Goal: Task Accomplishment & Management: Manage account settings

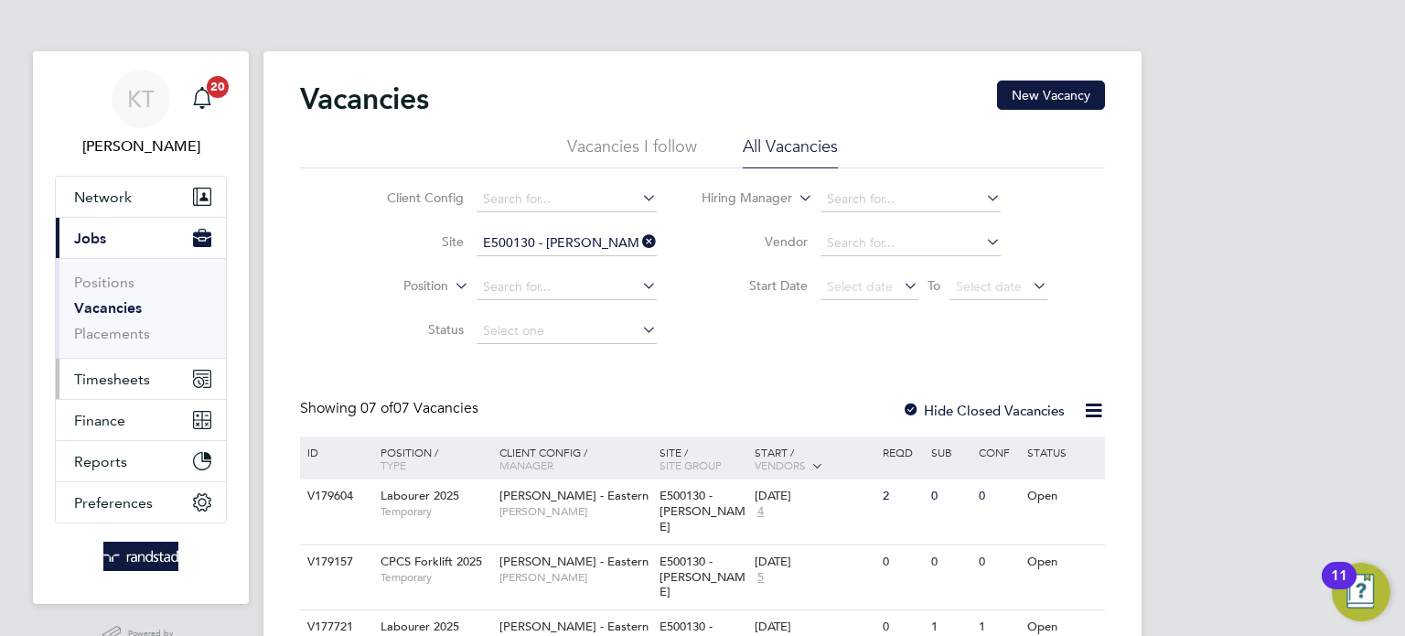
click at [142, 377] on span "Timesheets" at bounding box center [112, 378] width 76 height 17
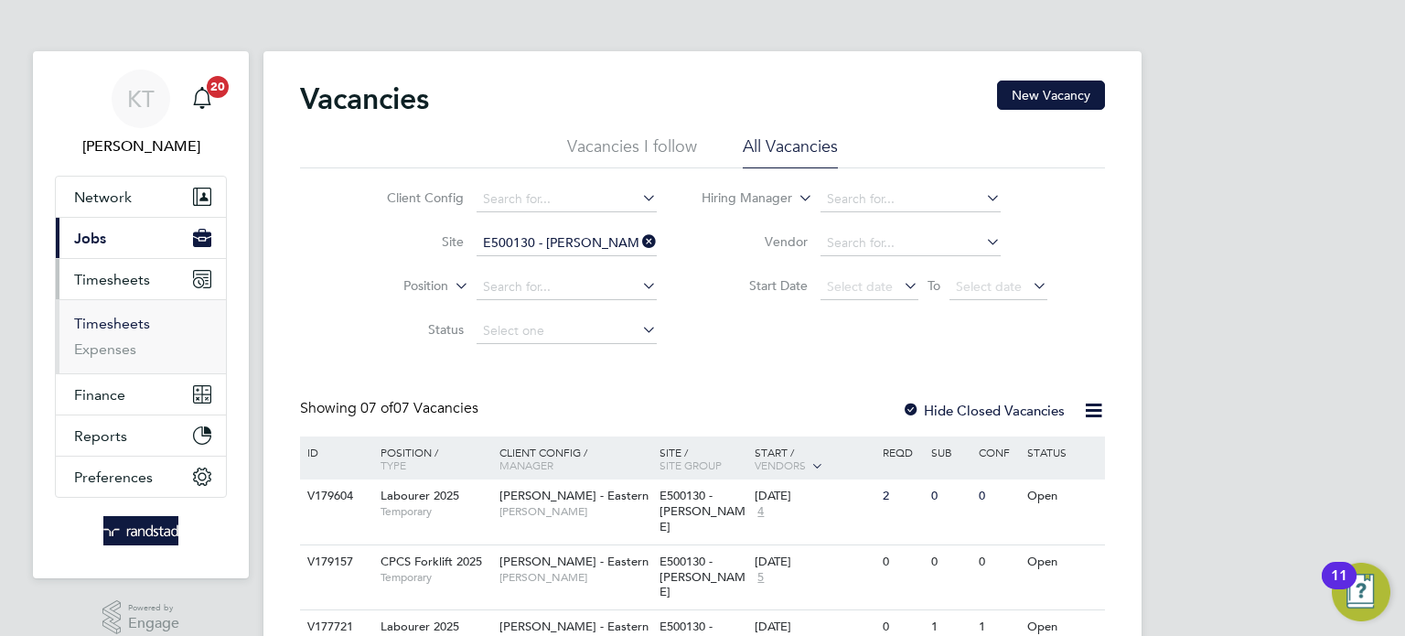
click at [108, 321] on link "Timesheets" at bounding box center [112, 323] width 76 height 17
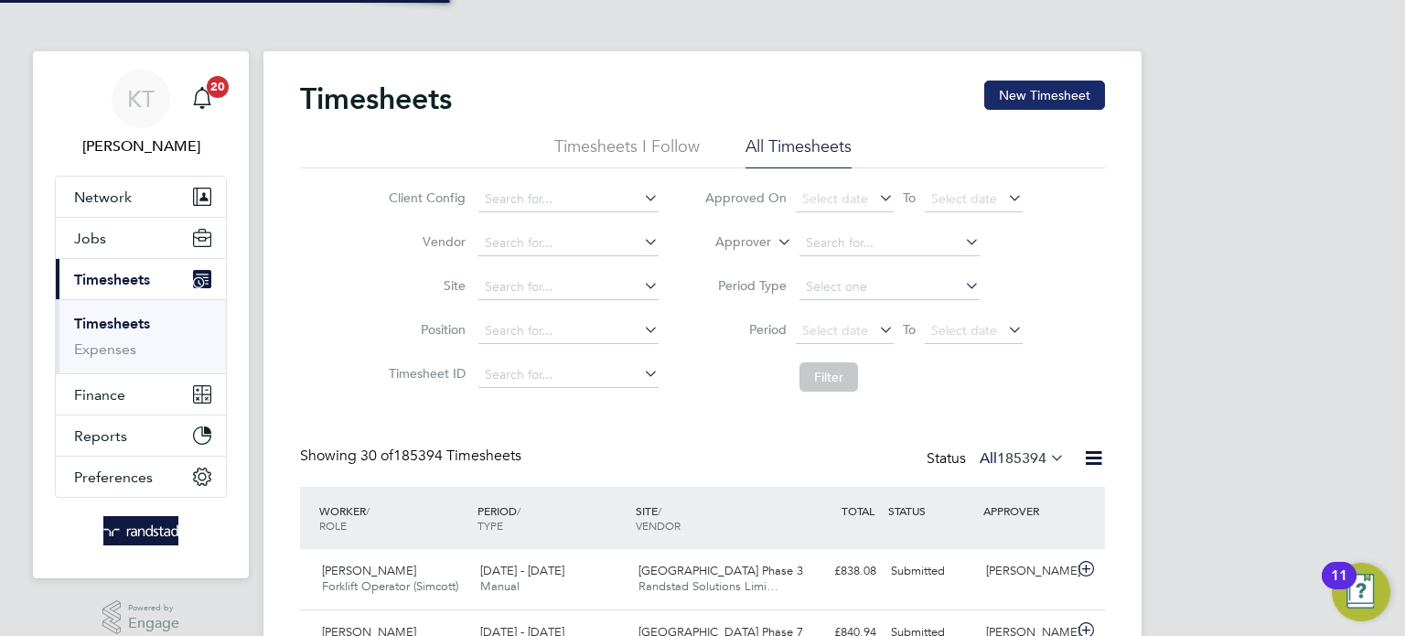
click at [1017, 98] on button "New Timesheet" at bounding box center [1044, 94] width 121 height 29
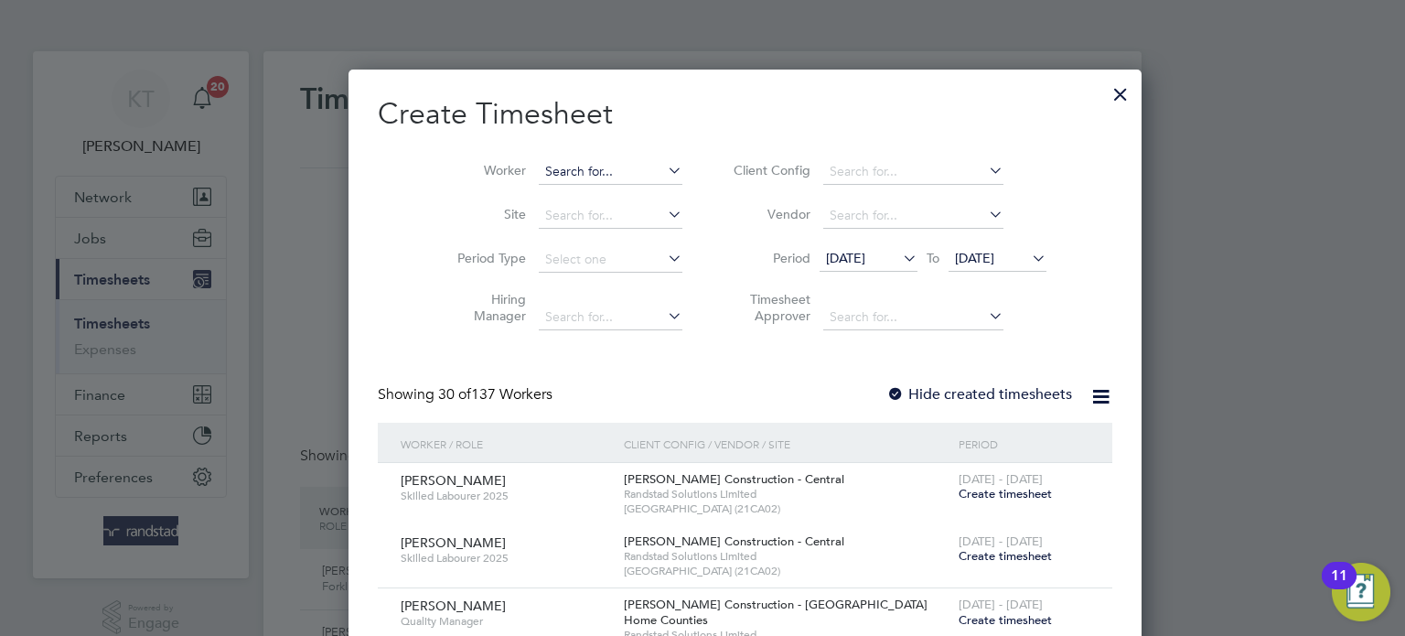
click at [600, 174] on input at bounding box center [611, 172] width 144 height 26
click at [595, 193] on li "[PERSON_NAME]" at bounding box center [576, 196] width 161 height 25
type input "[PERSON_NAME]"
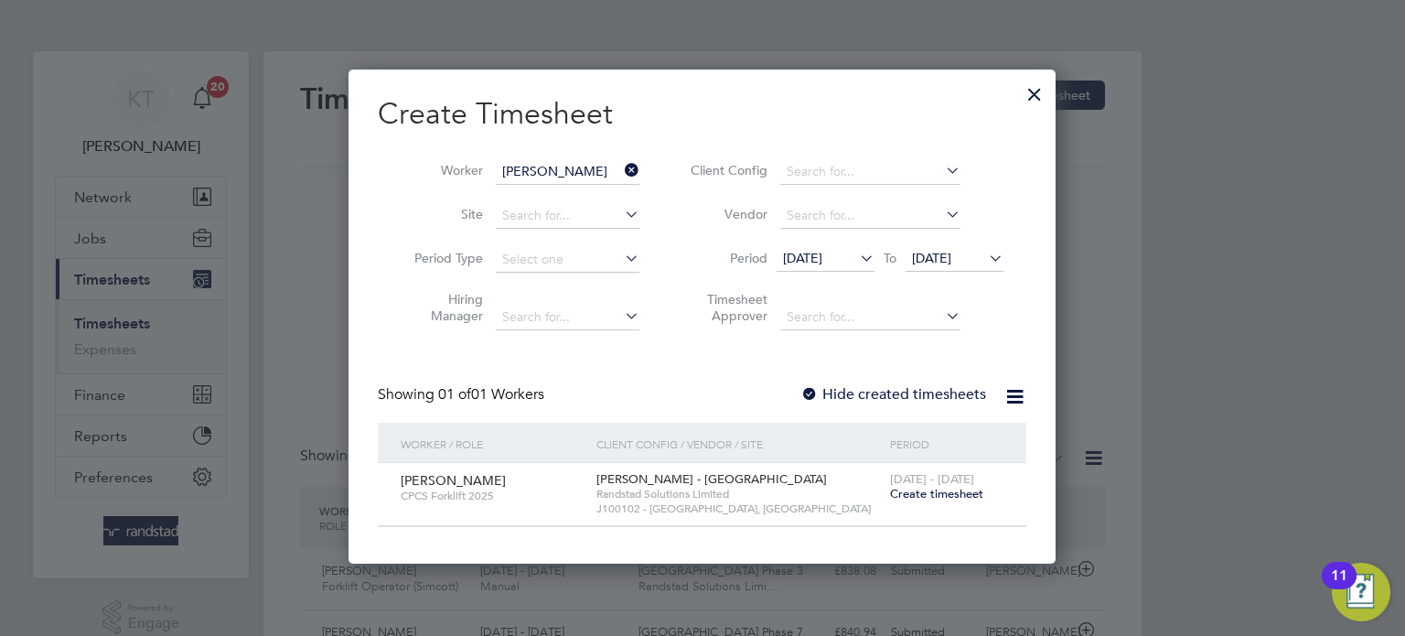
click at [909, 498] on span "Create timesheet" at bounding box center [936, 494] width 93 height 16
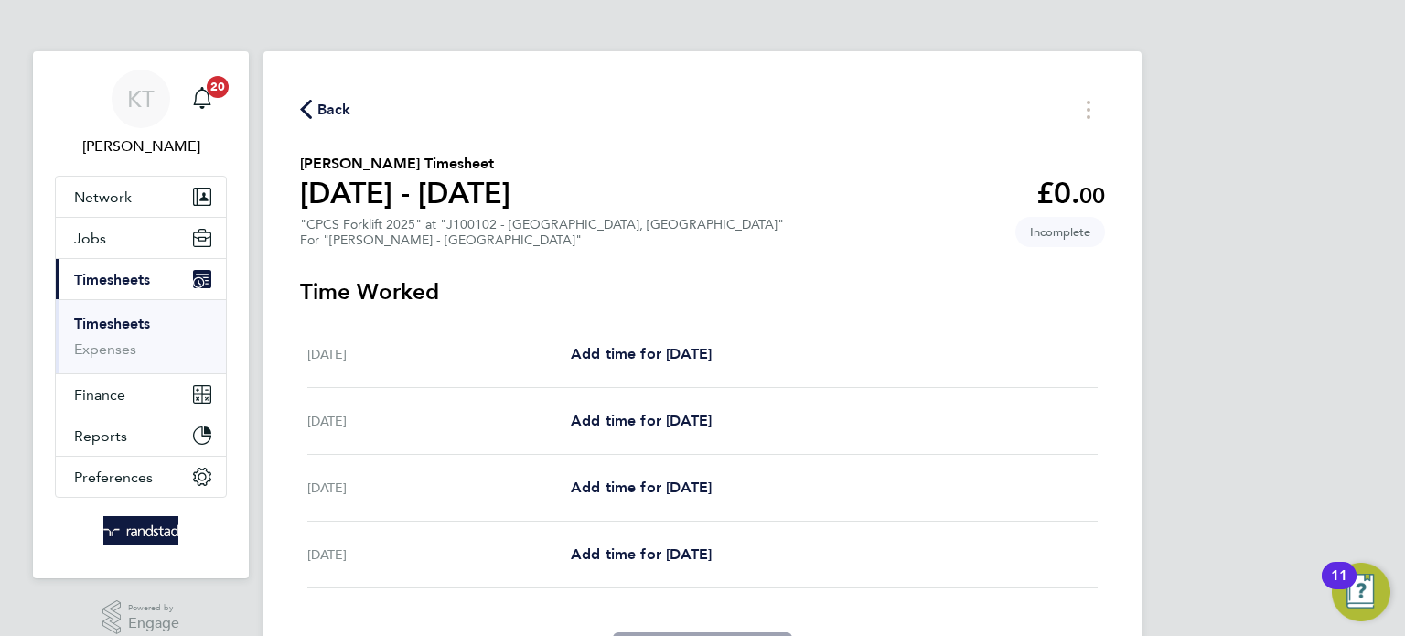
click at [322, 117] on span "Back" at bounding box center [334, 110] width 34 height 22
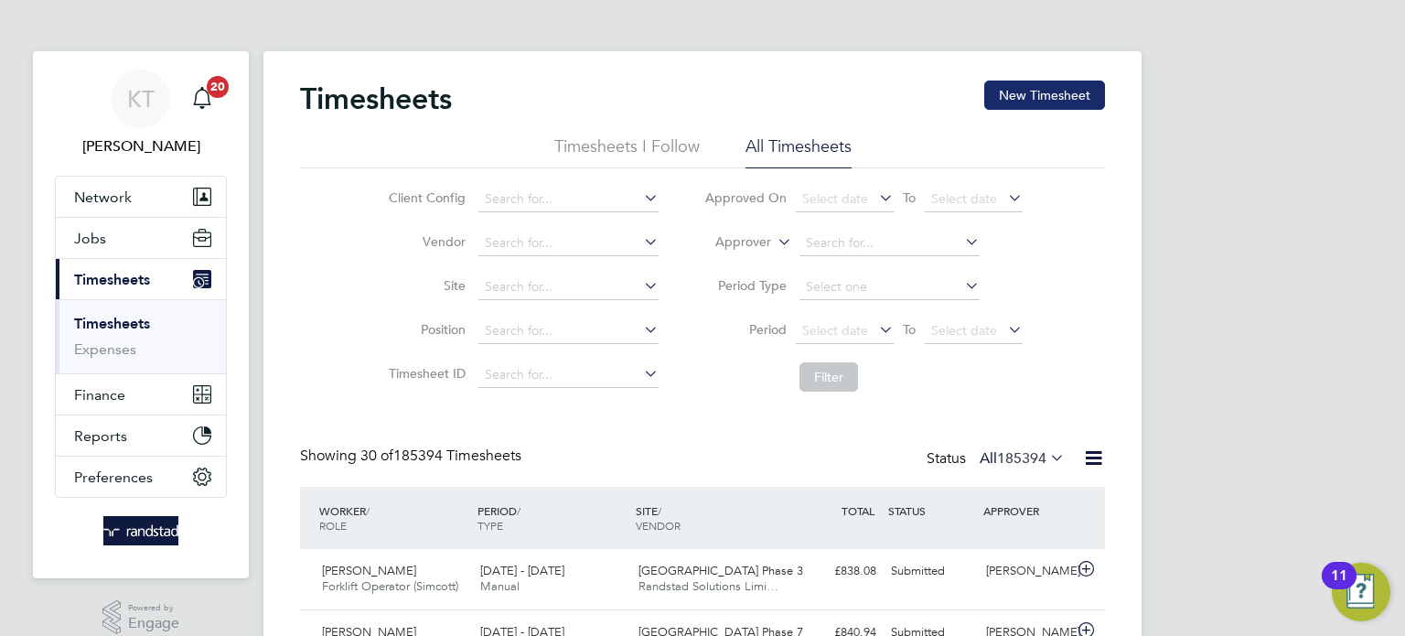
click at [1053, 106] on button "New Timesheet" at bounding box center [1044, 94] width 121 height 29
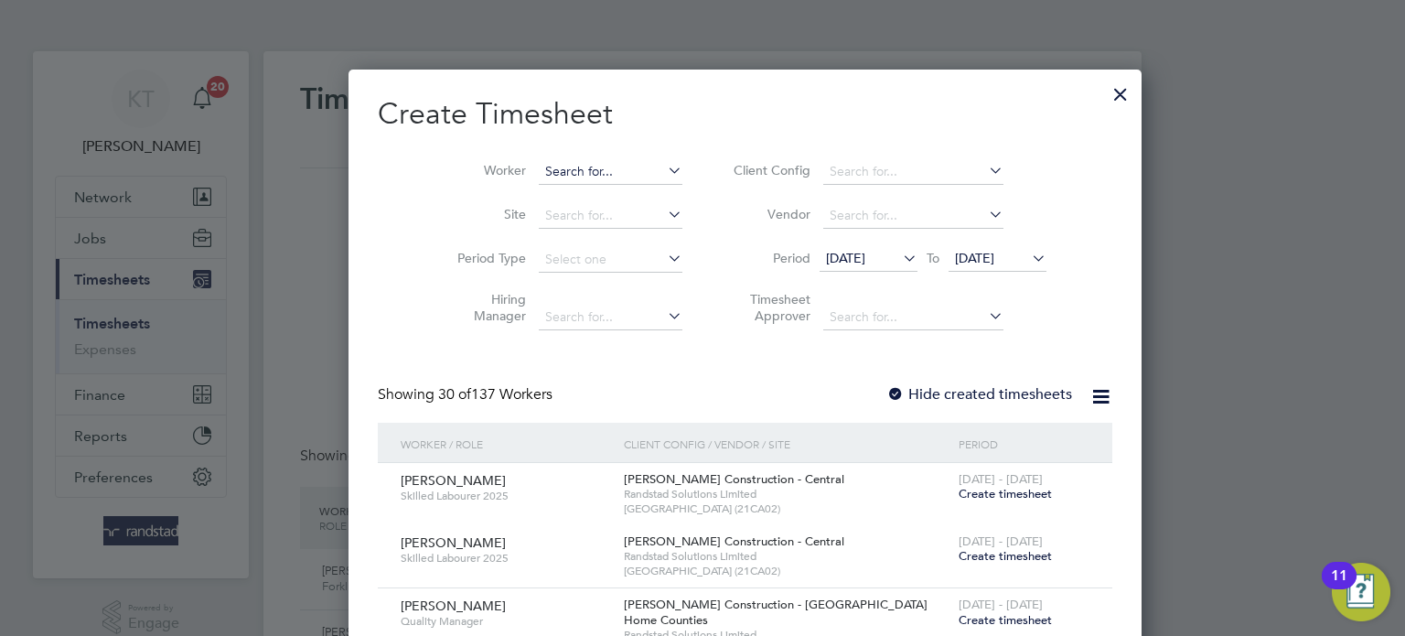
click at [539, 176] on input at bounding box center [611, 172] width 144 height 26
click at [532, 201] on li "[PERSON_NAME]" at bounding box center [576, 196] width 161 height 25
type input "[PERSON_NAME]"
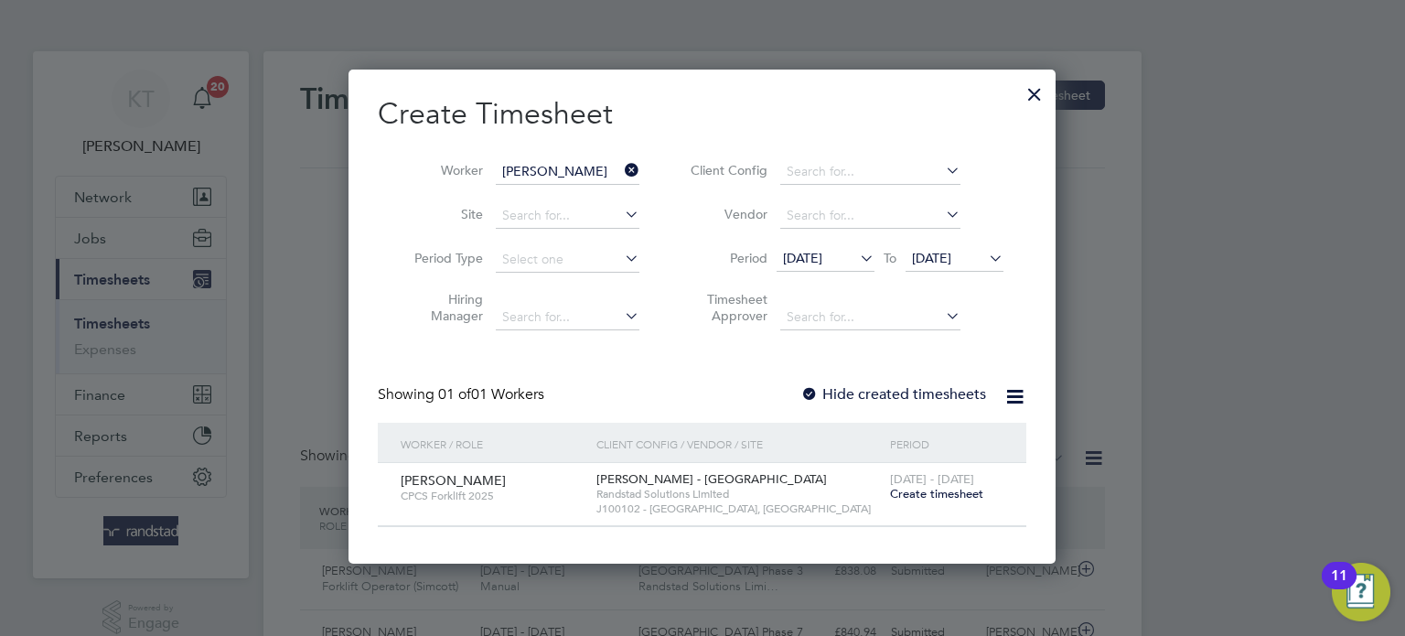
click at [879, 395] on label "Hide created timesheets" at bounding box center [893, 394] width 186 height 18
click at [820, 251] on span "[DATE]" at bounding box center [802, 258] width 39 height 16
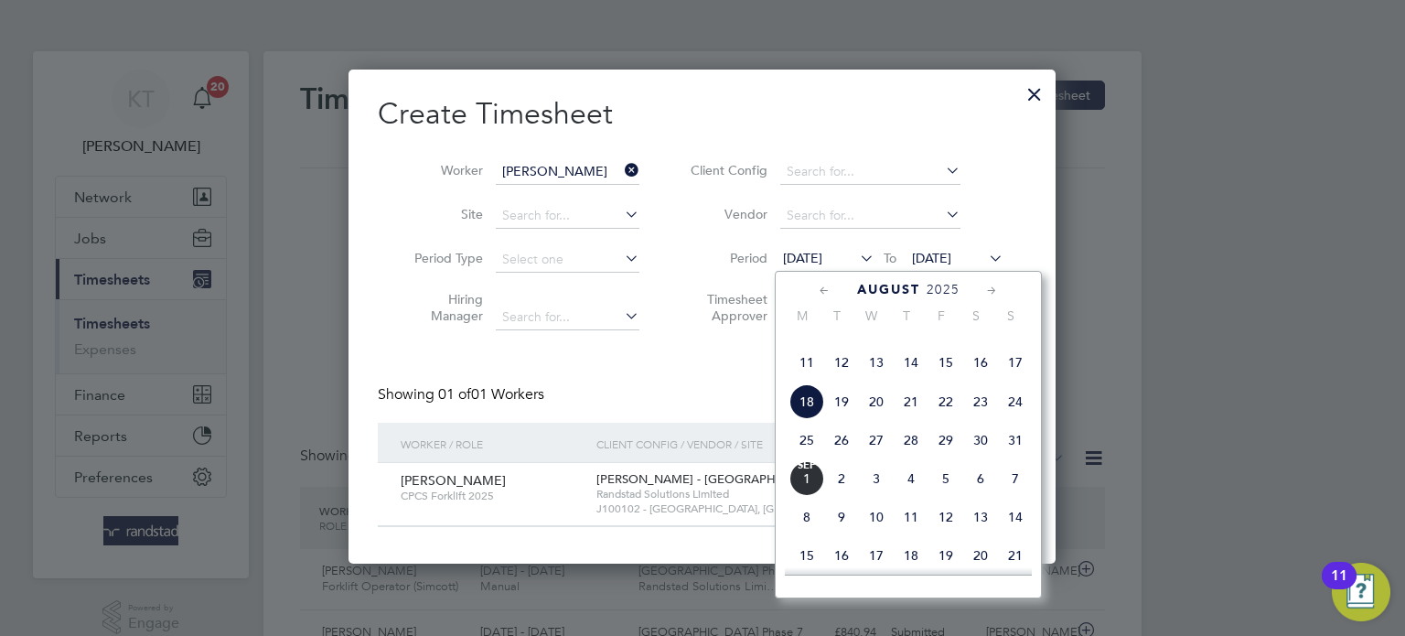
click at [816, 419] on span "18" at bounding box center [806, 401] width 35 height 35
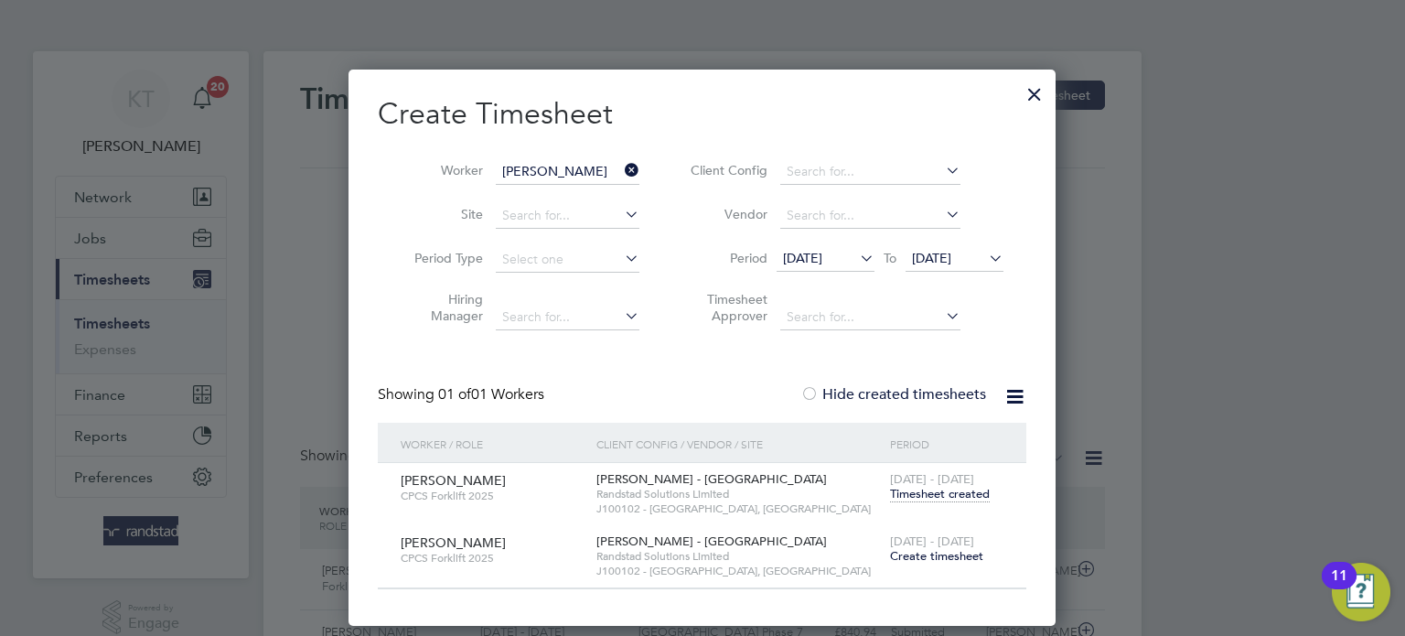
click at [923, 492] on span "Timesheet created" at bounding box center [940, 494] width 100 height 16
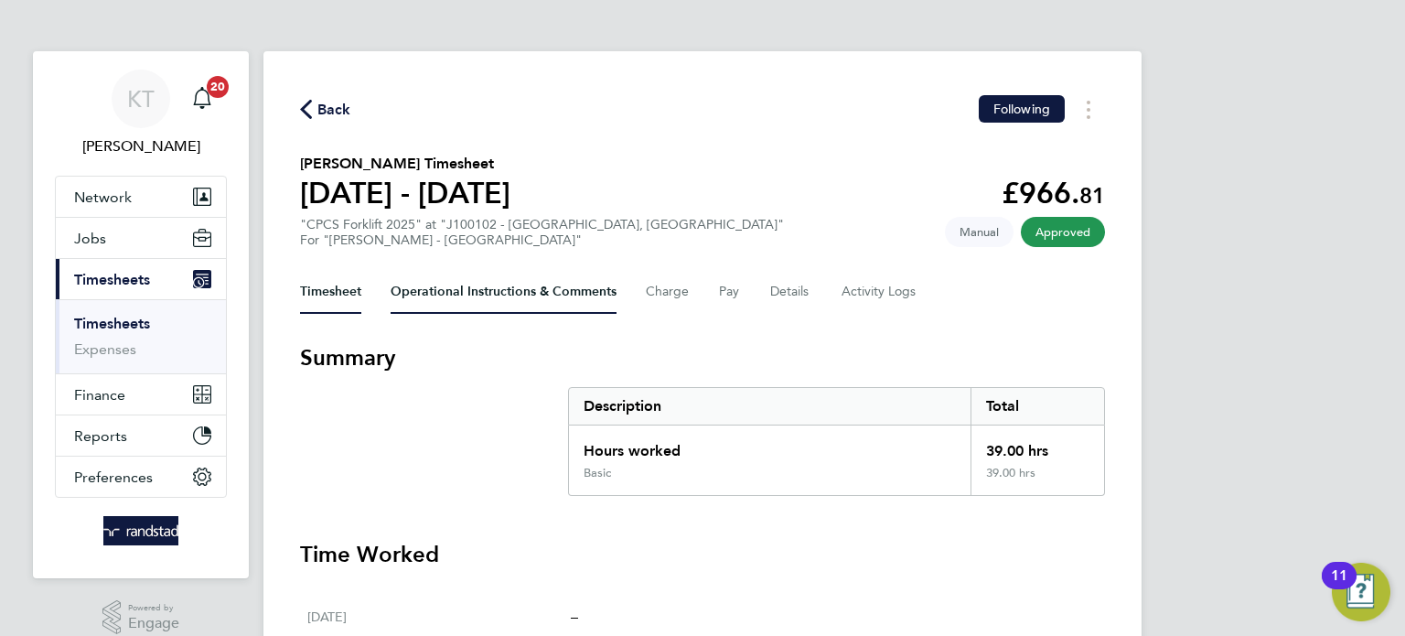
click at [560, 284] on Comments-tab "Operational Instructions & Comments" at bounding box center [504, 292] width 226 height 44
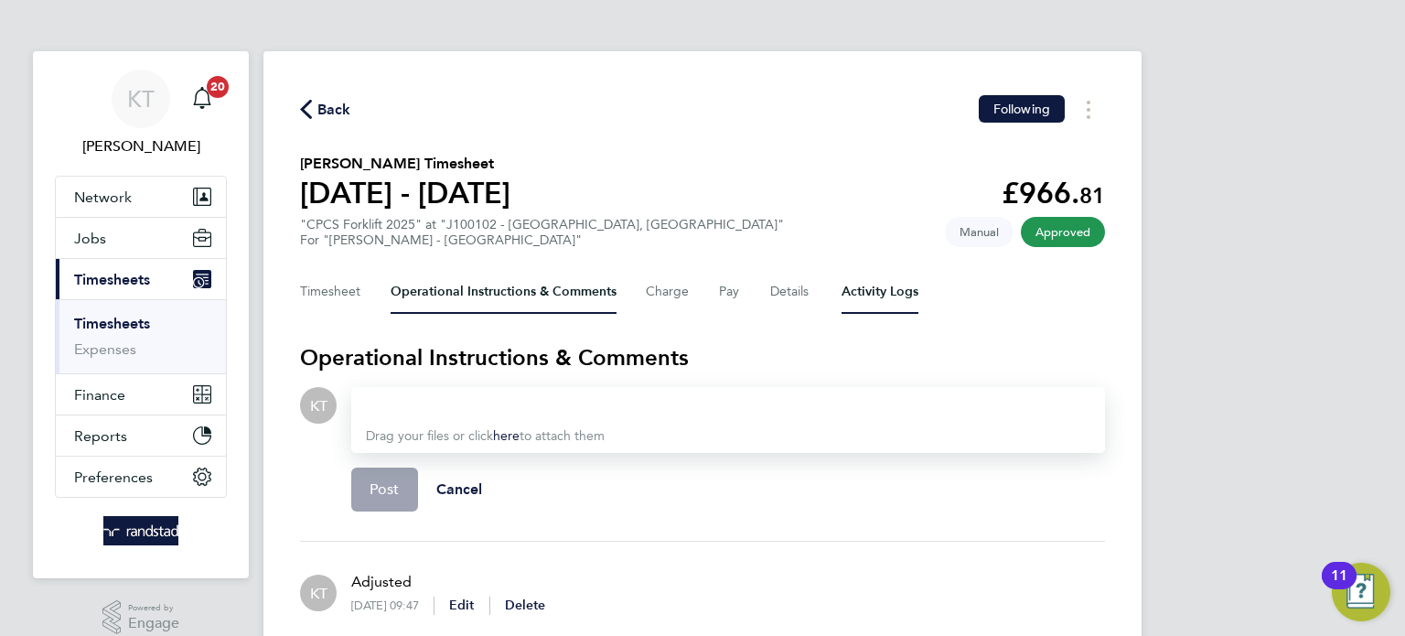
click at [858, 295] on Logs-tab "Activity Logs" at bounding box center [879, 292] width 77 height 44
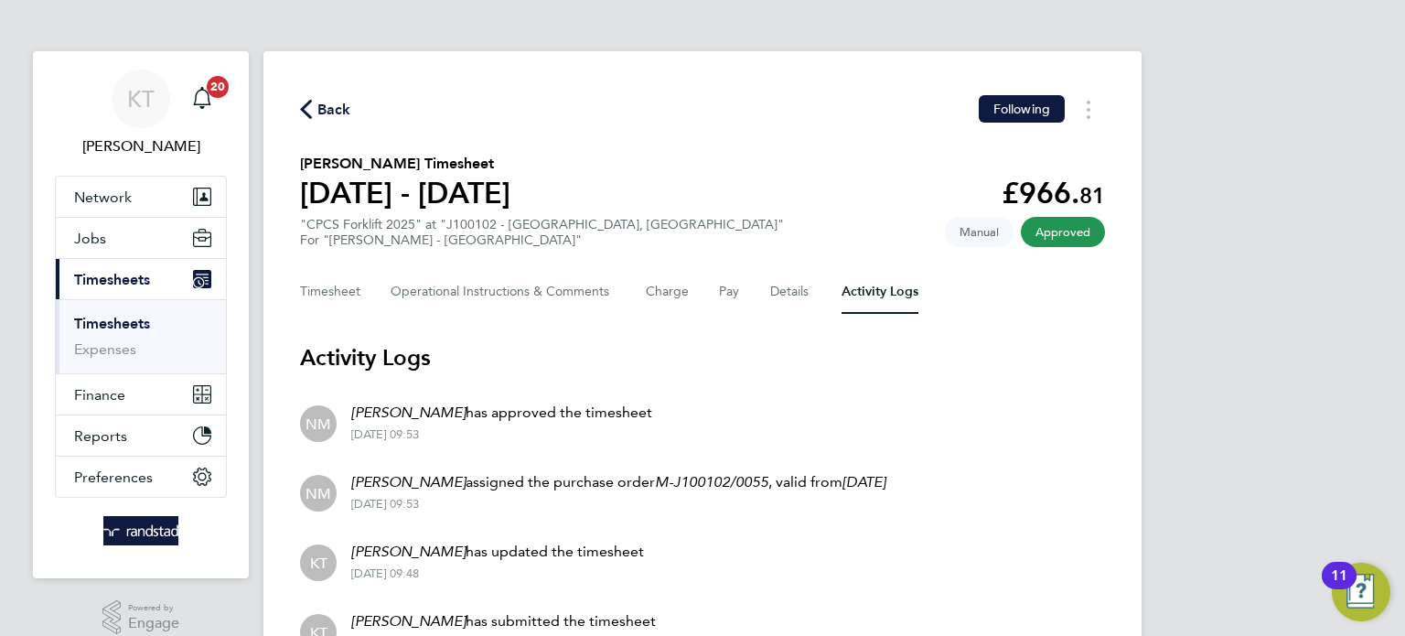
click at [763, 284] on div "Timesheet Operational Instructions & Comments Charge Pay Details Activity Logs" at bounding box center [702, 292] width 805 height 44
click at [765, 284] on div "Timesheet Operational Instructions & Comments Charge Pay Details Activity Logs" at bounding box center [702, 292] width 805 height 44
click at [770, 285] on button "Details" at bounding box center [791, 292] width 42 height 44
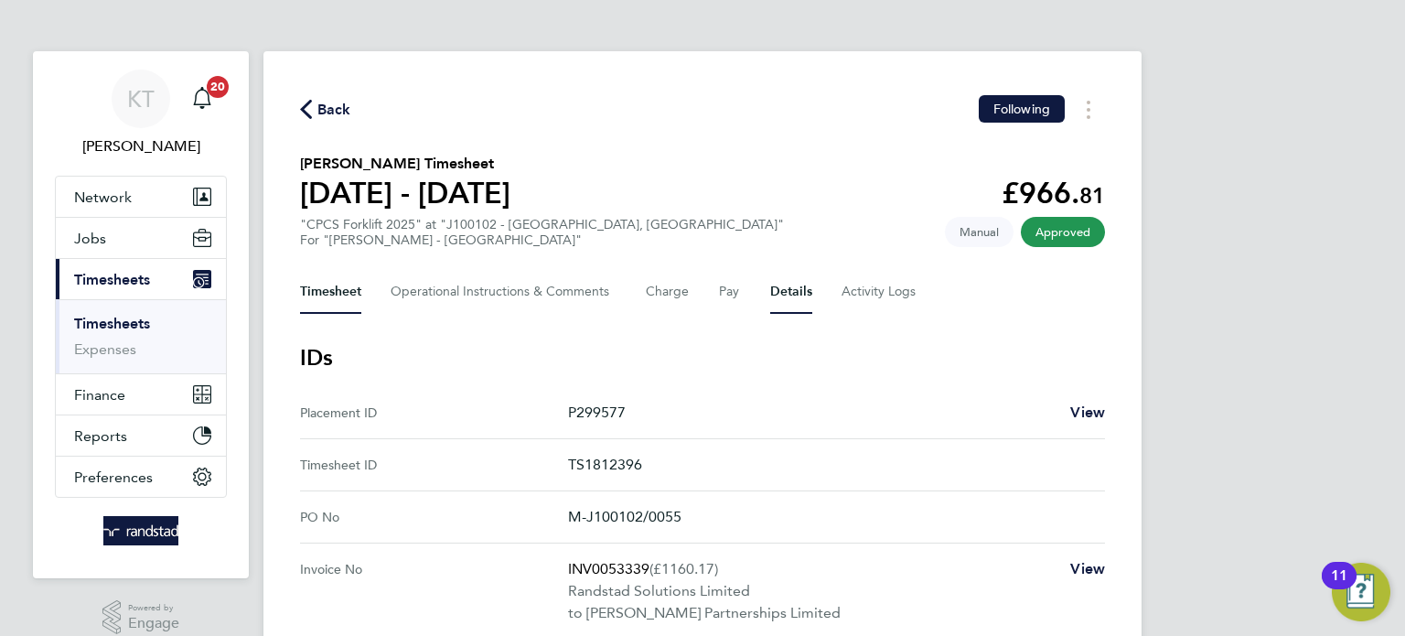
click at [339, 290] on button "Timesheet" at bounding box center [330, 292] width 61 height 44
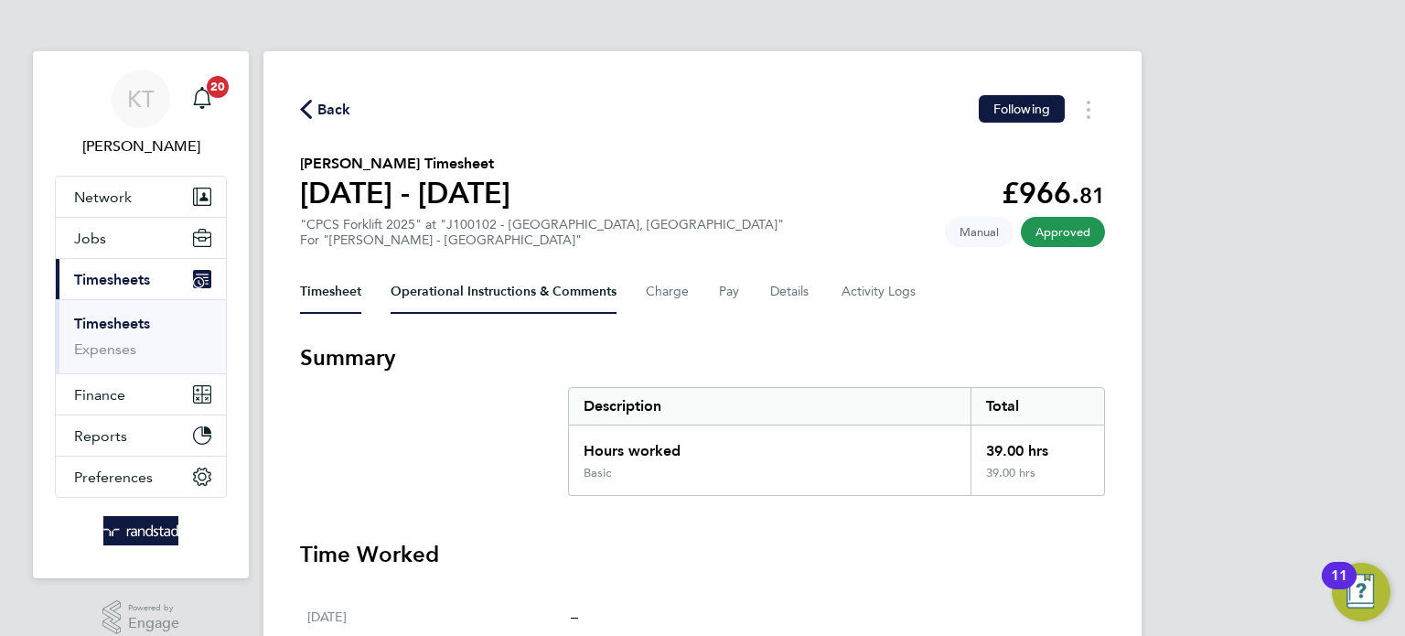
click at [488, 289] on Comments-tab "Operational Instructions & Comments" at bounding box center [504, 292] width 226 height 44
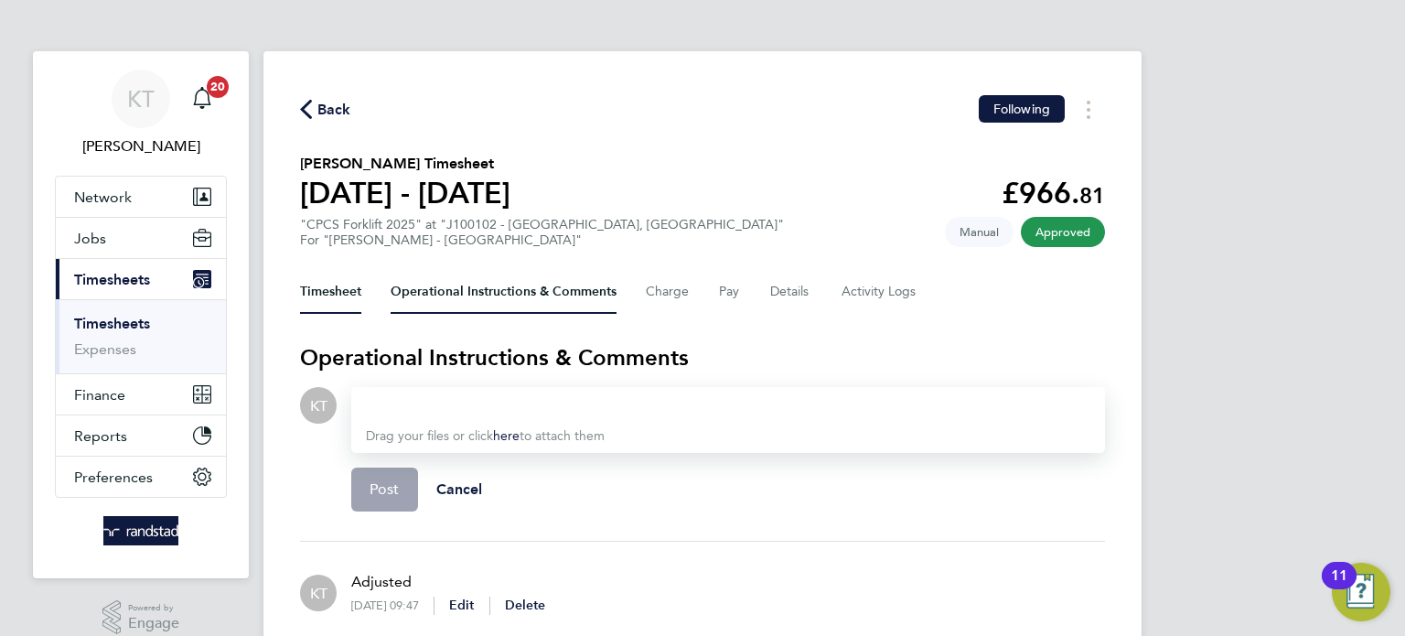
click at [312, 286] on button "Timesheet" at bounding box center [330, 292] width 61 height 44
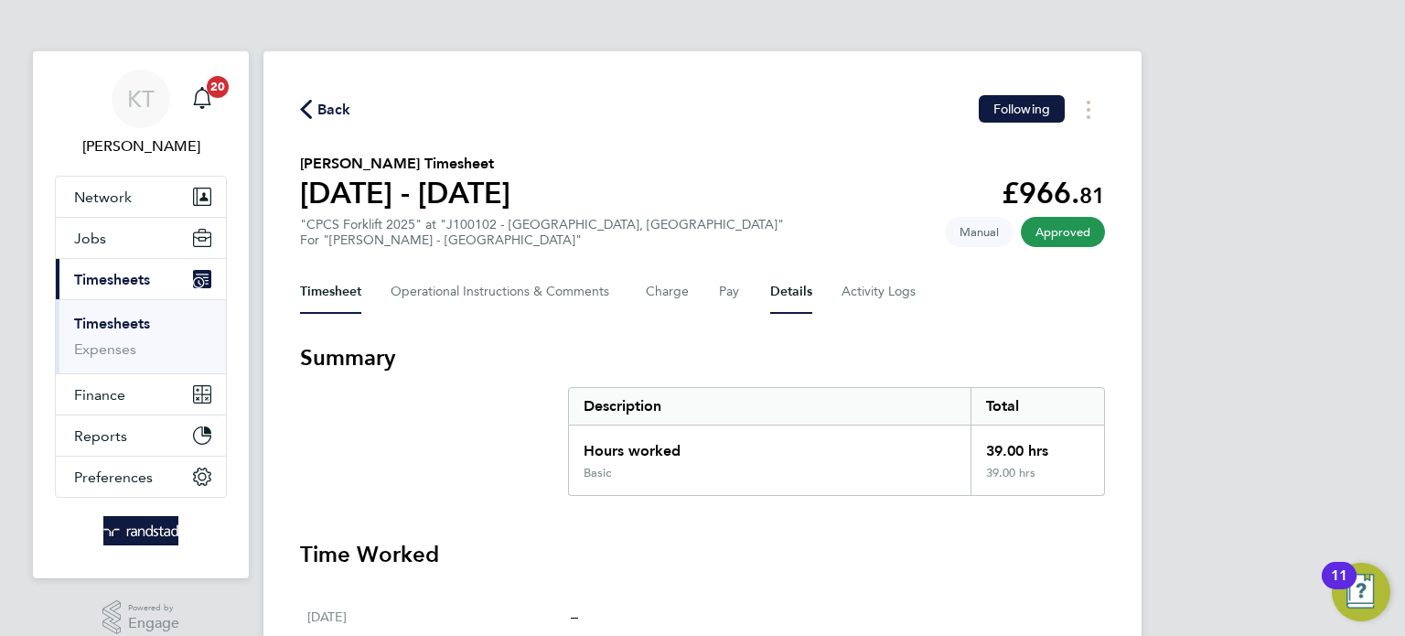
click at [789, 295] on button "Details" at bounding box center [791, 292] width 42 height 44
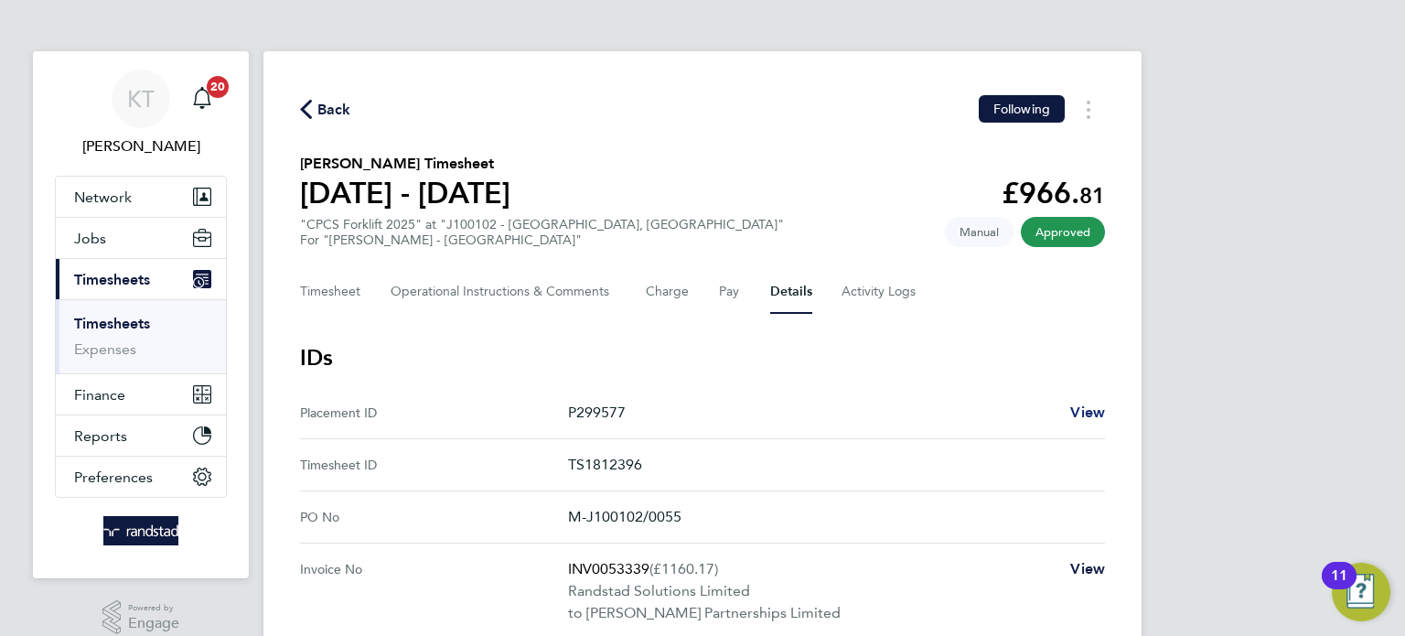
click at [1086, 408] on span "View" at bounding box center [1087, 411] width 35 height 17
click at [323, 286] on button "Timesheet" at bounding box center [330, 292] width 61 height 44
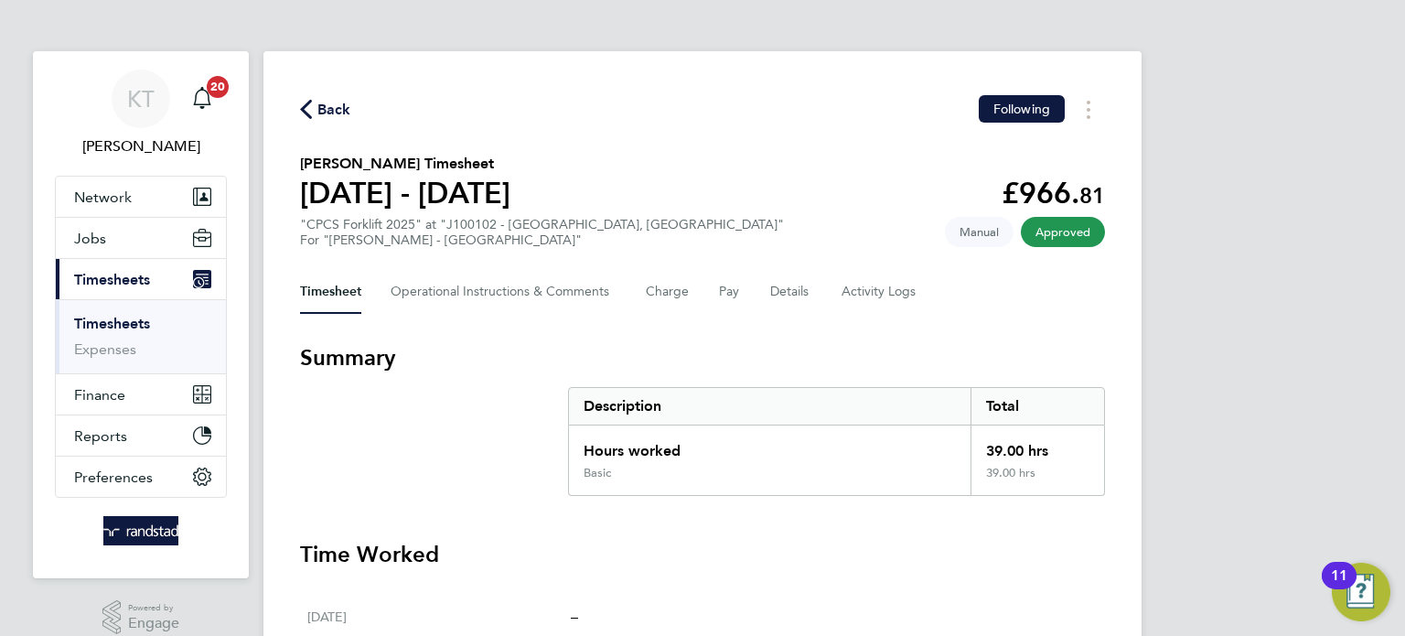
click at [347, 107] on span "Back" at bounding box center [334, 110] width 34 height 22
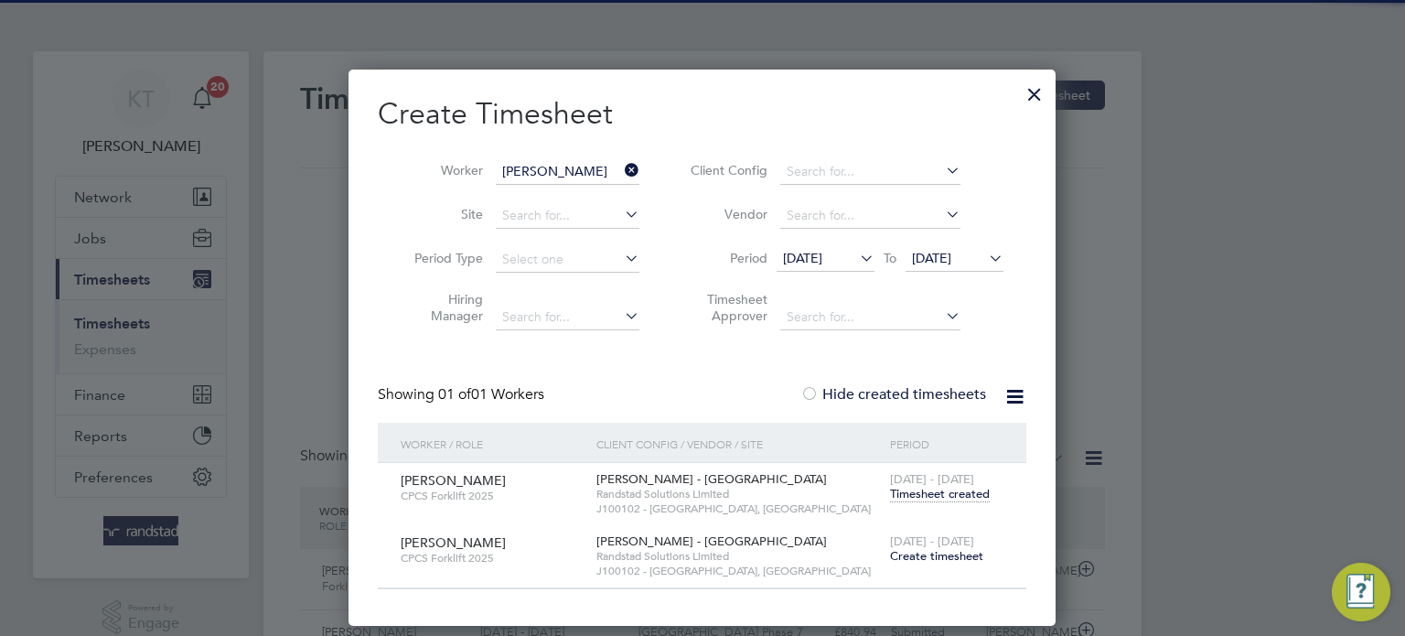
scroll to position [46, 159]
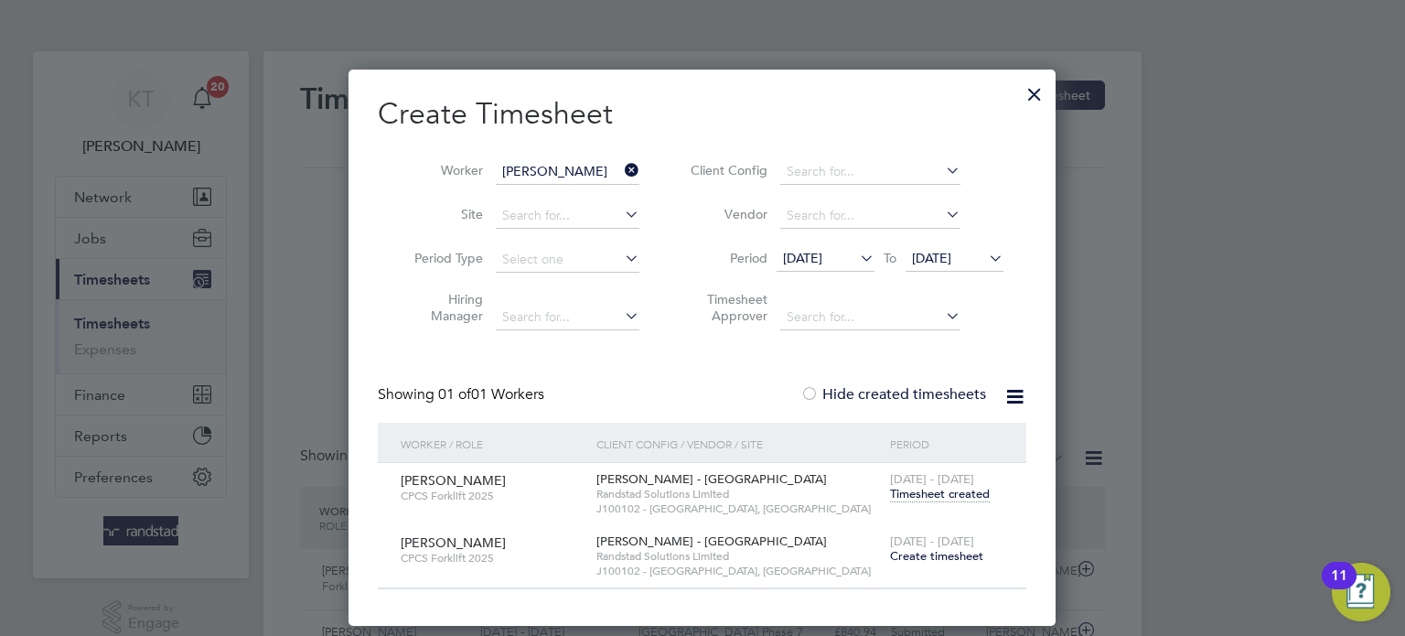
click at [934, 553] on span "Create timesheet" at bounding box center [936, 556] width 93 height 16
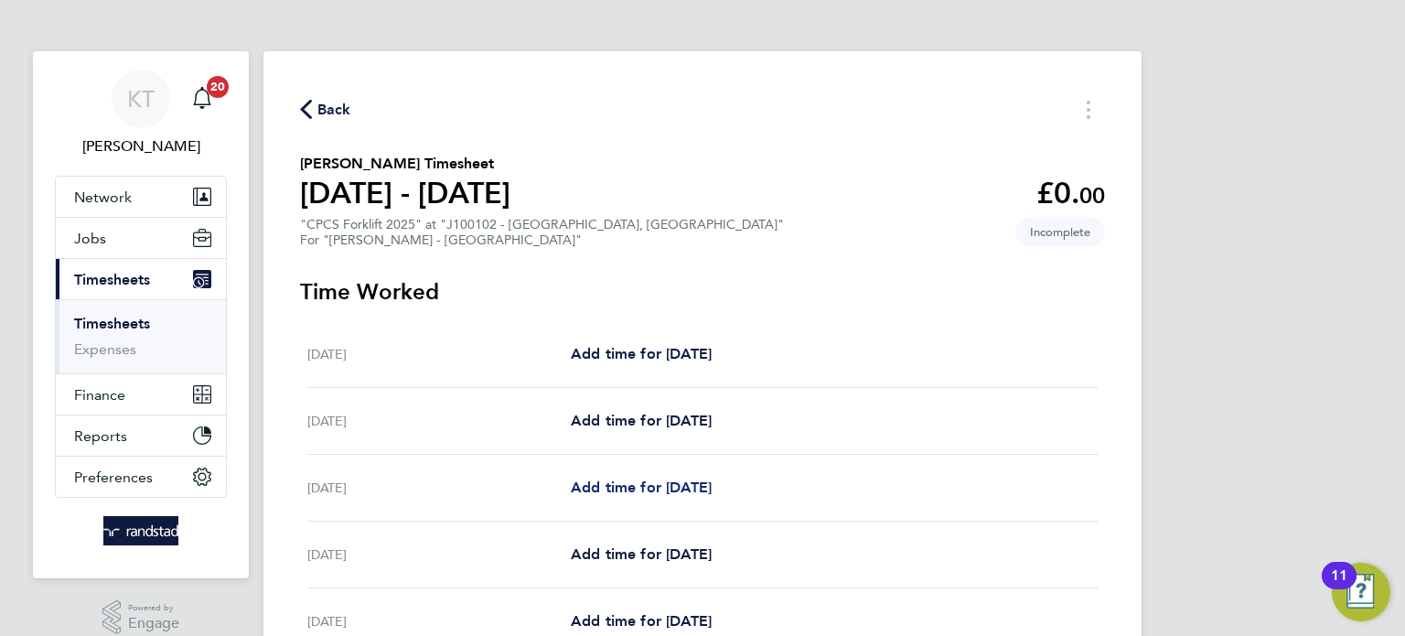
click at [673, 486] on span "Add time for [DATE]" at bounding box center [641, 486] width 141 height 17
select select "30"
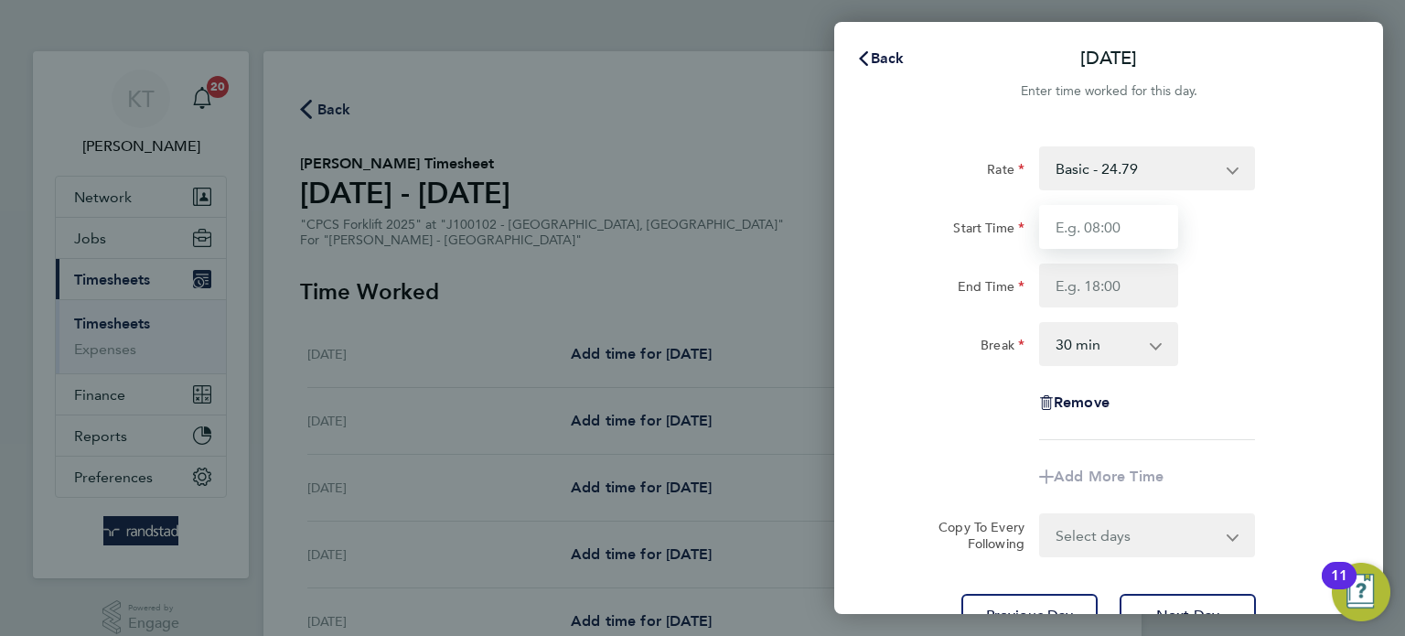
click at [1146, 216] on input "Start Time" at bounding box center [1108, 227] width 139 height 44
type input "07:30"
click at [1086, 289] on input "End Time" at bounding box center [1108, 285] width 139 height 44
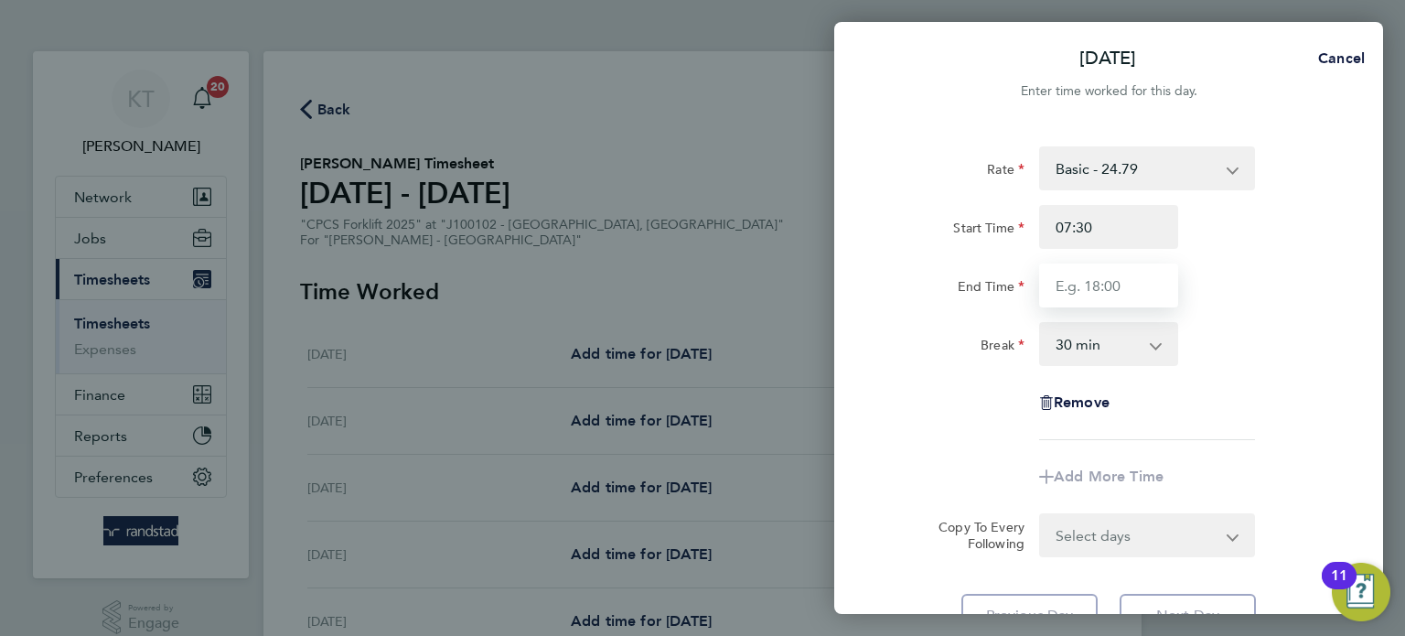
type input "16:00"
click at [1233, 358] on div "Break 0 min 15 min 30 min 45 min 60 min 75 min 90 min" at bounding box center [1108, 344] width 461 height 44
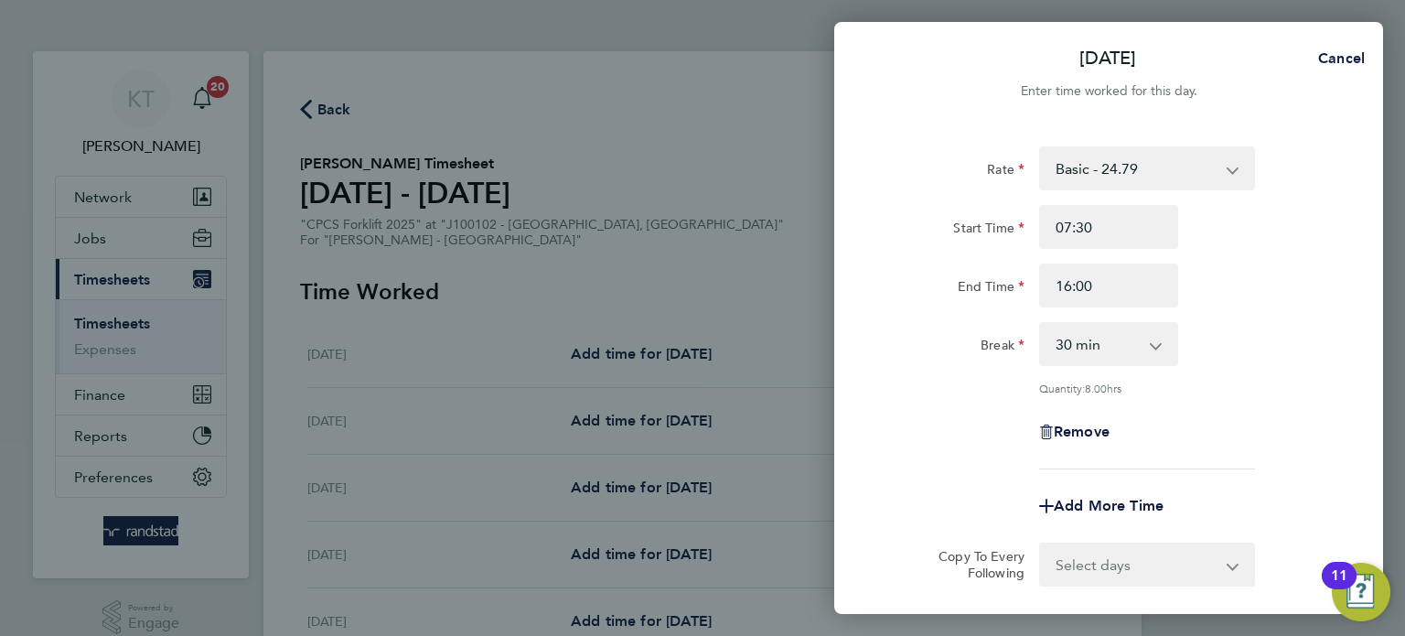
click at [1106, 549] on select "Select days Day [DATE] [DATE] [DATE] [DATE]" at bounding box center [1137, 564] width 192 height 40
select select "DAY"
click at [1041, 544] on select "Select days Day [DATE] [DATE] [DATE] [DATE]" at bounding box center [1137, 564] width 192 height 40
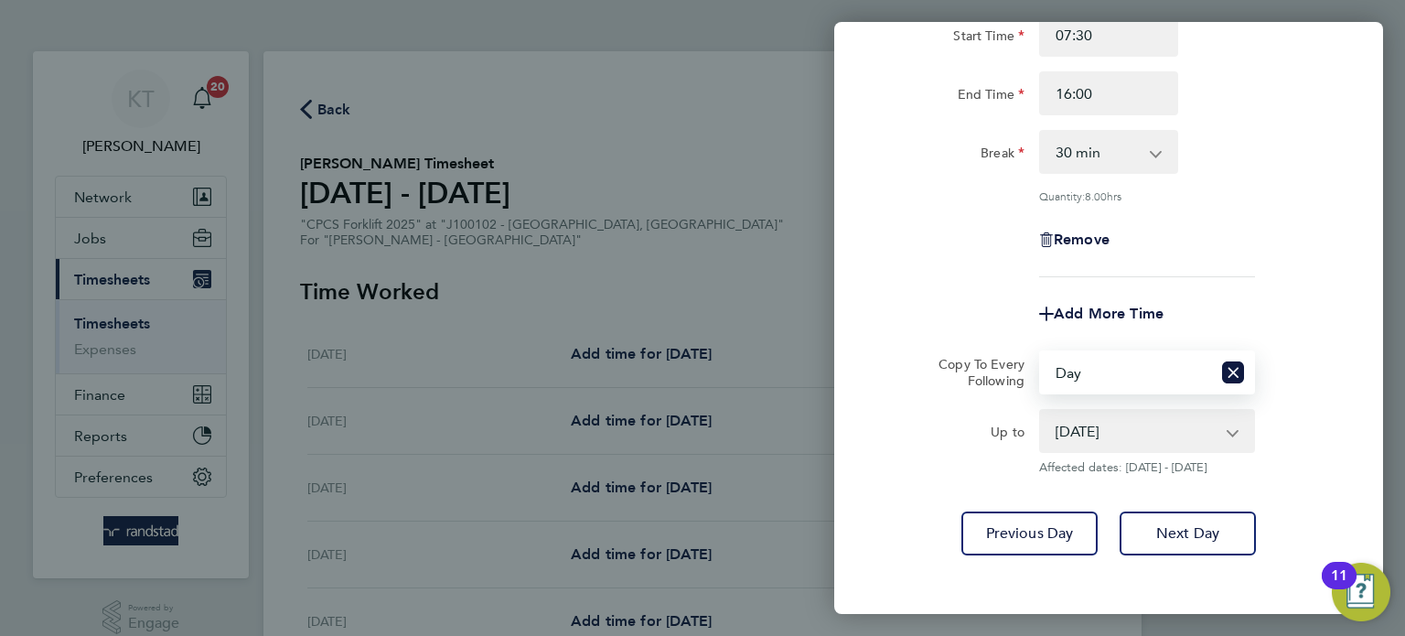
click at [1163, 429] on select "[DATE] [DATE] [DATE] [DATE]" at bounding box center [1136, 431] width 190 height 40
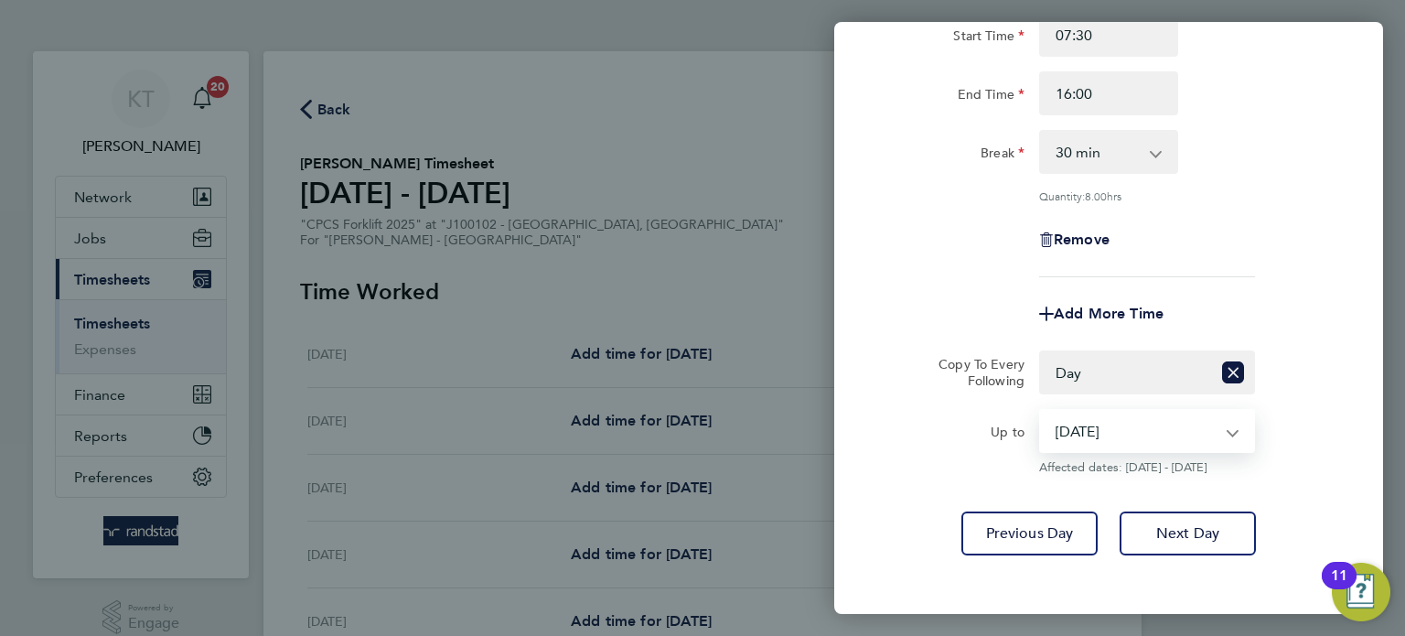
select select "[DATE]"
click at [1041, 411] on select "[DATE] [DATE] [DATE] [DATE]" at bounding box center [1136, 431] width 190 height 40
click at [1193, 549] on button "Next Day" at bounding box center [1187, 533] width 136 height 44
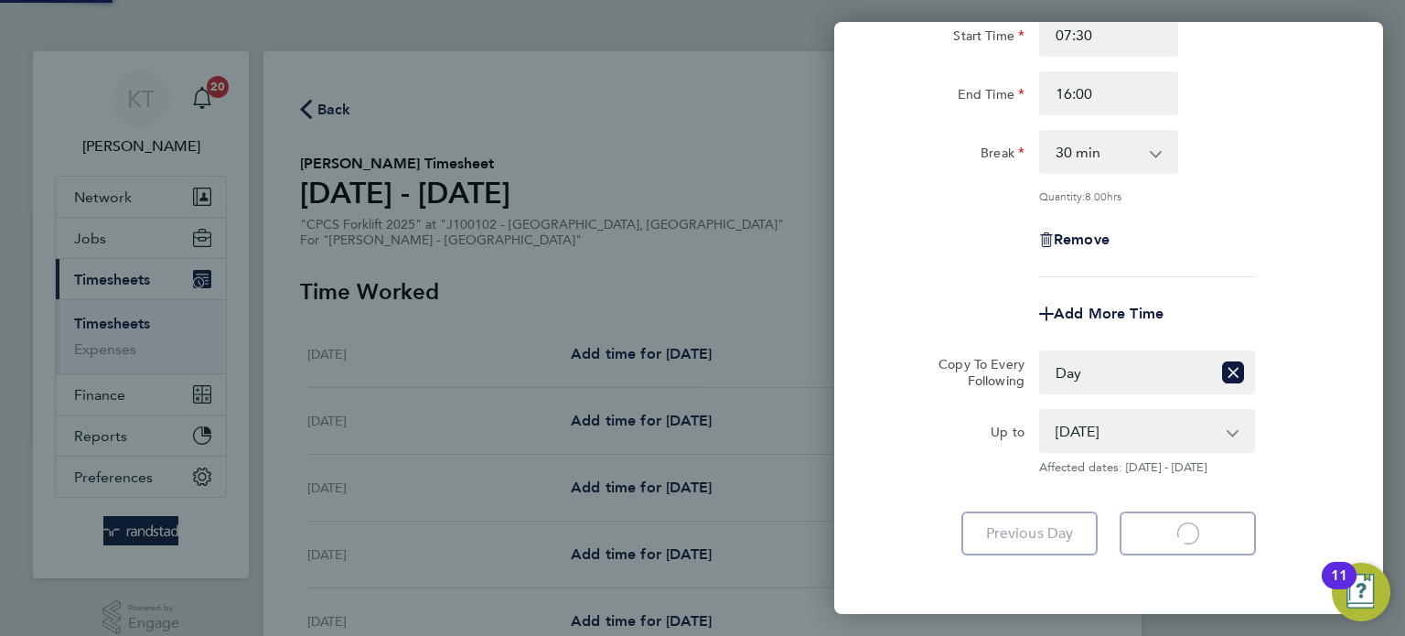
click at [1176, 545] on app-form-button "Next Day Loading" at bounding box center [1181, 533] width 147 height 44
click at [1178, 539] on app-form-button "Next Day Loading" at bounding box center [1181, 533] width 147 height 44
click at [1182, 541] on app-form-button "Next Day Loading" at bounding box center [1181, 533] width 147 height 44
click at [1187, 543] on app-form-button "Next Day Loading" at bounding box center [1181, 533] width 147 height 44
click at [1189, 546] on app-form-button "Next Day Loading" at bounding box center [1181, 533] width 147 height 44
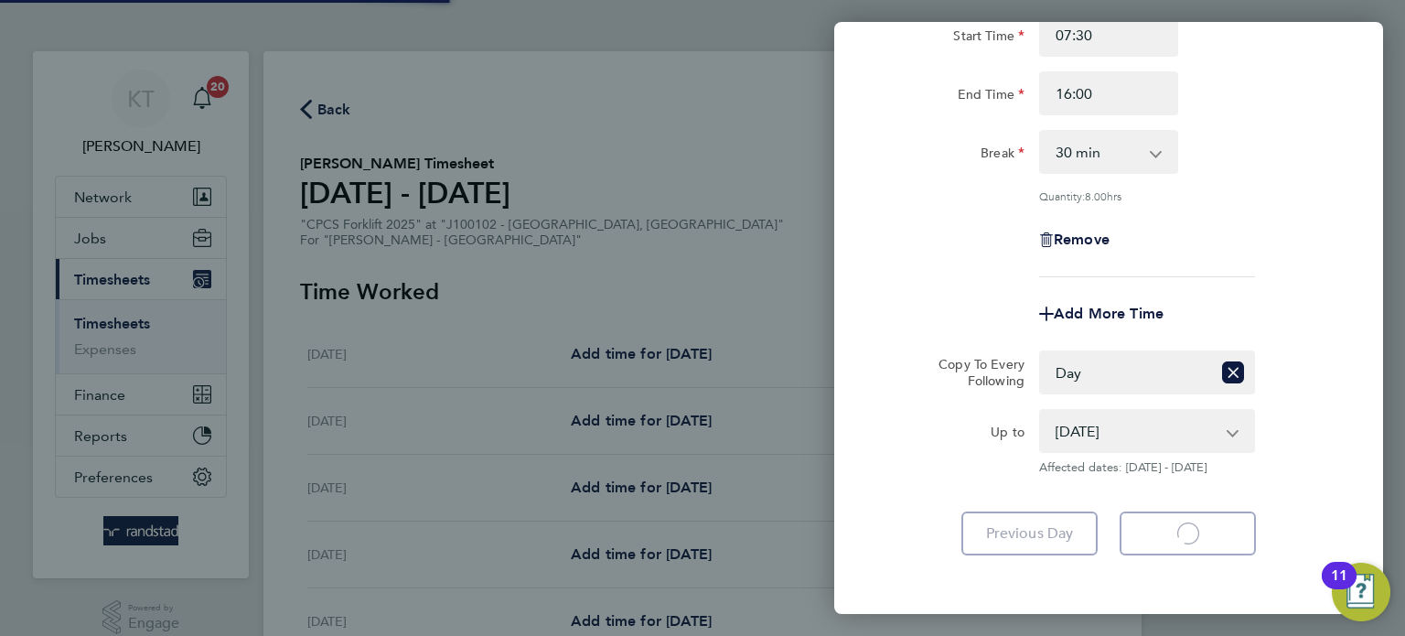
click at [1200, 548] on app-form-button "Next Day Loading" at bounding box center [1181, 533] width 147 height 44
click at [1206, 545] on app-form-button "Next Day Loading" at bounding box center [1181, 533] width 147 height 44
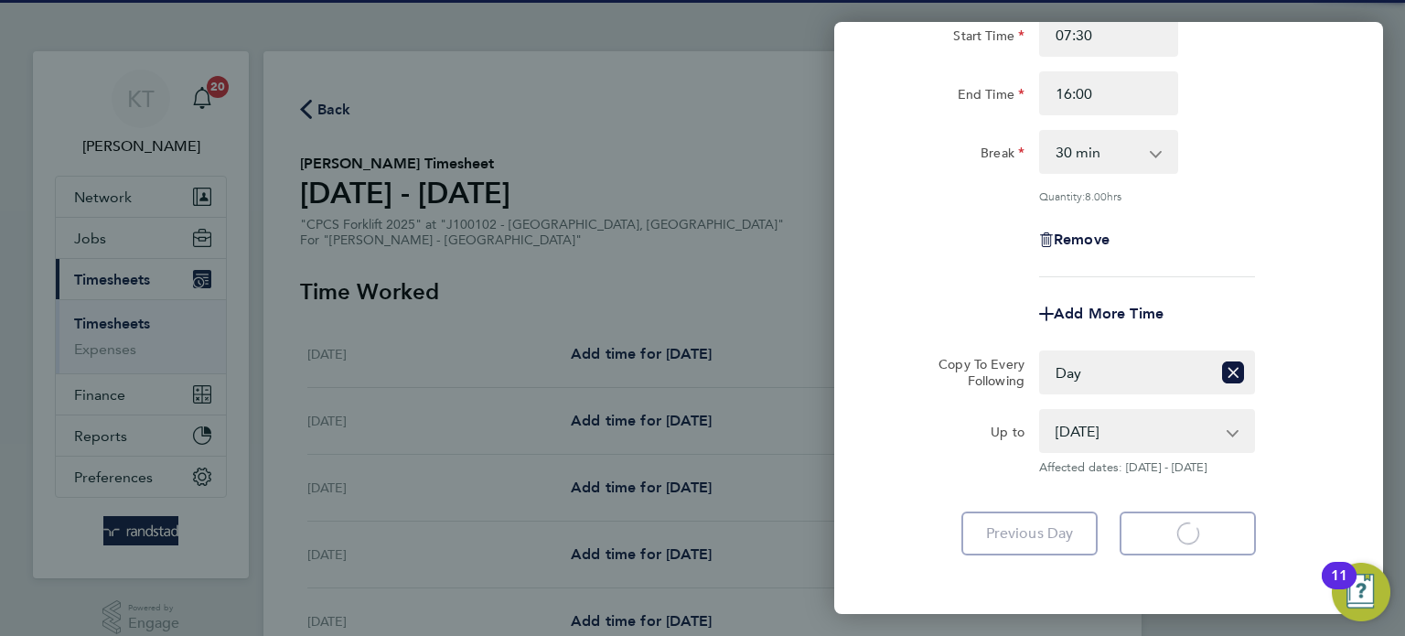
click at [1204, 545] on app-form-button "Next Day Loading" at bounding box center [1181, 533] width 147 height 44
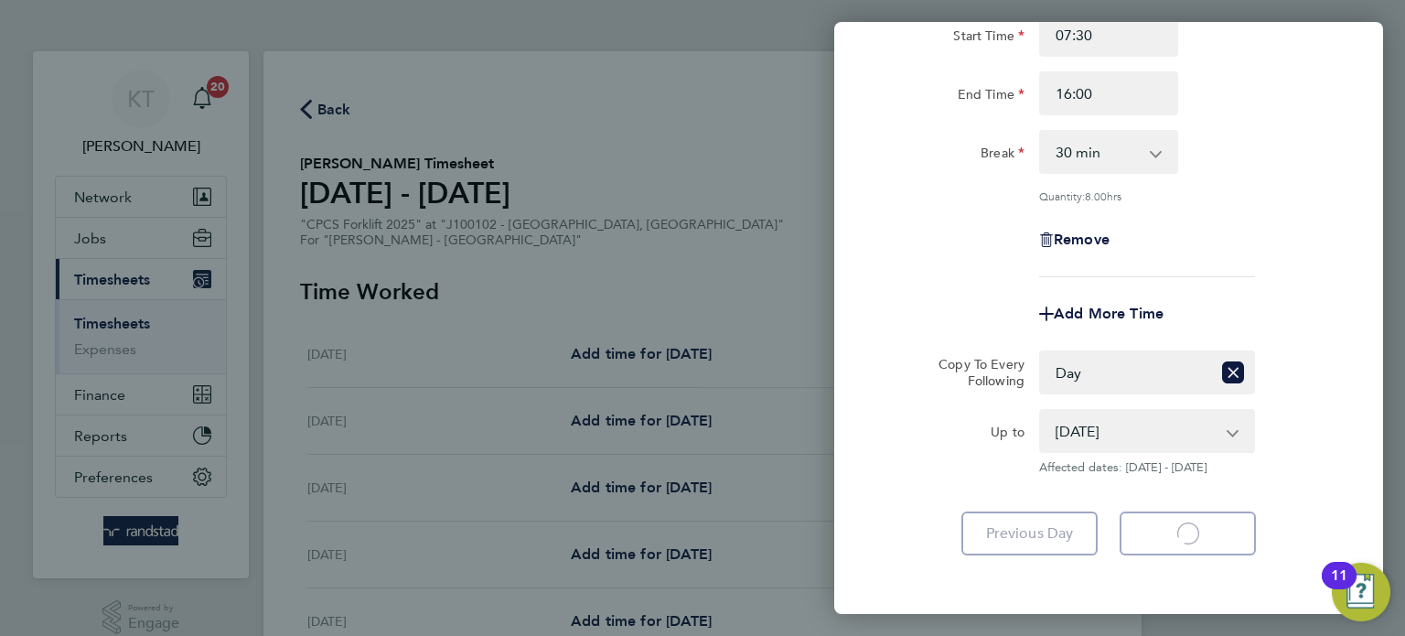
click at [1205, 545] on app-form-button "Next Day Loading" at bounding box center [1181, 533] width 147 height 44
click at [1196, 529] on app-form-button "Next Day Loading" at bounding box center [1181, 533] width 147 height 44
click at [1193, 540] on app-form-button "Next Day Loading" at bounding box center [1181, 533] width 147 height 44
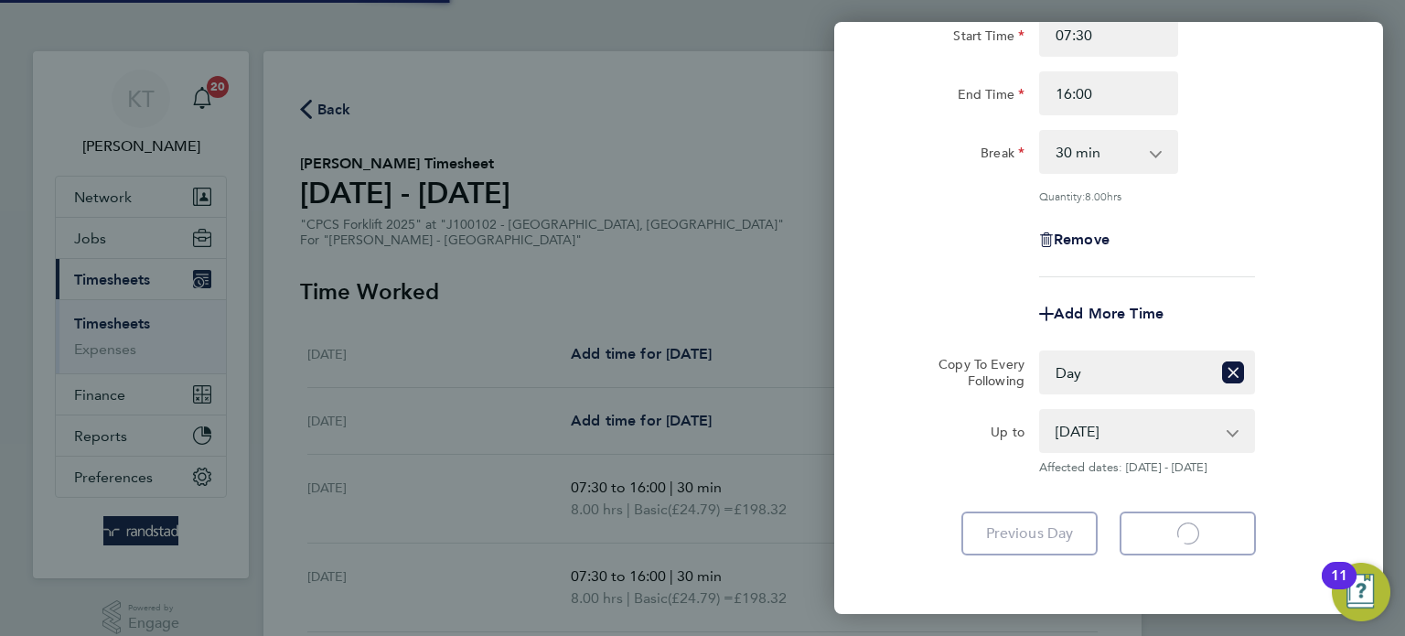
select select "30"
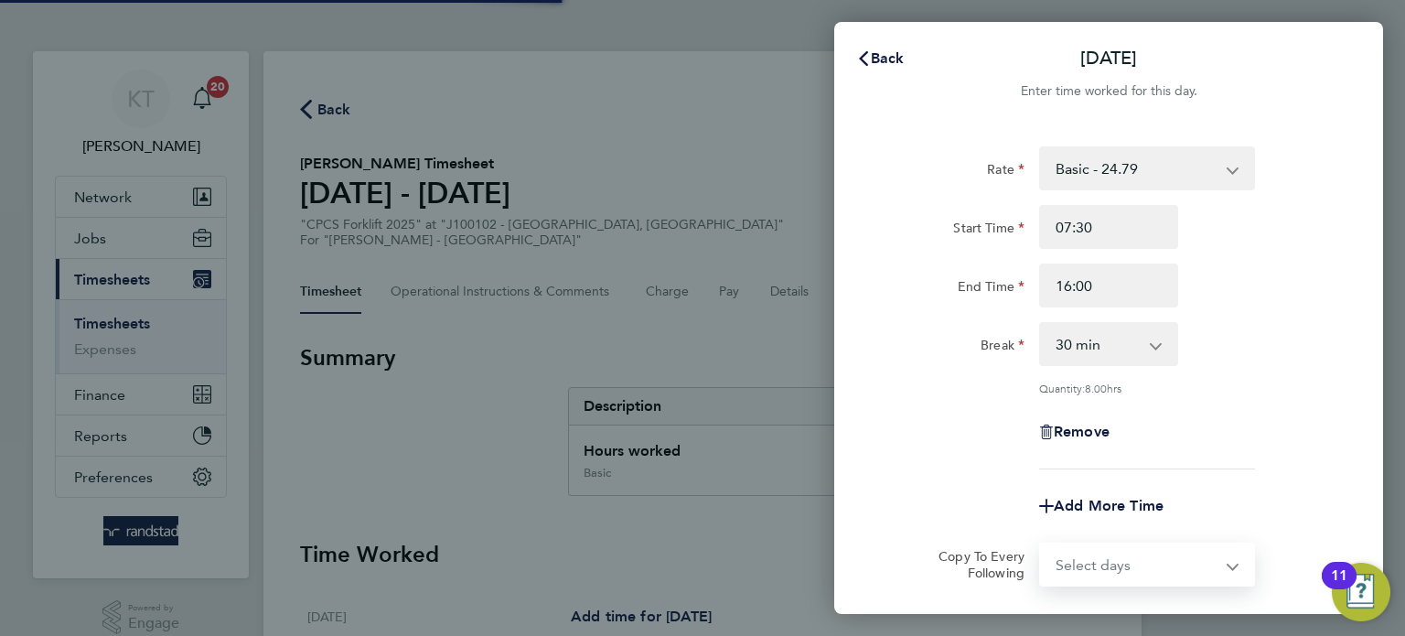
click at [1193, 544] on select "Select days Day [DATE] [DATE] [DATE]" at bounding box center [1137, 564] width 192 height 40
click at [1291, 397] on div "Rate Basic - 24.79 Overtime - 35.88 Start Time 07:30 End Time 16:00 Break 0 min…" at bounding box center [1108, 307] width 446 height 323
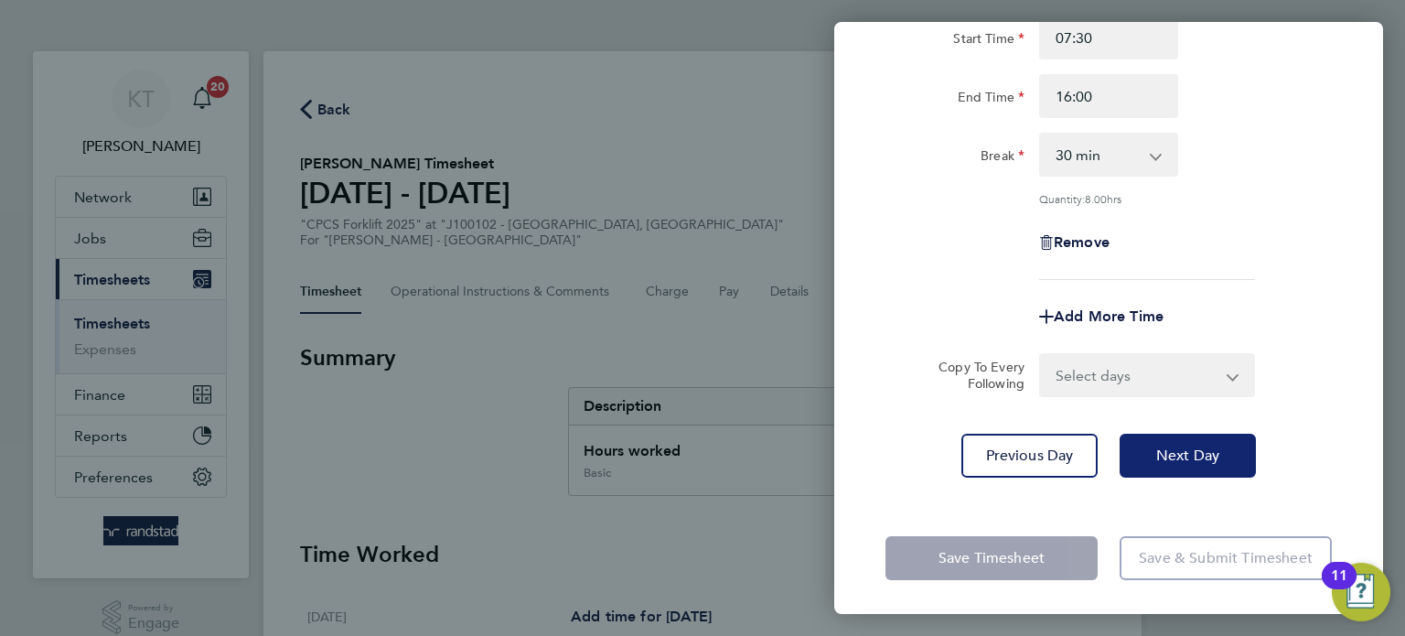
click at [1200, 449] on span "Next Day" at bounding box center [1187, 455] width 63 height 18
click at [1189, 449] on span "Next Day" at bounding box center [1187, 455] width 63 height 18
click at [1196, 448] on span "Next Day" at bounding box center [1187, 455] width 63 height 18
select select "30"
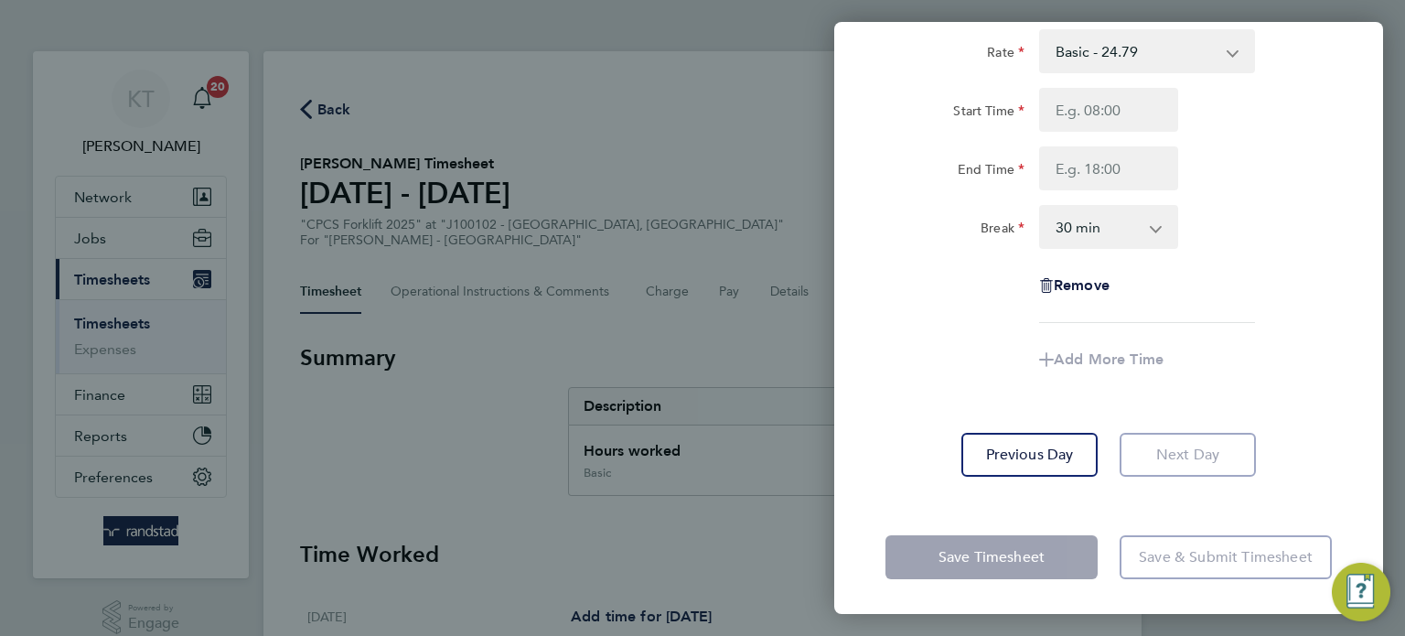
click at [1192, 450] on app-form-button "Next Day" at bounding box center [1181, 455] width 147 height 44
click at [1190, 459] on app-form-button "Next Day" at bounding box center [1181, 455] width 147 height 44
click at [1193, 459] on app-form-button "Next Day" at bounding box center [1181, 455] width 147 height 44
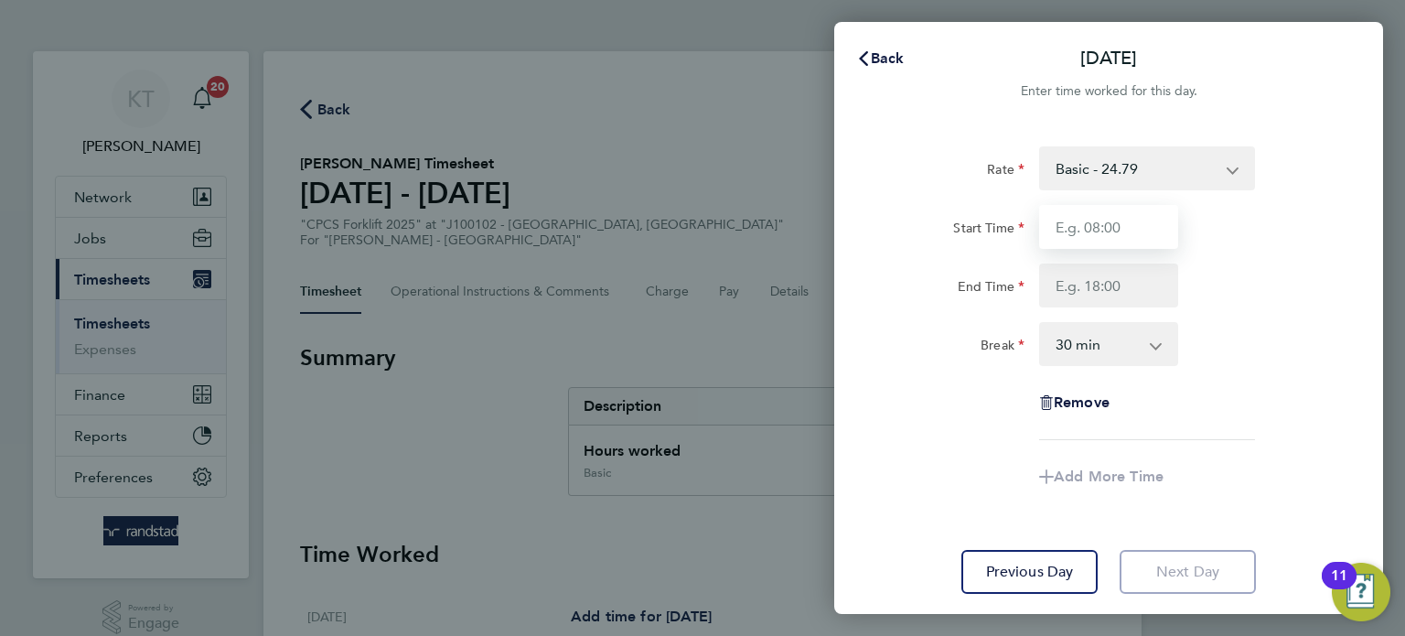
click at [1156, 234] on input "Start Time" at bounding box center [1108, 227] width 139 height 44
type input "07:30"
click at [1140, 286] on input "End Time" at bounding box center [1108, 285] width 139 height 44
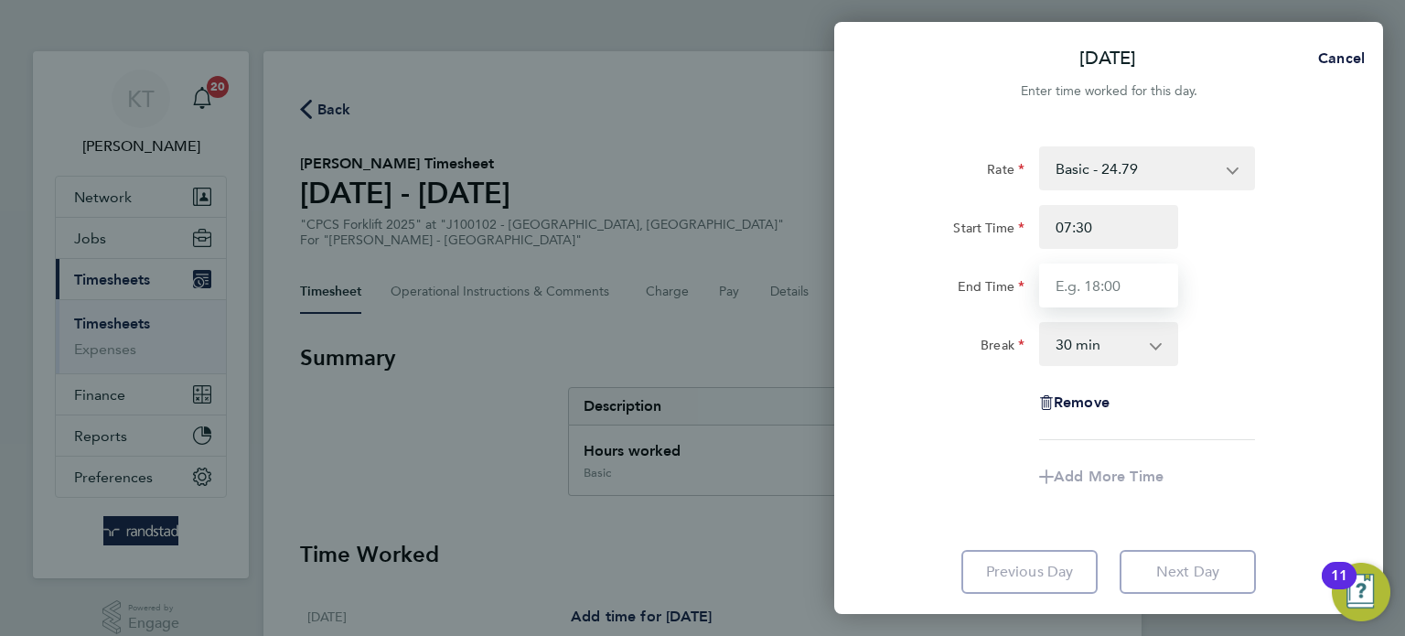
type input "15:00"
click at [1247, 333] on div "Break 0 min 15 min 30 min 45 min 60 min 75 min 90 min" at bounding box center [1108, 344] width 461 height 44
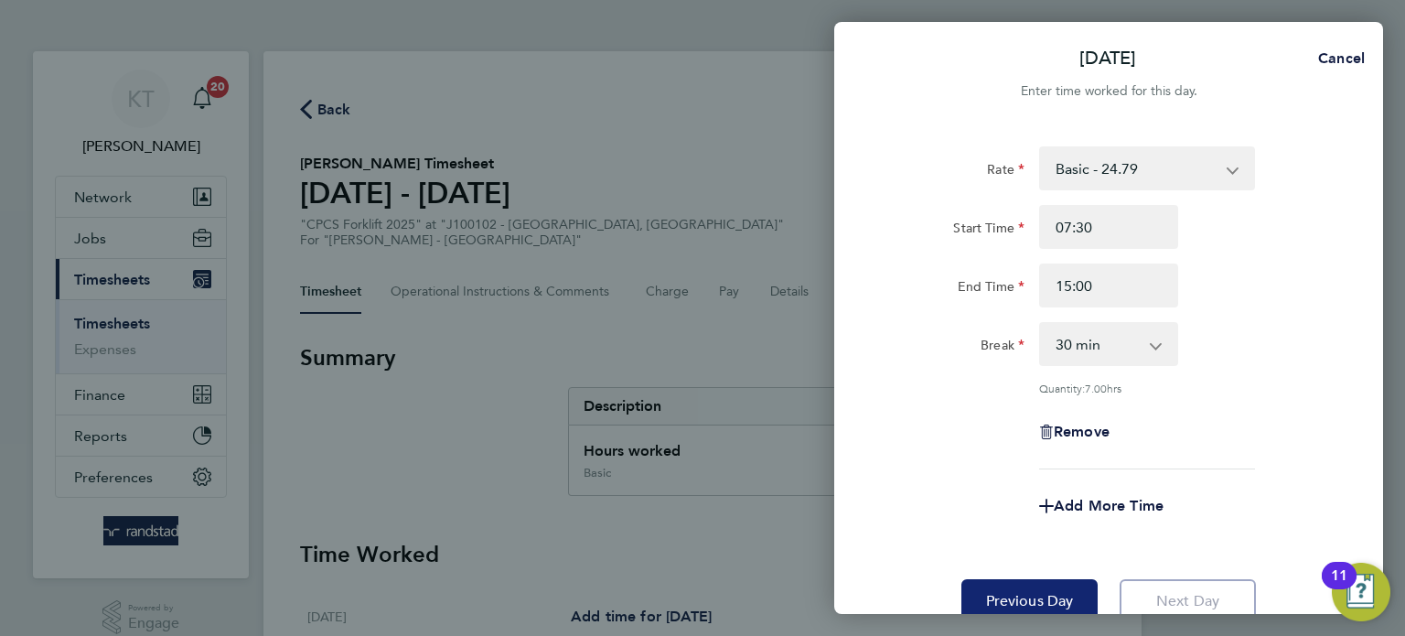
click at [1054, 605] on span "Previous Day" at bounding box center [1030, 601] width 88 height 18
click at [1054, 592] on app-form-button "Previous Day Loading" at bounding box center [1034, 601] width 147 height 44
click at [1051, 586] on app-form-button "Previous Day Loading" at bounding box center [1034, 601] width 147 height 44
select select "30"
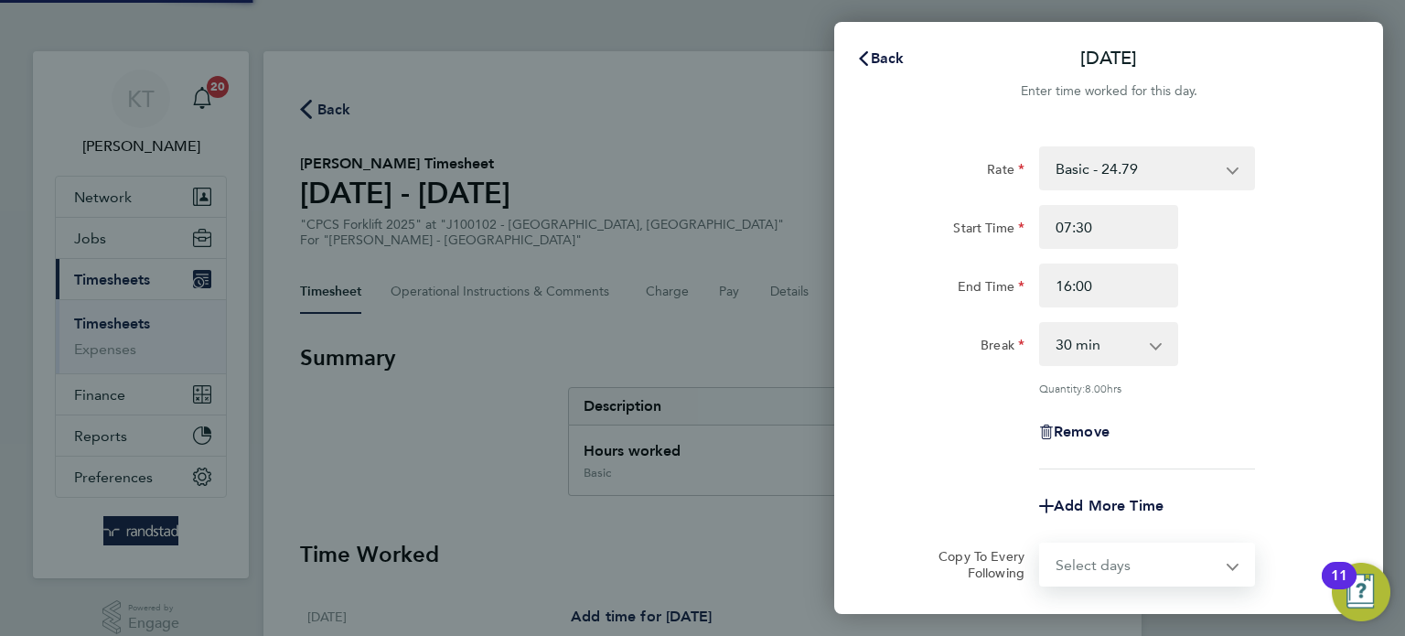
click at [1050, 581] on select "Select days [DATE]" at bounding box center [1137, 564] width 192 height 40
click at [1050, 595] on div "Rate Basic - 24.79 Overtime - 35.88 Start Time 07:30 End Time 16:00 Break 0 min…" at bounding box center [1108, 406] width 549 height 564
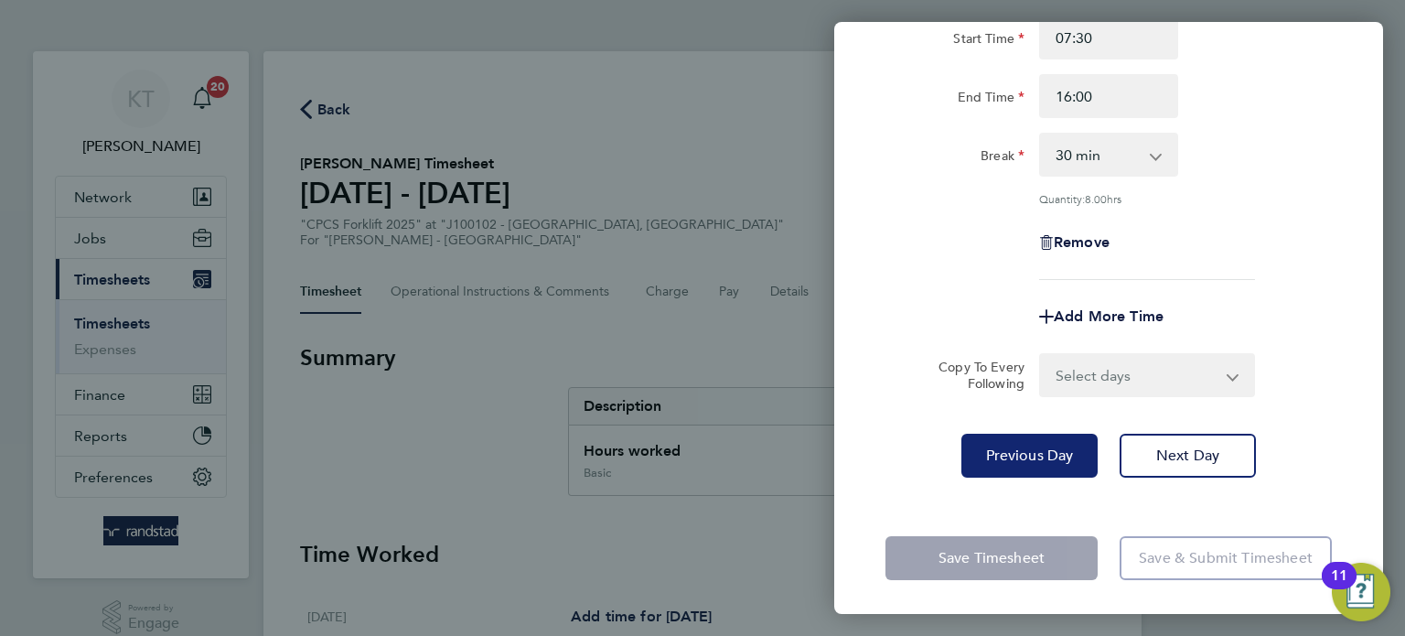
click at [1042, 467] on button "Previous Day" at bounding box center [1029, 455] width 136 height 44
select select "30"
click at [1049, 464] on button "Previous Day" at bounding box center [1029, 455] width 136 height 44
click at [1049, 466] on button "Previous Day" at bounding box center [1029, 455] width 136 height 44
click at [1035, 457] on span "Previous Day" at bounding box center [1030, 455] width 88 height 18
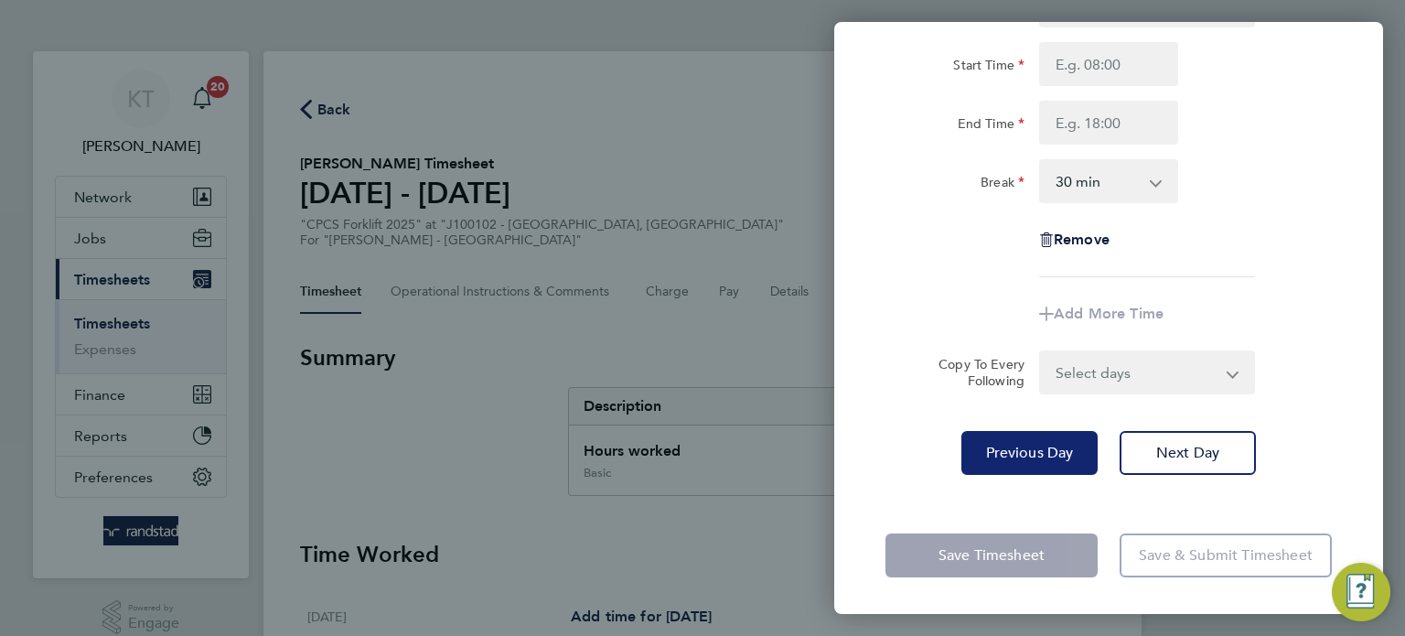
click at [1030, 449] on span "Previous Day" at bounding box center [1030, 453] width 88 height 18
select select "30"
click at [1021, 458] on app-form-button "Previous Day" at bounding box center [1034, 455] width 147 height 44
click at [1012, 463] on app-form-button "Previous Day" at bounding box center [1034, 455] width 147 height 44
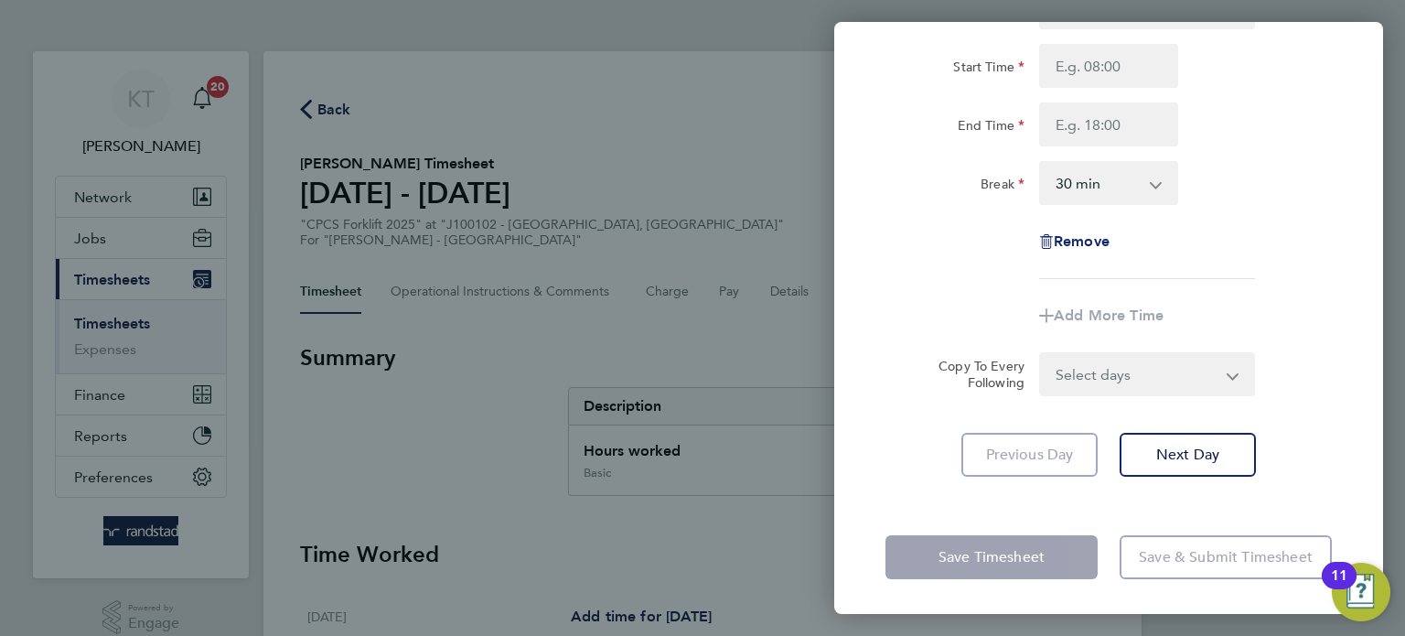
click at [1083, 242] on span "Remove" at bounding box center [1082, 240] width 56 height 17
select select "null"
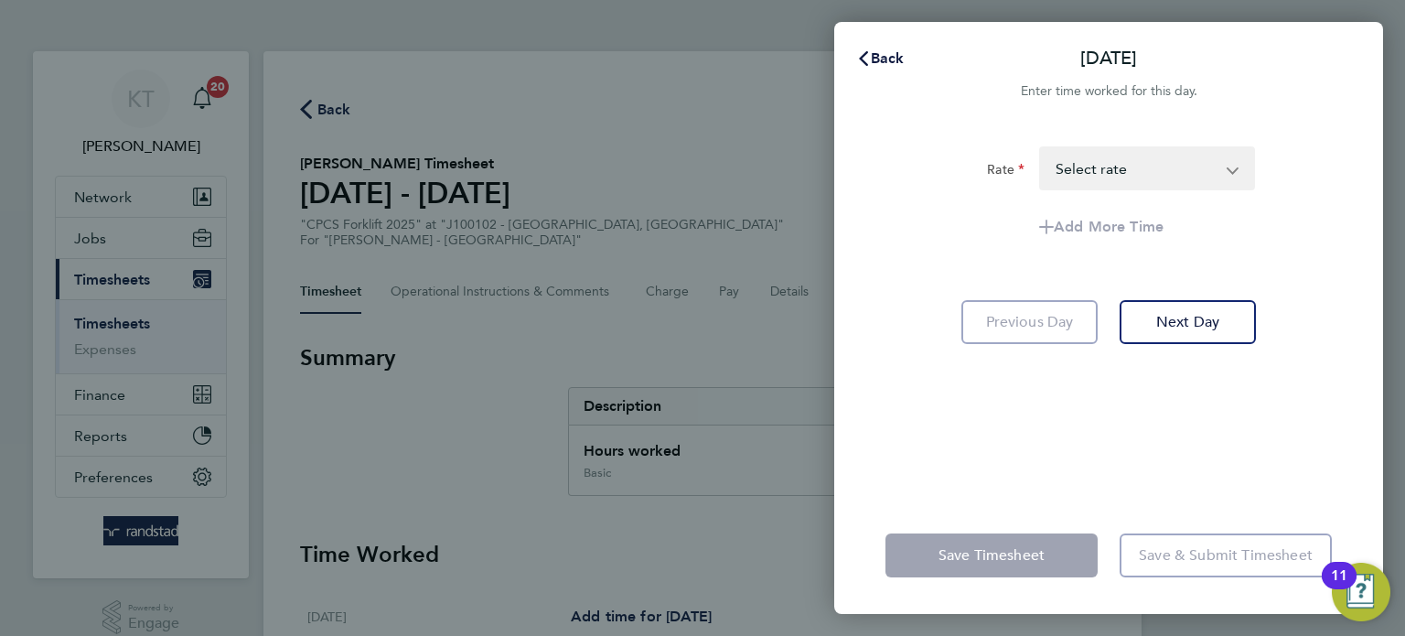
click at [964, 540] on app-form-button "Save Timesheet" at bounding box center [996, 555] width 223 height 44
click at [871, 71] on button "Back" at bounding box center [880, 58] width 85 height 37
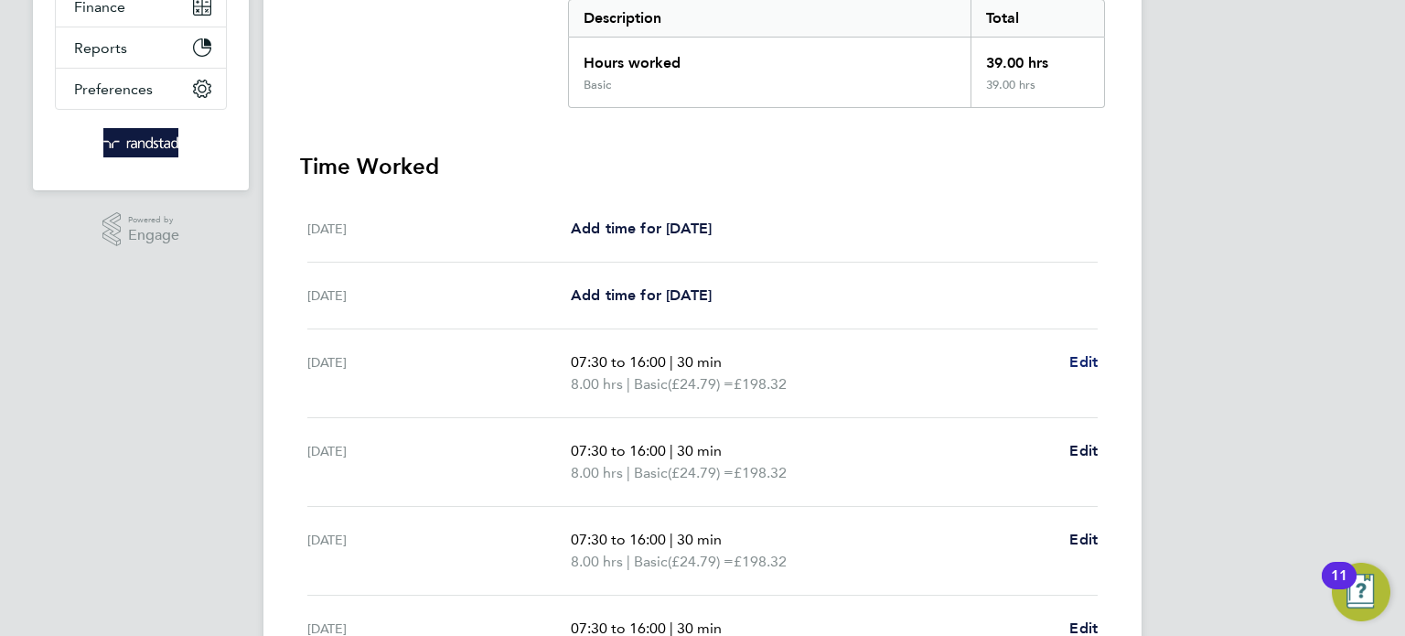
click at [1077, 357] on span "Edit" at bounding box center [1083, 361] width 28 height 17
select select "30"
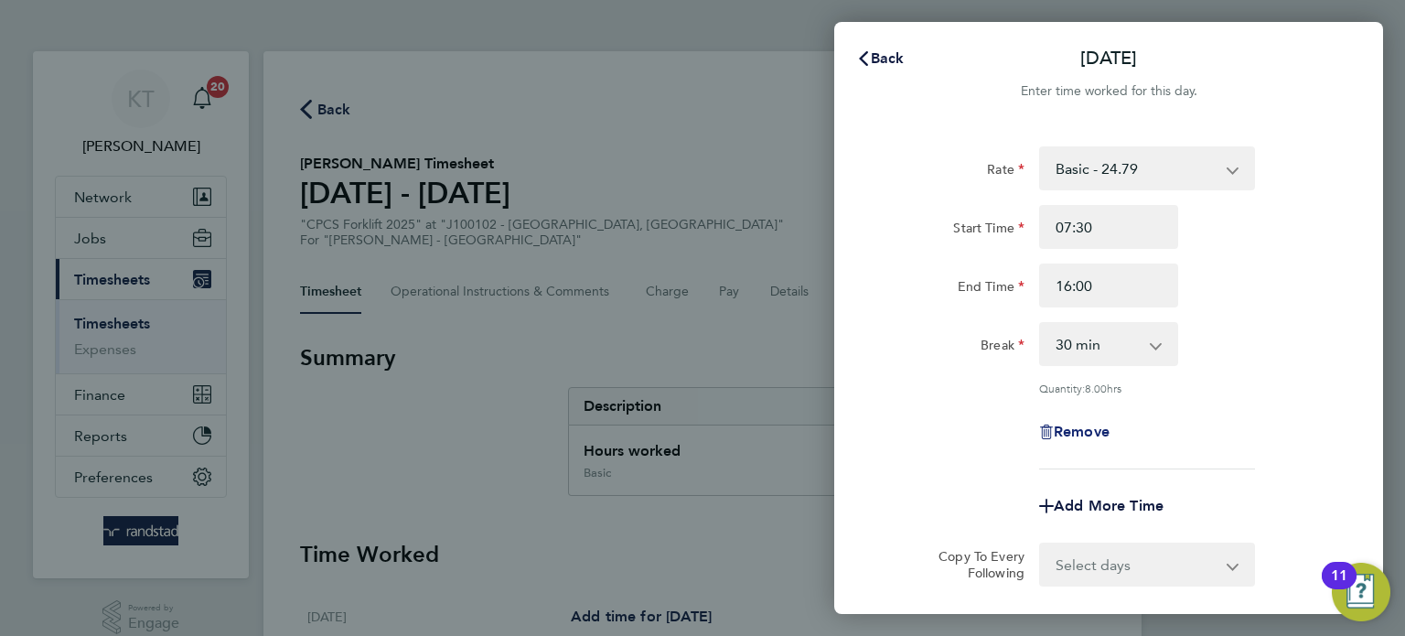
click at [1077, 424] on span "Remove" at bounding box center [1082, 431] width 56 height 17
select select "null"
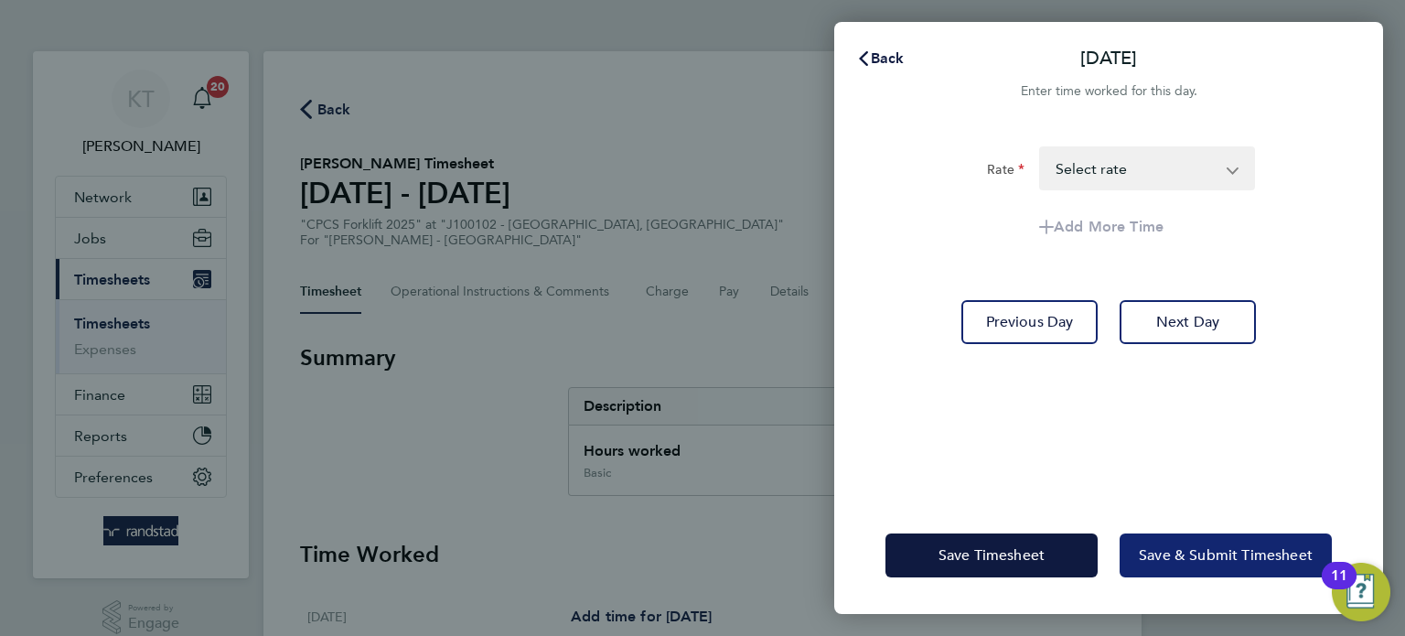
click at [1146, 572] on button "Save & Submit Timesheet" at bounding box center [1225, 555] width 212 height 44
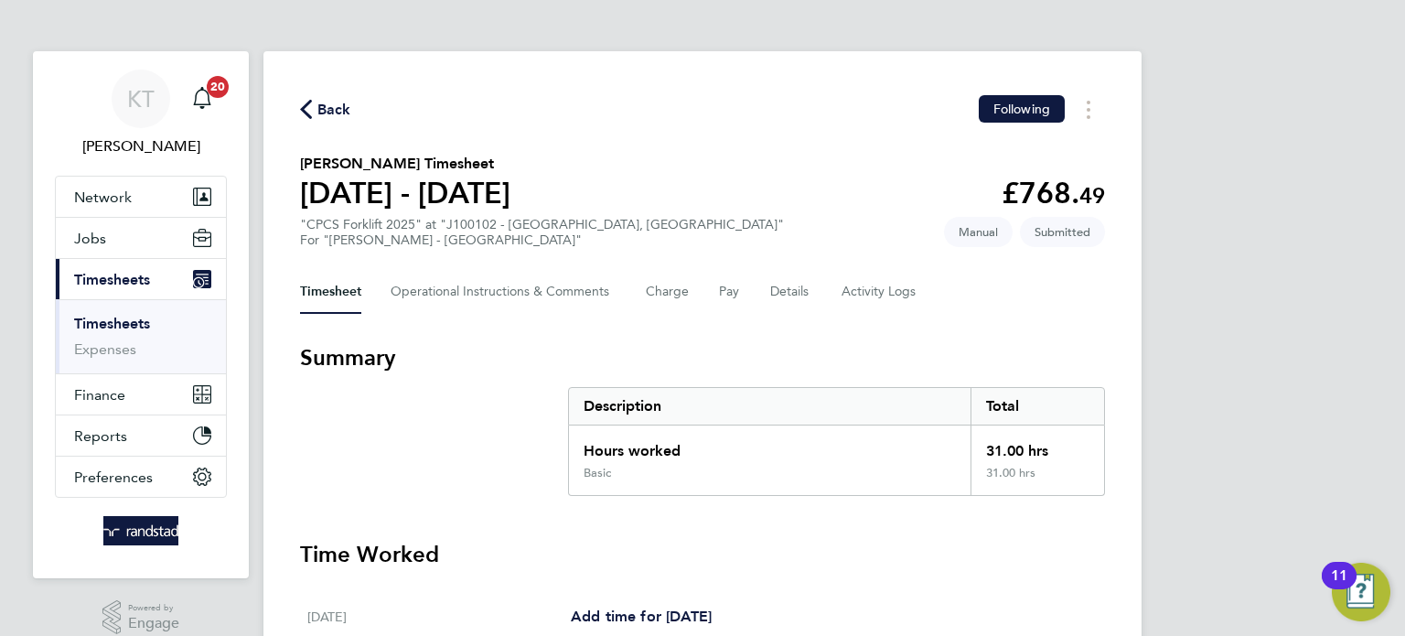
click at [116, 319] on link "Timesheets" at bounding box center [112, 323] width 76 height 17
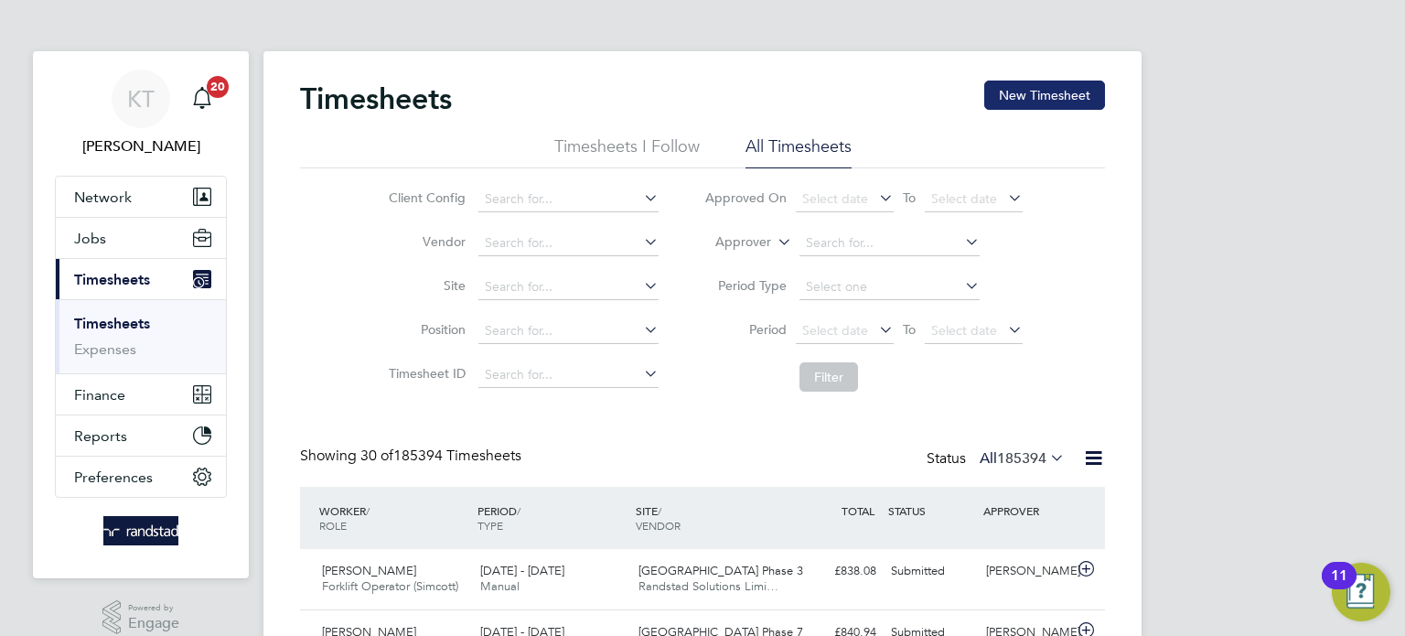
click at [1079, 86] on button "New Timesheet" at bounding box center [1044, 94] width 121 height 29
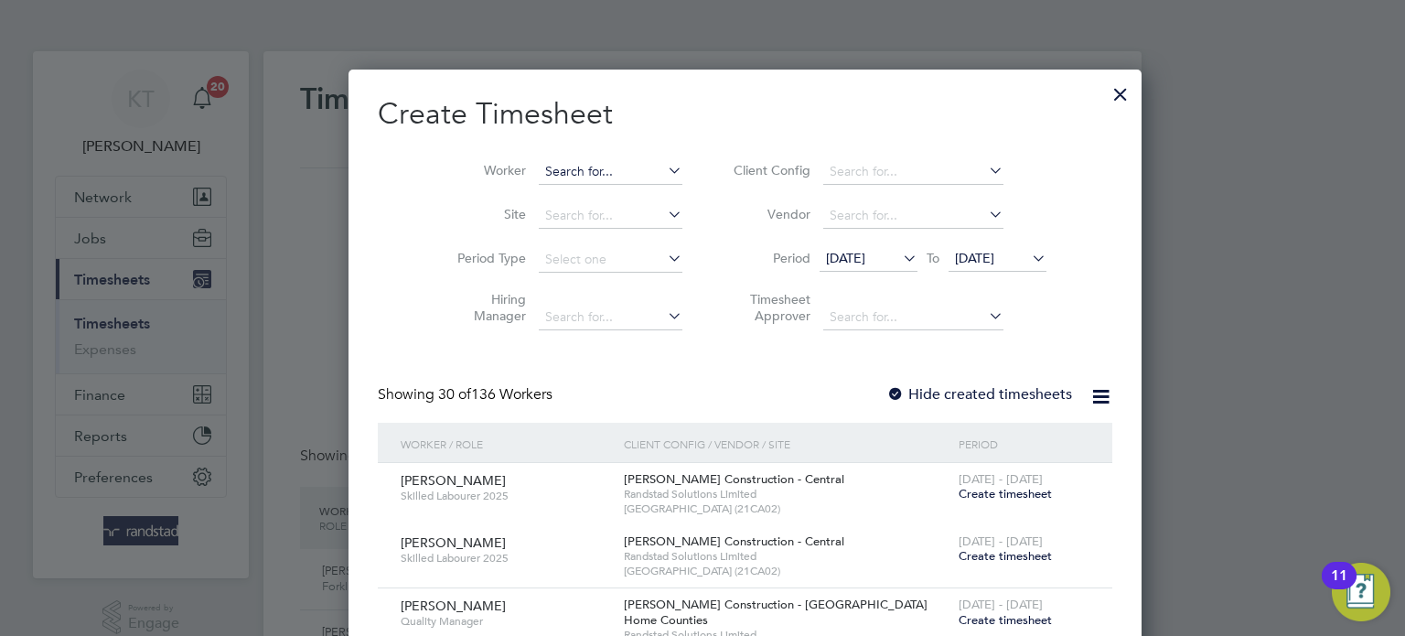
click at [566, 177] on input at bounding box center [611, 172] width 144 height 26
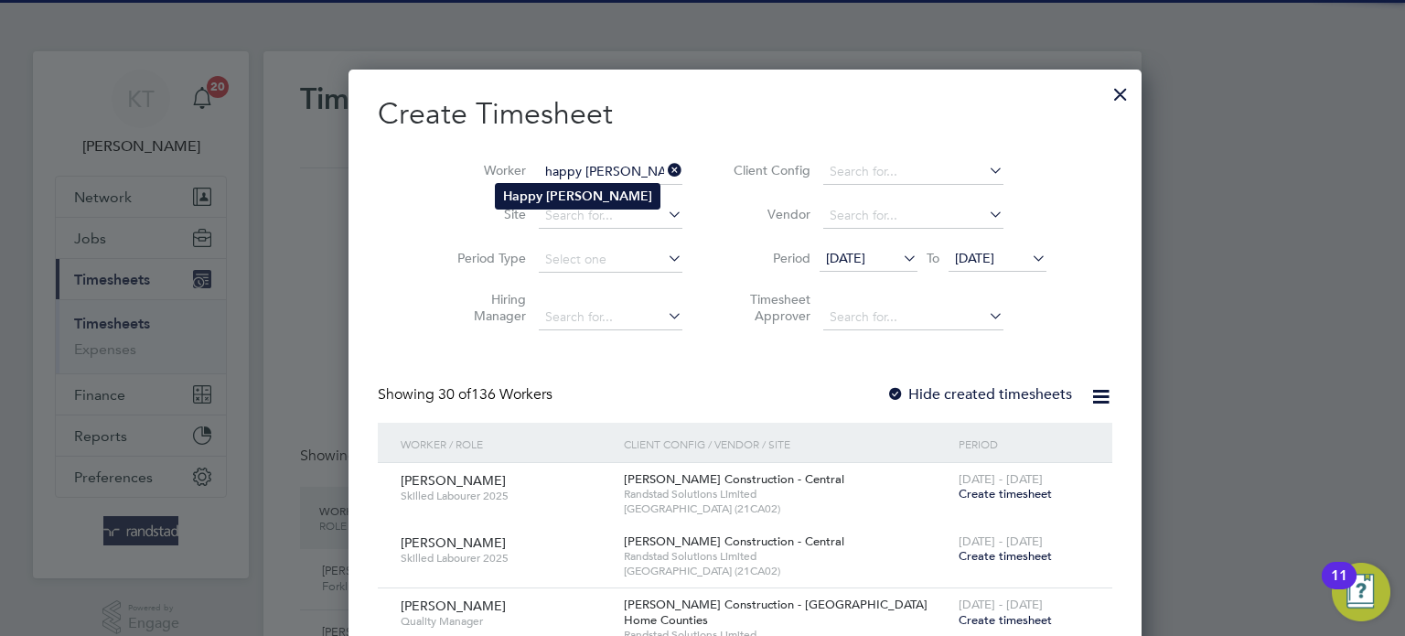
type input "Happy [PERSON_NAME]"
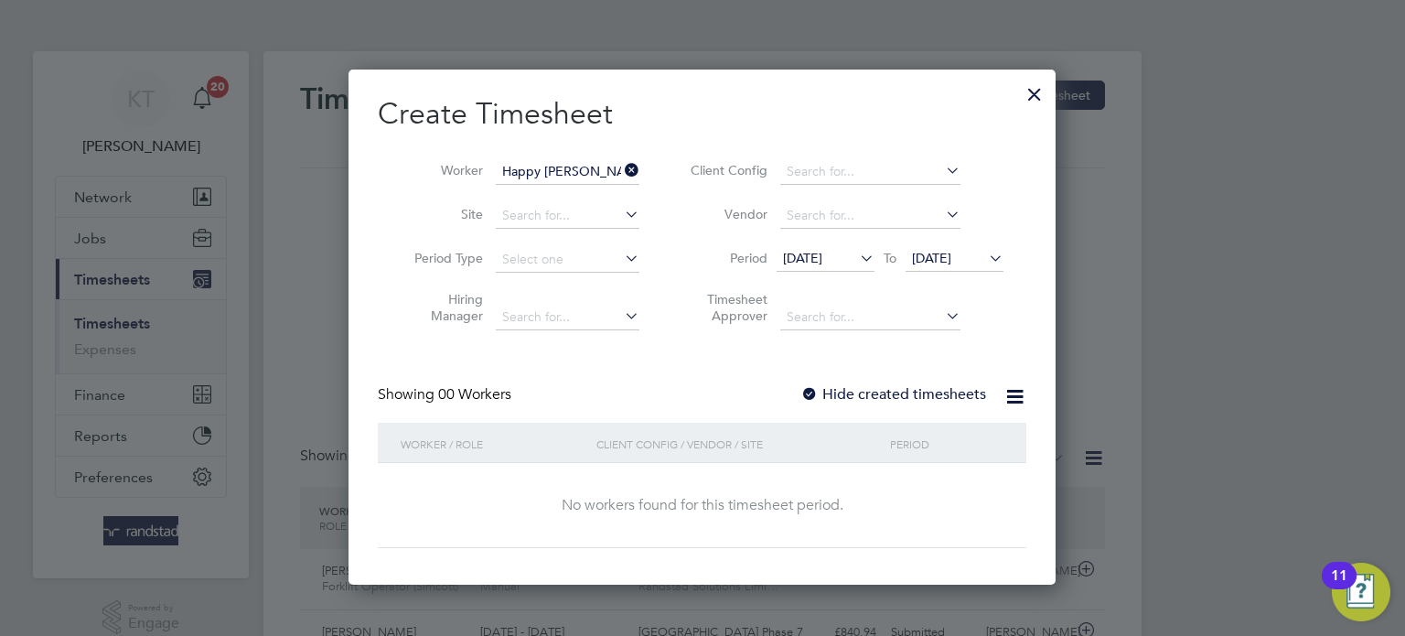
click at [926, 398] on label "Hide created timesheets" at bounding box center [893, 394] width 186 height 18
click at [951, 251] on span "[DATE]" at bounding box center [931, 258] width 39 height 16
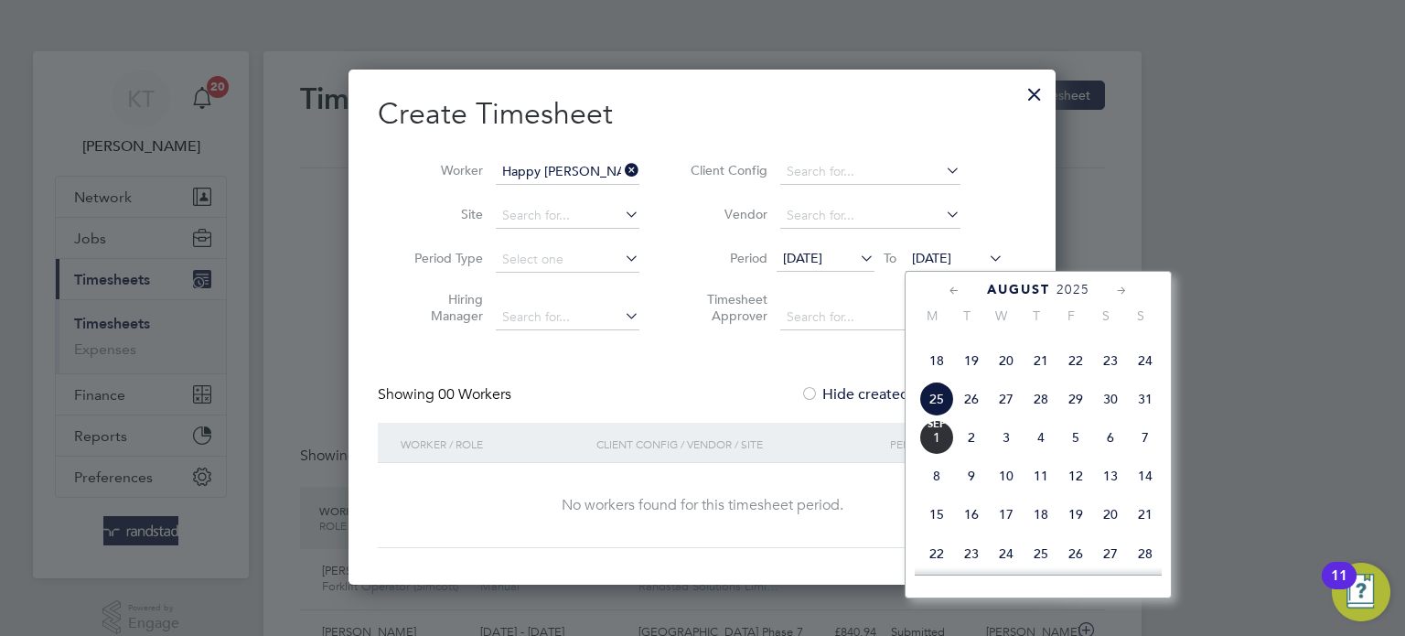
click at [1020, 455] on span "3" at bounding box center [1006, 437] width 35 height 35
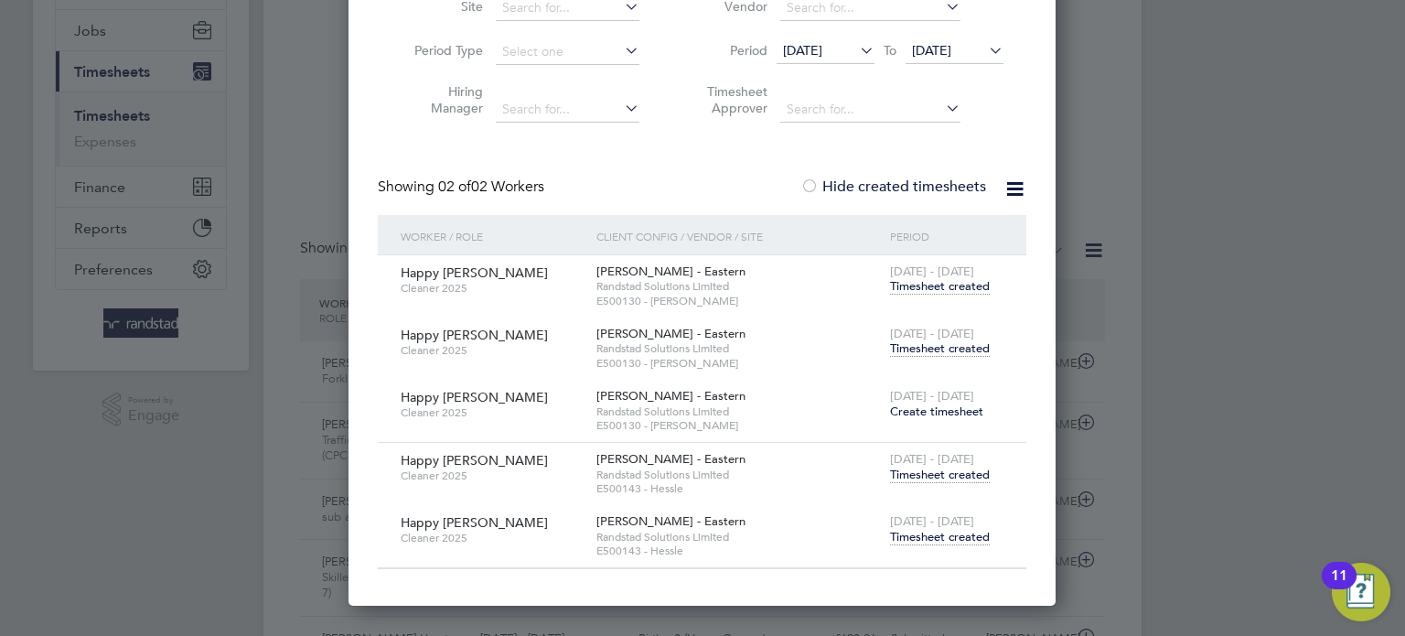
click at [958, 351] on span "Timesheet created" at bounding box center [940, 348] width 100 height 16
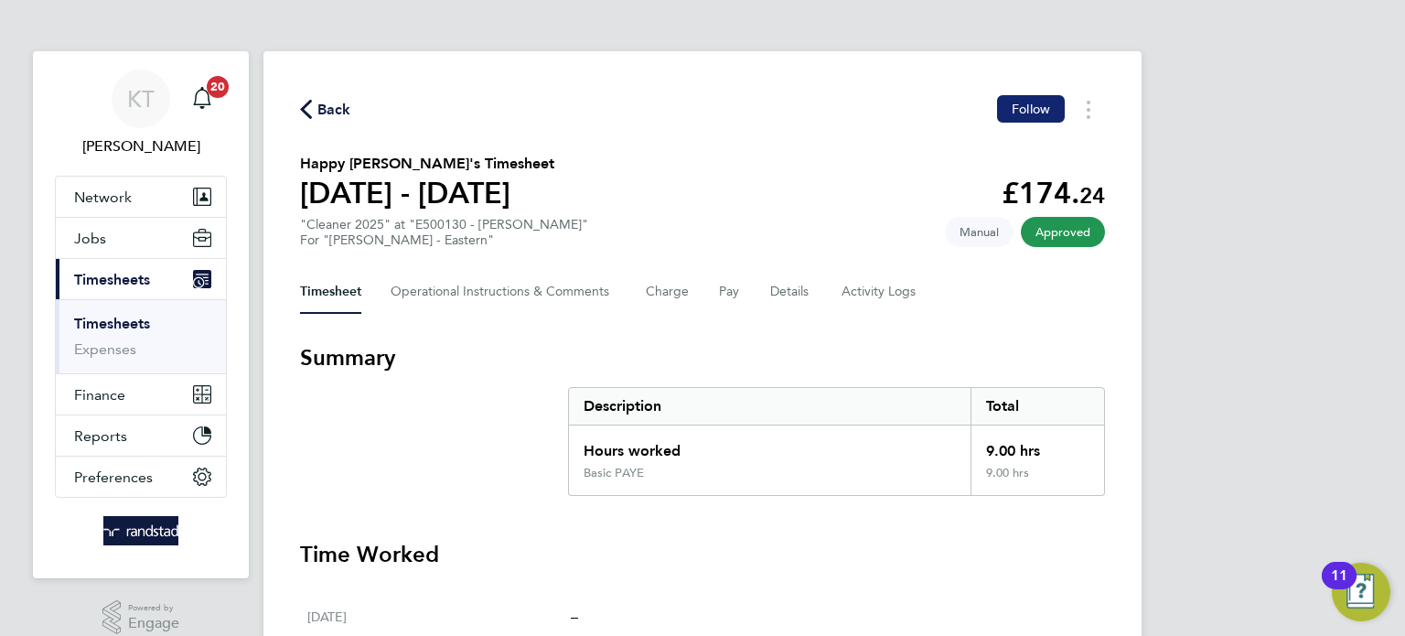
click at [1043, 106] on span "Follow" at bounding box center [1030, 109] width 38 height 16
click at [343, 105] on span "Back" at bounding box center [334, 110] width 34 height 22
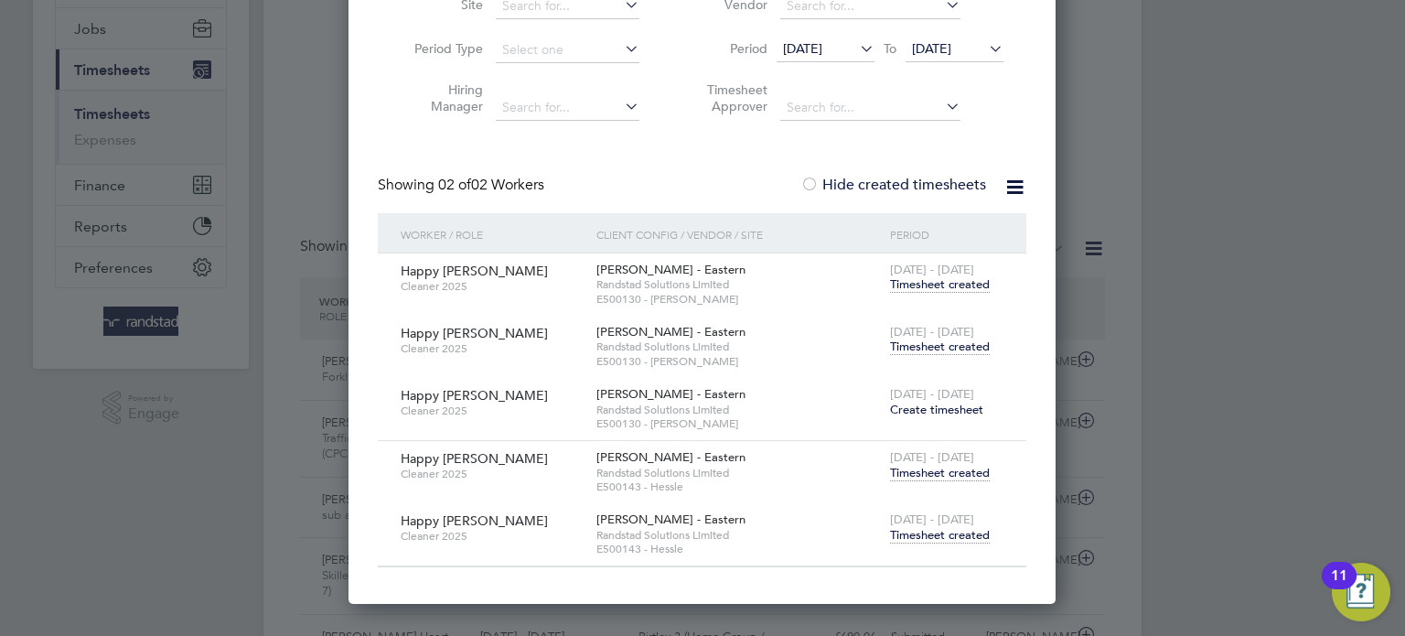
click at [943, 535] on span "Timesheet created" at bounding box center [940, 535] width 100 height 16
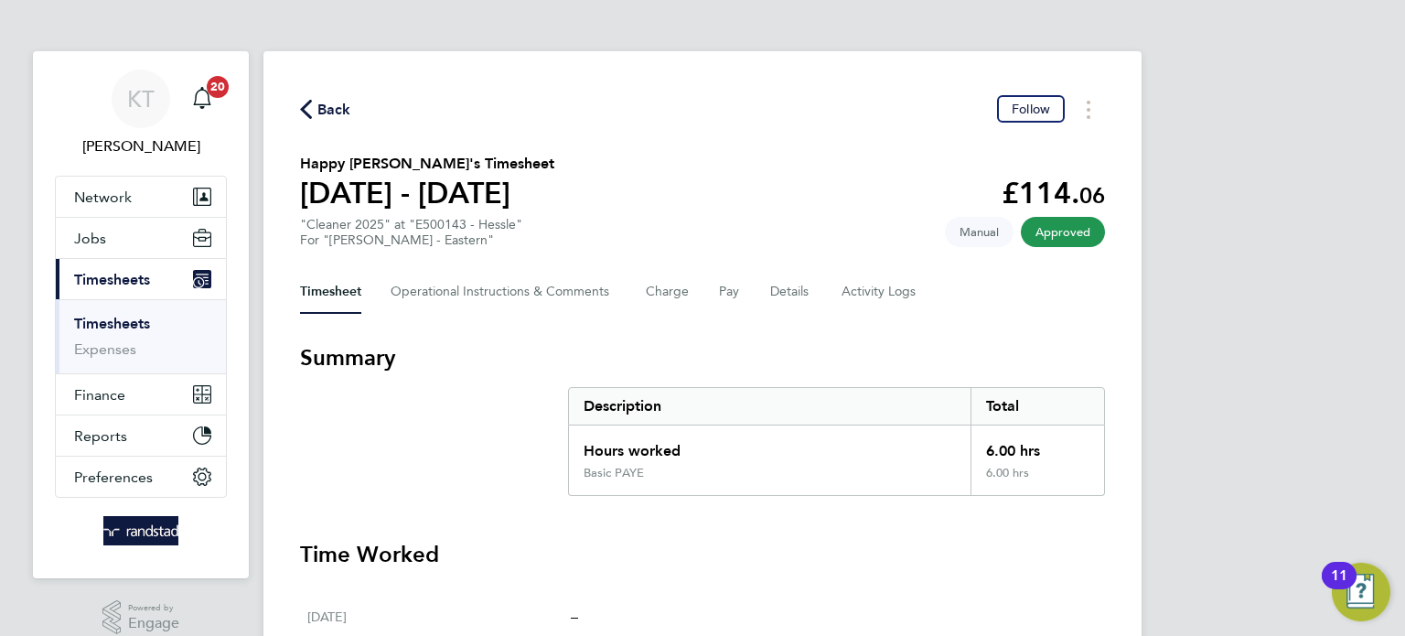
click at [1030, 123] on div "Back Follow" at bounding box center [702, 109] width 805 height 28
click at [1022, 114] on span "Follow" at bounding box center [1030, 109] width 38 height 16
click at [330, 116] on span "Back" at bounding box center [334, 110] width 34 height 22
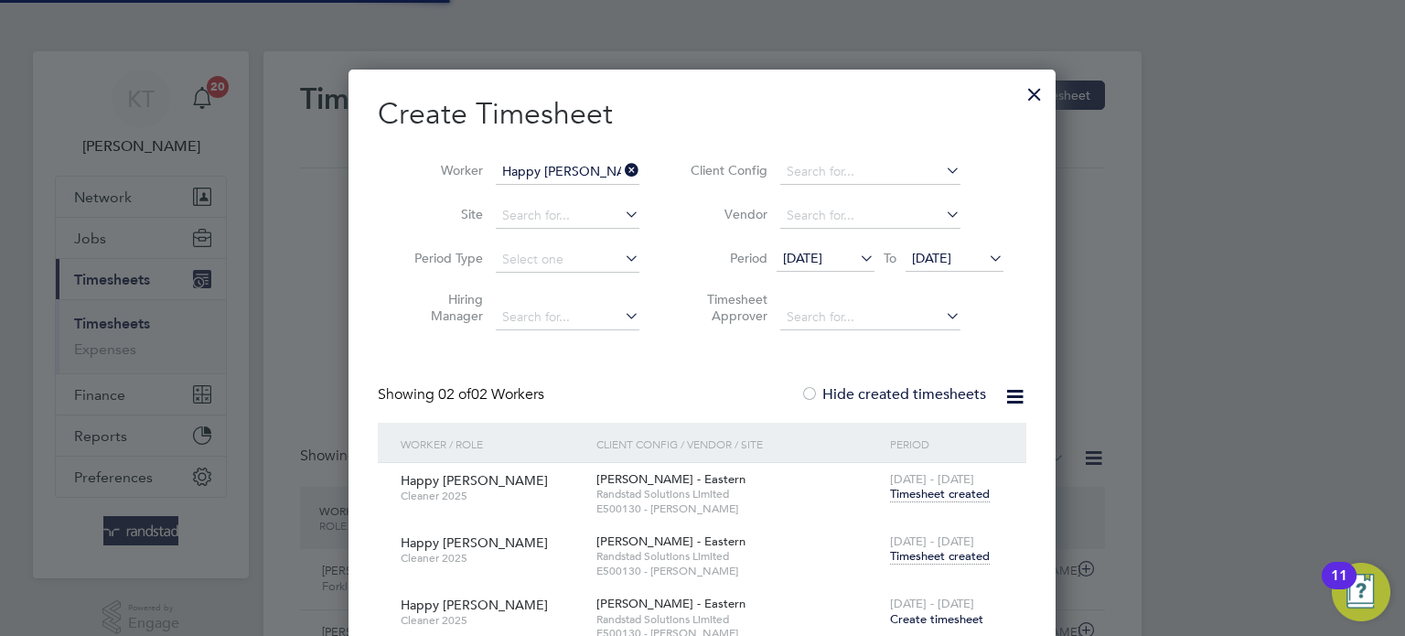
click at [621, 166] on icon at bounding box center [621, 170] width 0 height 26
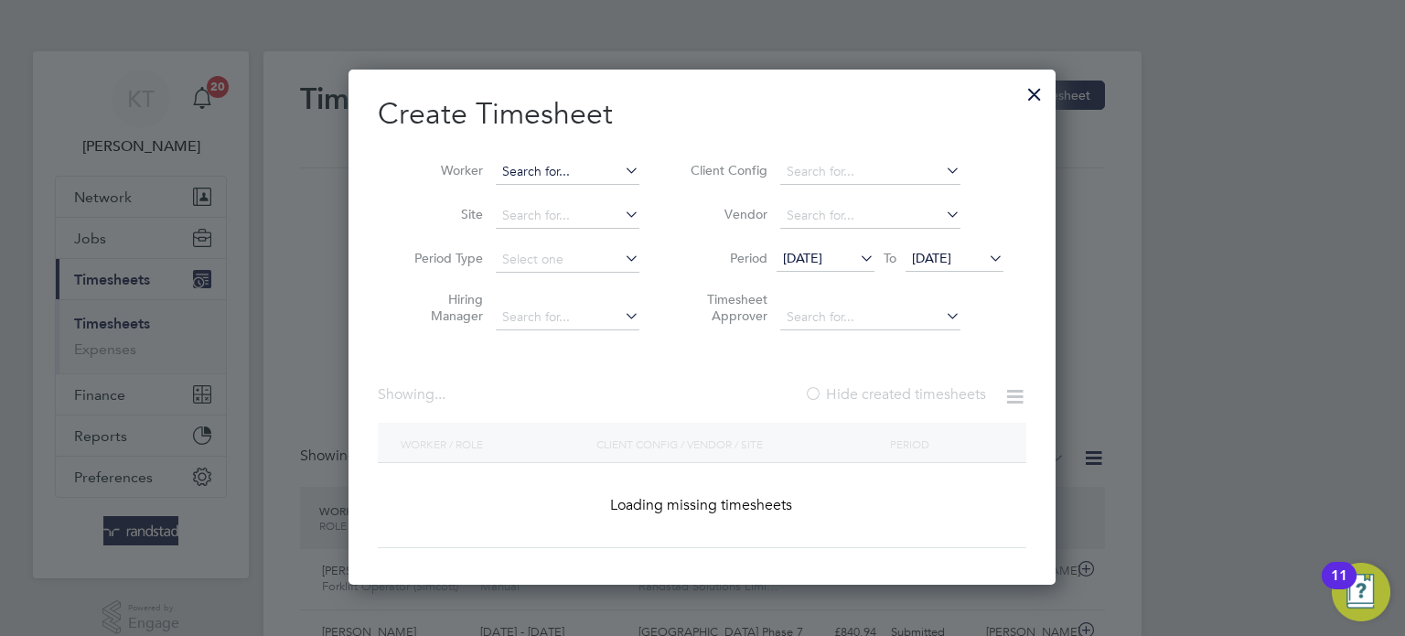
click at [567, 170] on input at bounding box center [568, 172] width 144 height 26
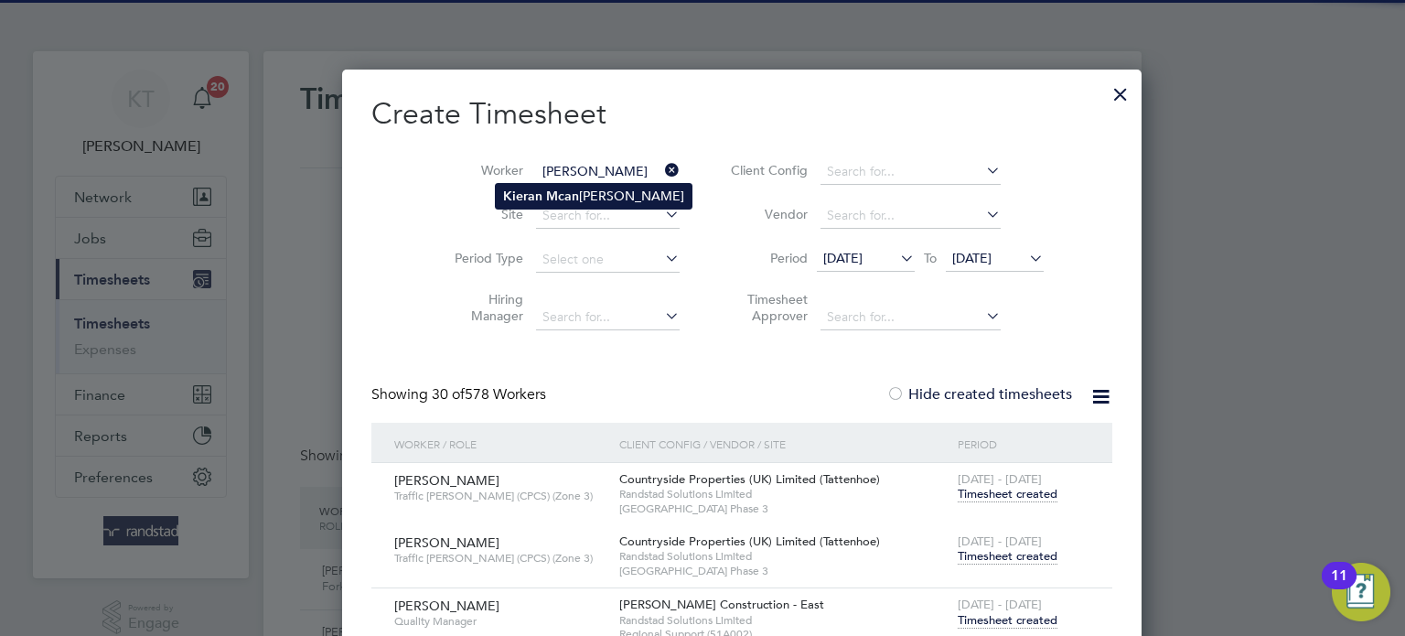
click at [566, 193] on b "Mcan" at bounding box center [562, 196] width 33 height 16
type input "[PERSON_NAME]"
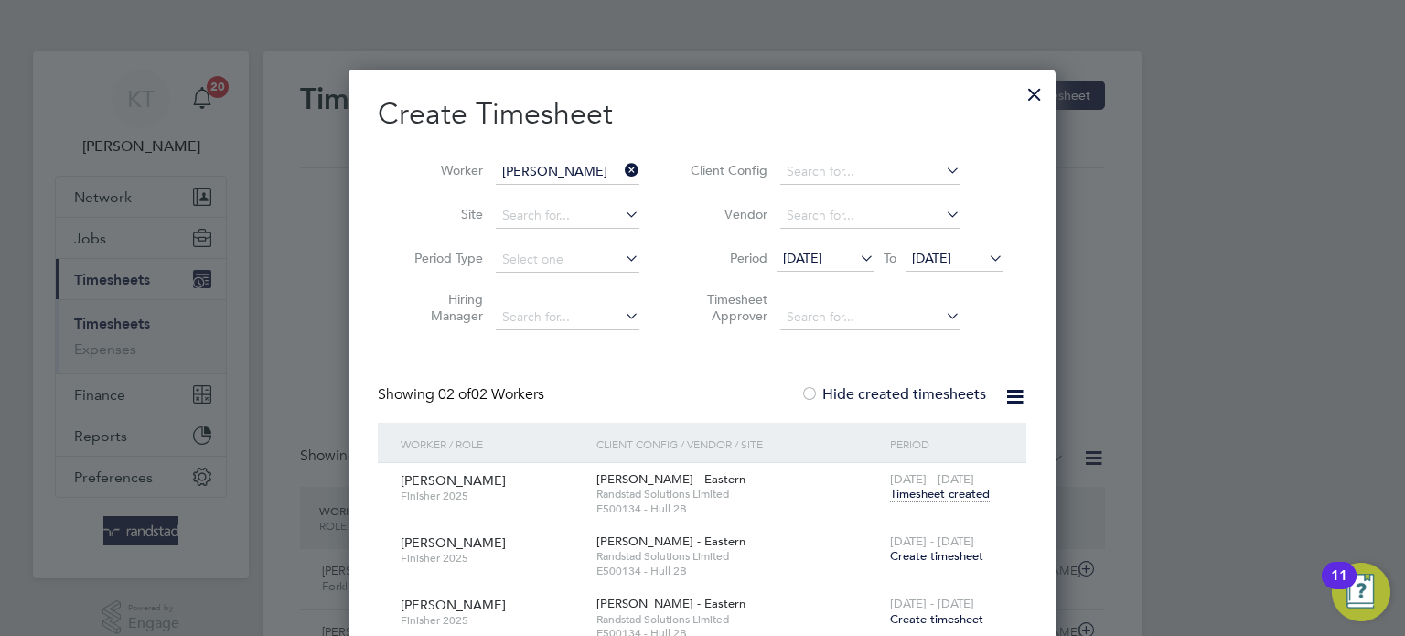
click at [621, 175] on icon at bounding box center [621, 170] width 0 height 26
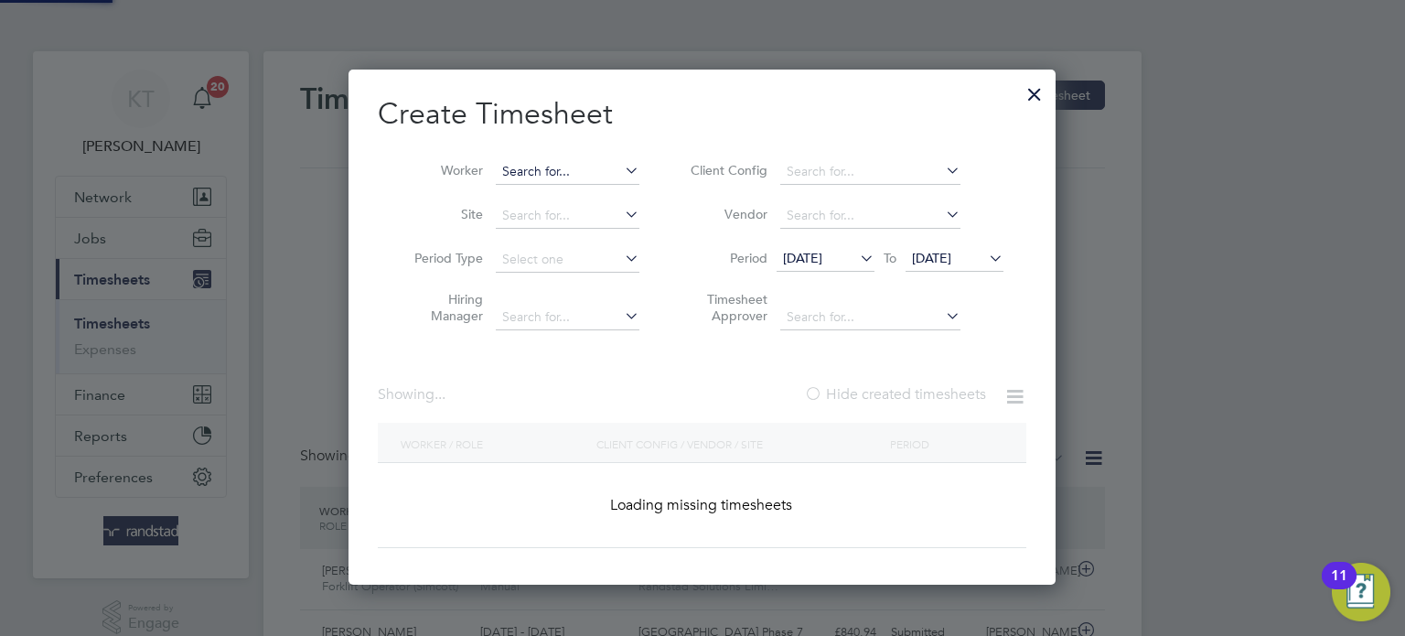
click at [589, 177] on input at bounding box center [568, 172] width 144 height 26
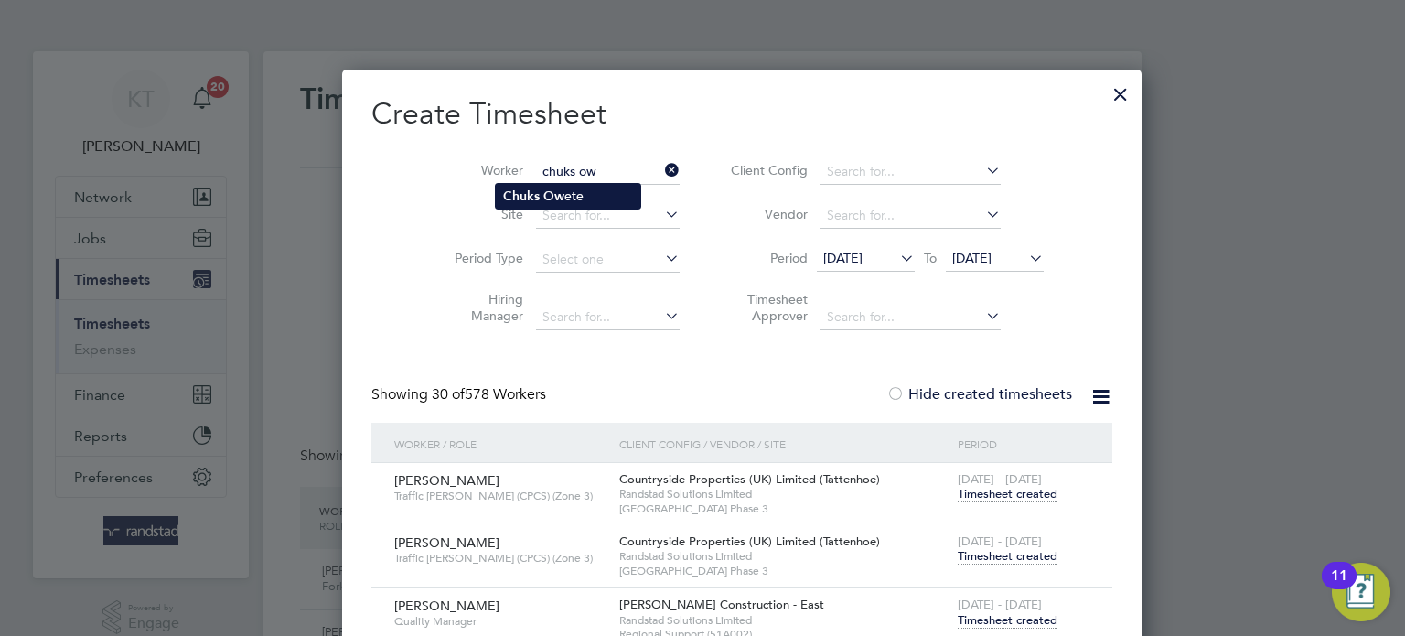
click at [571, 195] on li "Chuks Ow ete" at bounding box center [568, 196] width 144 height 25
type input "[PERSON_NAME]"
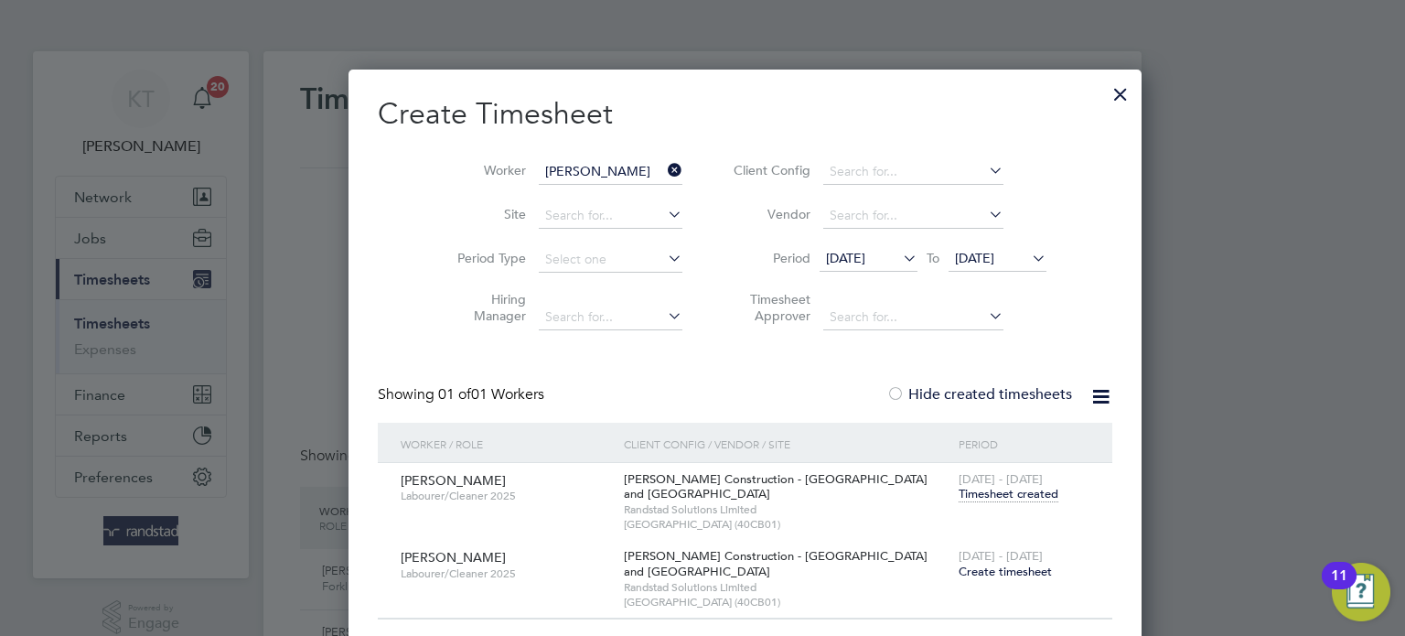
click at [664, 169] on icon at bounding box center [664, 170] width 0 height 26
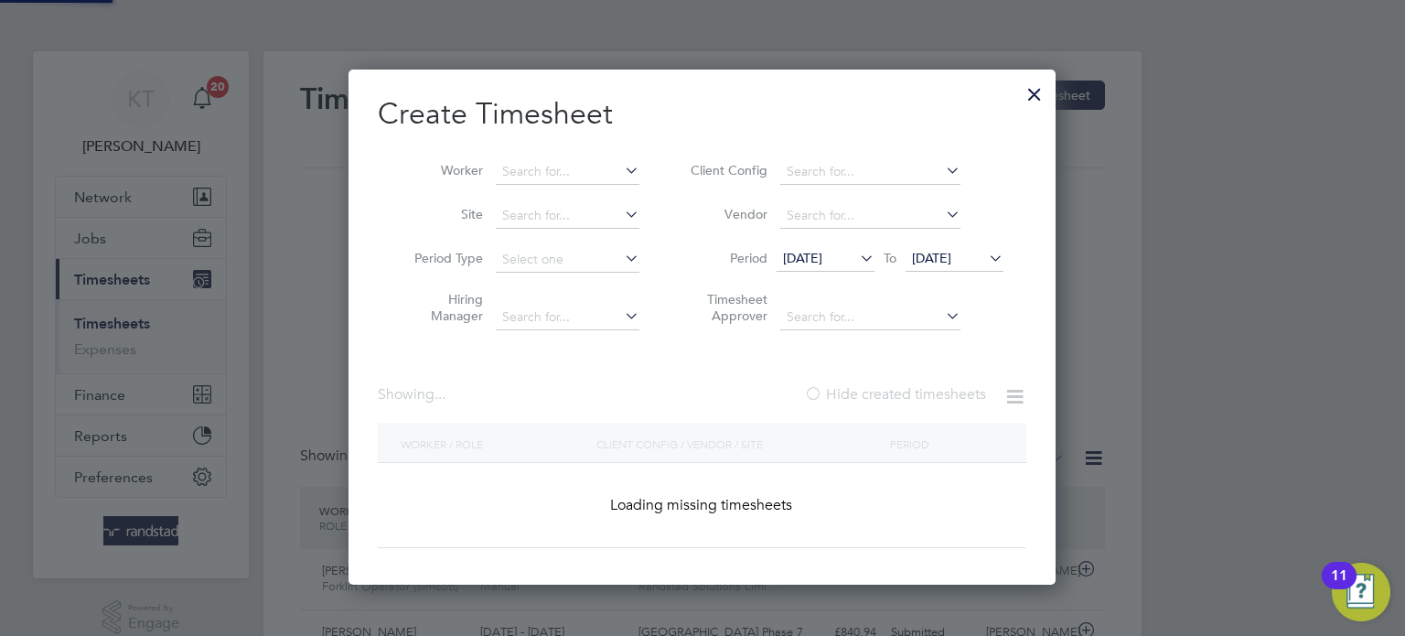
scroll to position [515, 708]
click at [615, 171] on input at bounding box center [568, 172] width 144 height 26
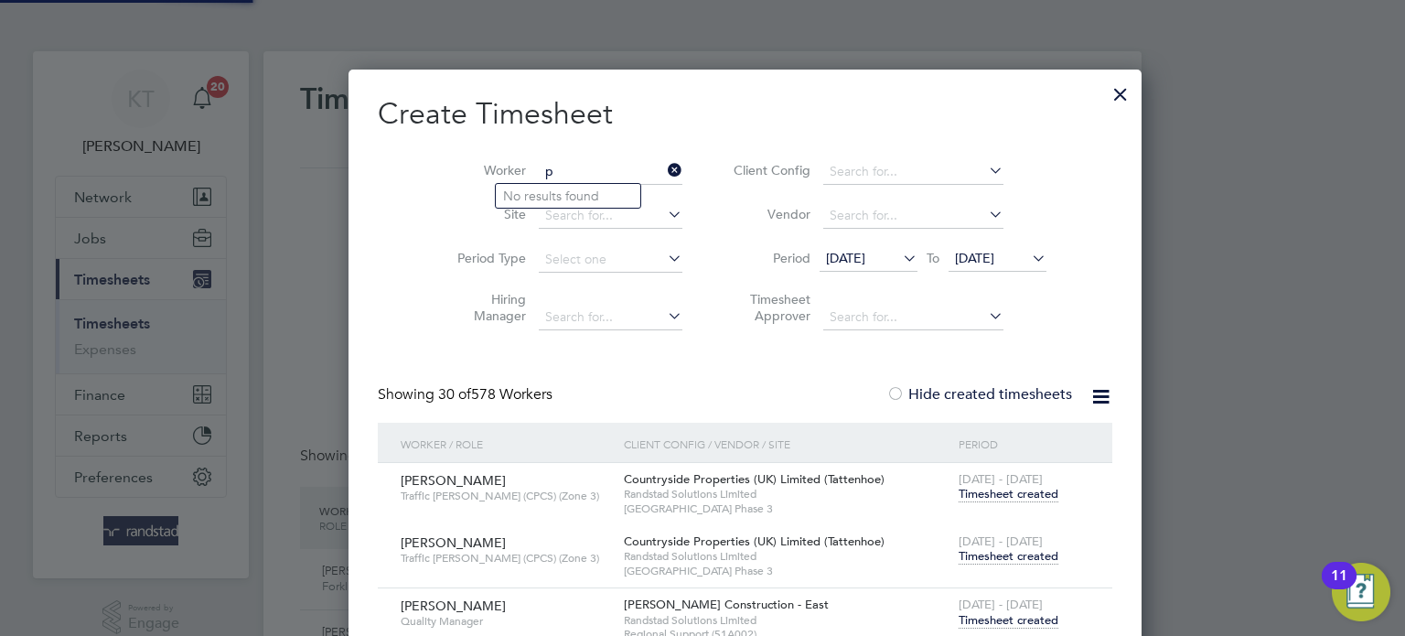
scroll to position [5969, 721]
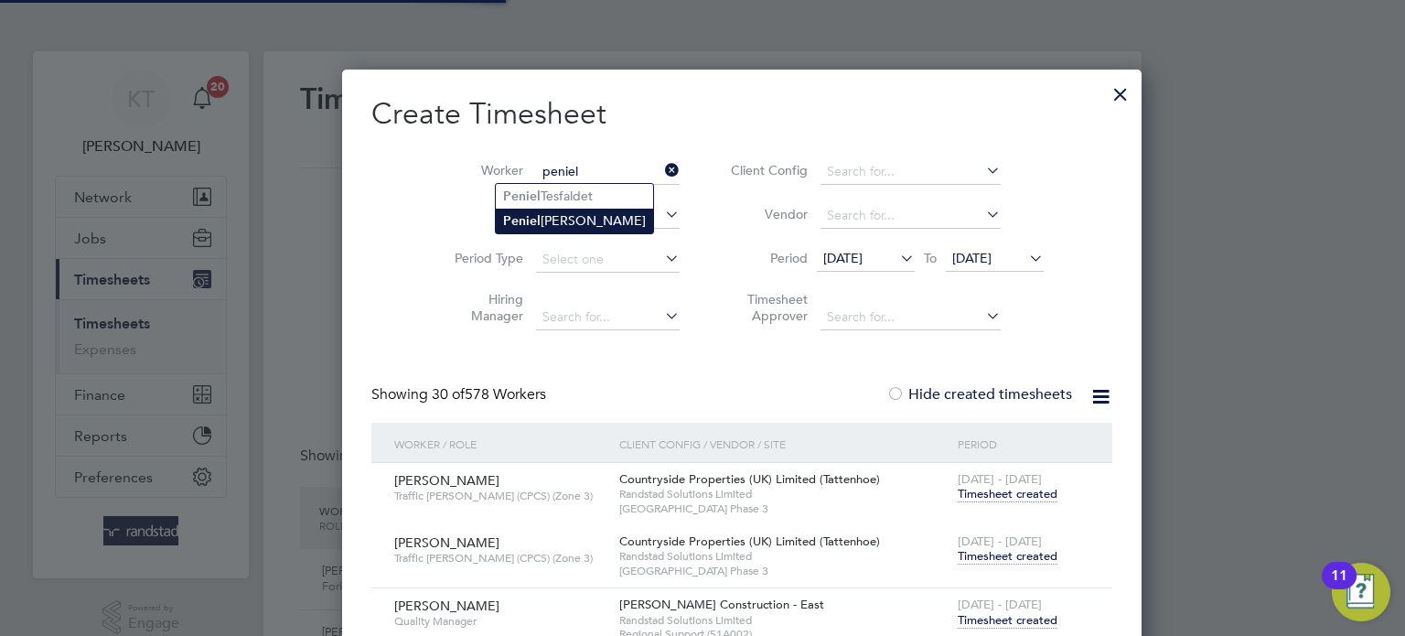
click at [586, 215] on li "[PERSON_NAME]" at bounding box center [574, 221] width 157 height 25
type input "[PERSON_NAME]"
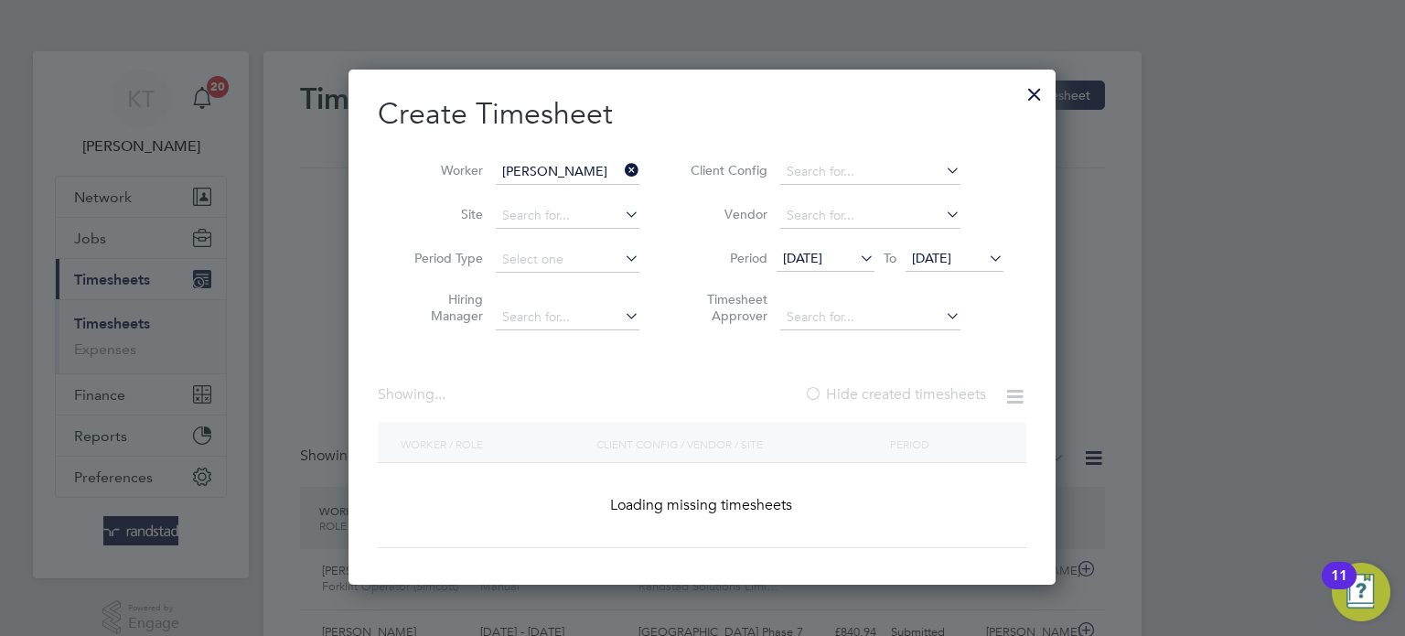
scroll to position [555, 708]
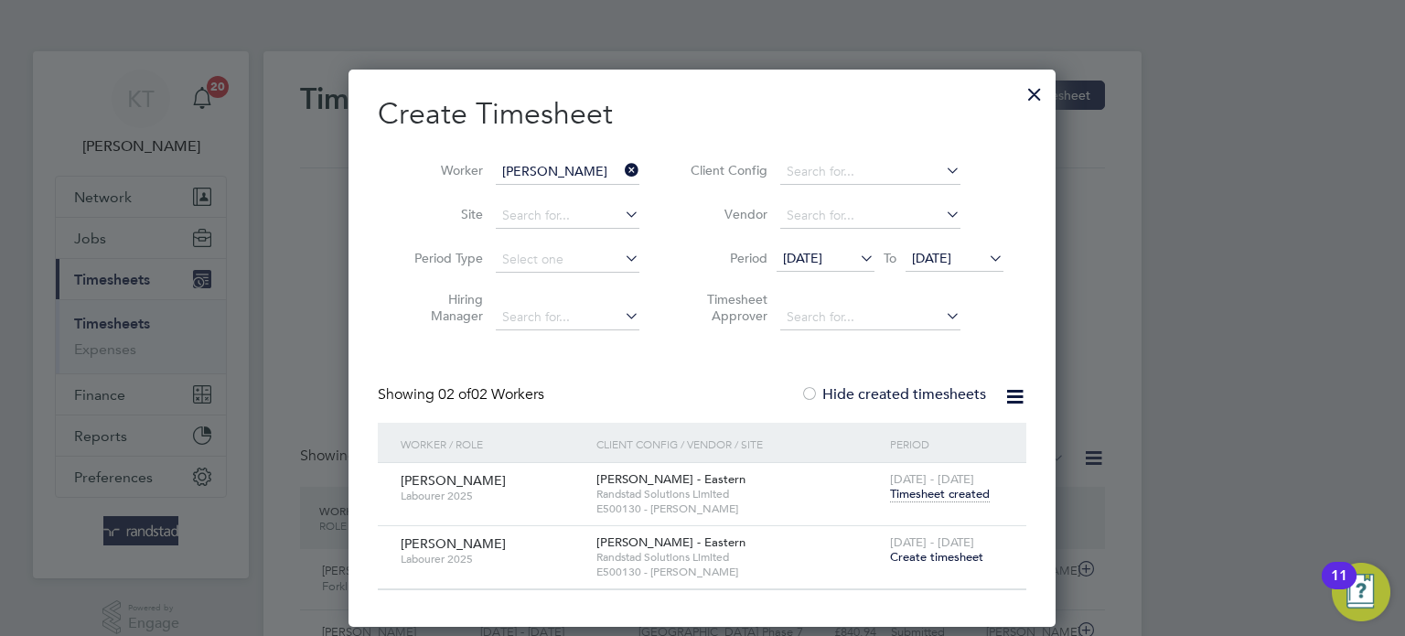
click at [958, 493] on span "Timesheet created" at bounding box center [940, 494] width 100 height 16
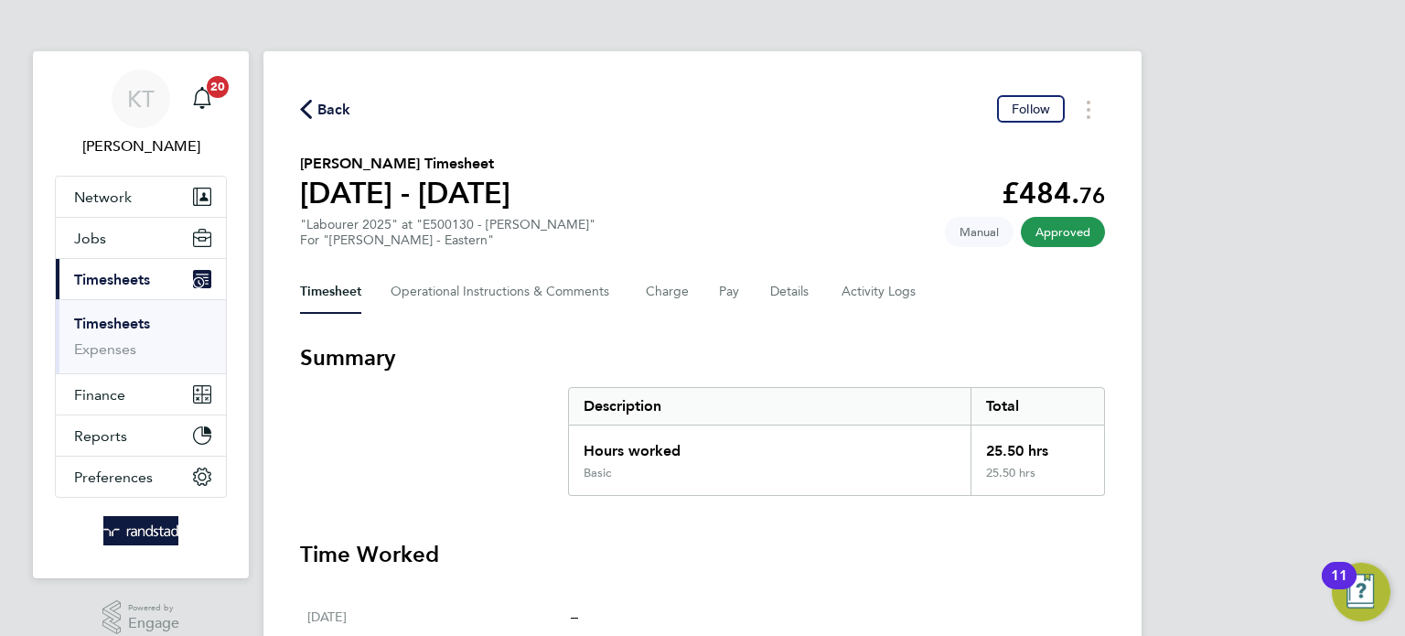
click at [313, 107] on span "Back" at bounding box center [325, 108] width 51 height 17
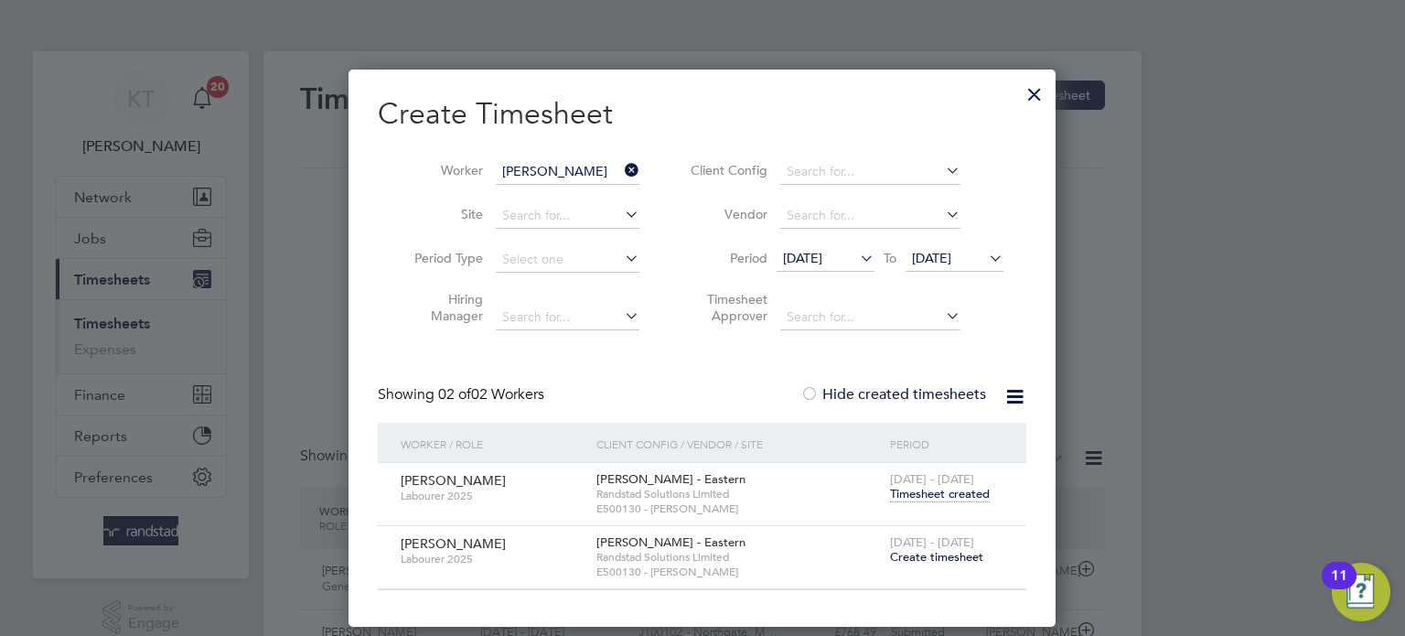
scroll to position [46, 159]
click at [621, 166] on icon at bounding box center [621, 170] width 0 height 26
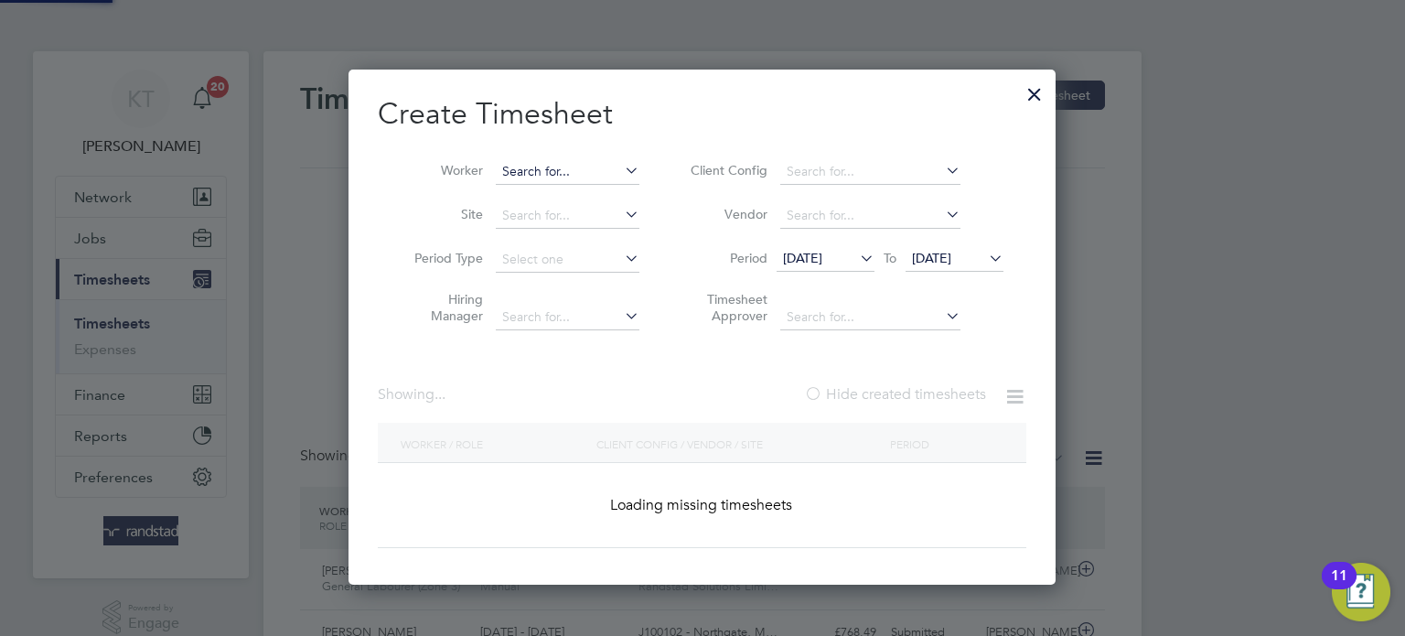
click at [589, 165] on input at bounding box center [568, 172] width 144 height 26
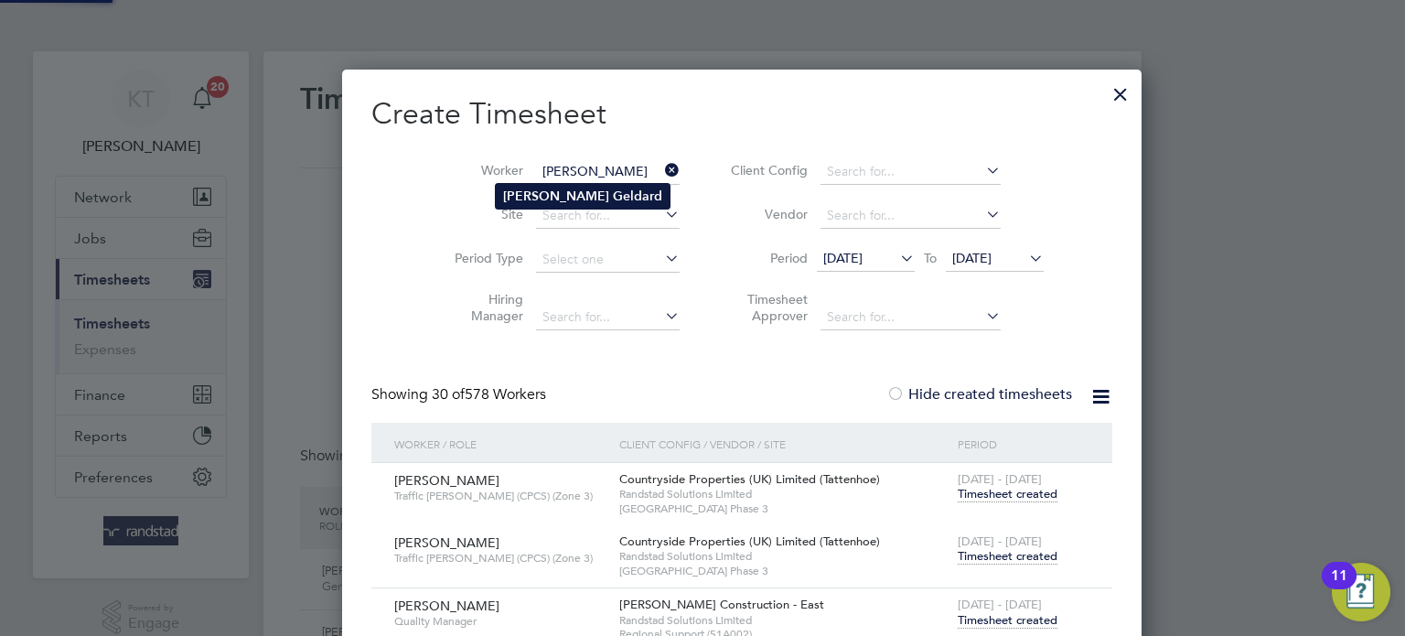
click at [613, 190] on b "Geldard" at bounding box center [637, 196] width 49 height 16
type input "[PERSON_NAME]"
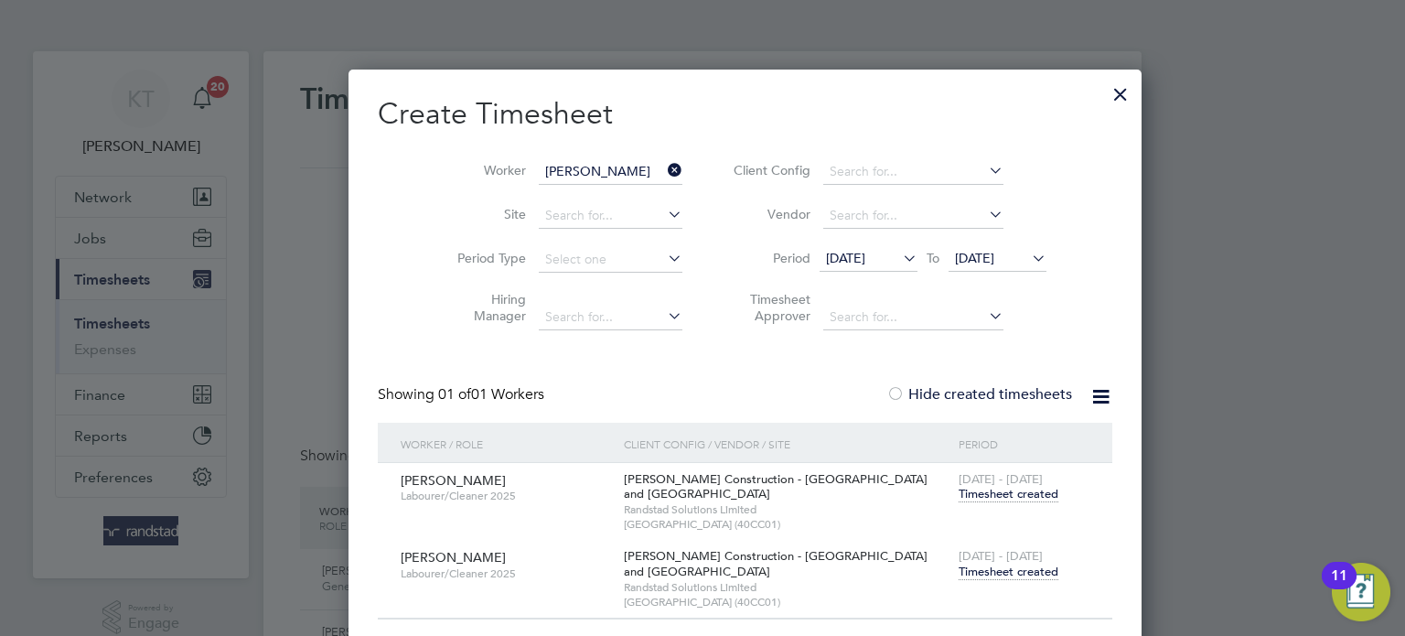
click at [958, 571] on span "Timesheet created" at bounding box center [1008, 571] width 100 height 16
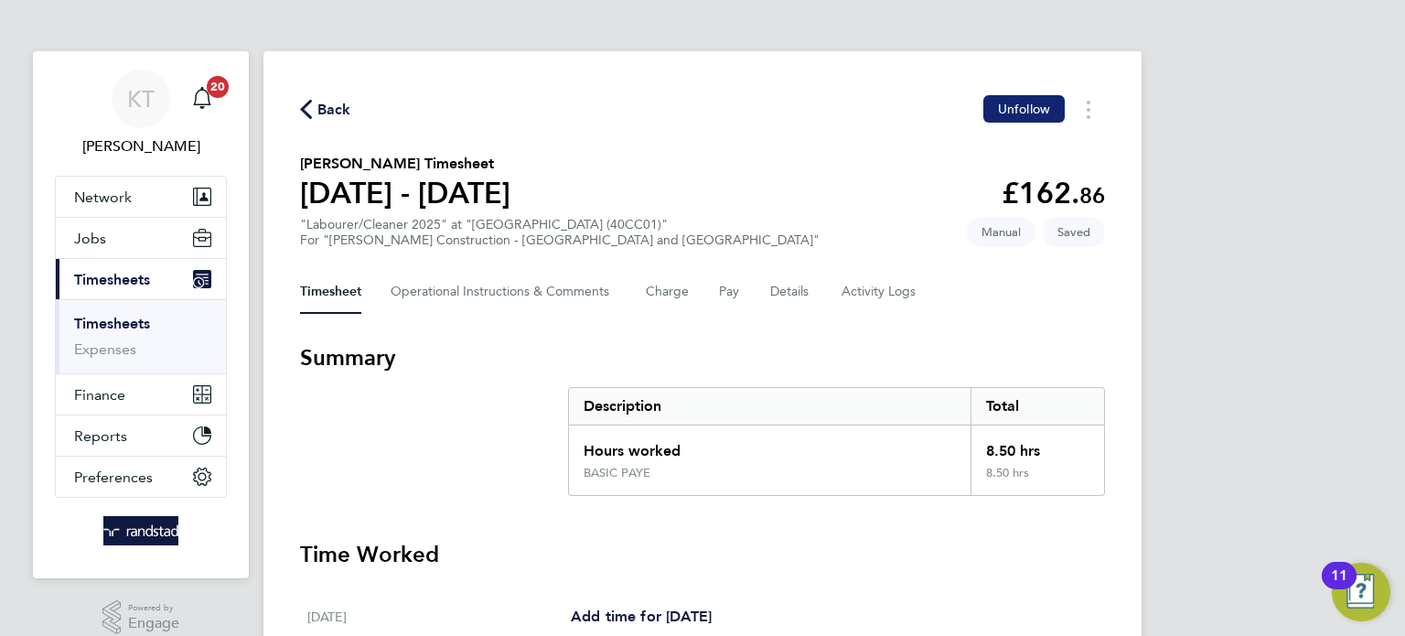
click at [1012, 102] on span "Unfollow" at bounding box center [1024, 109] width 52 height 16
click at [108, 211] on button "Network" at bounding box center [141, 197] width 170 height 40
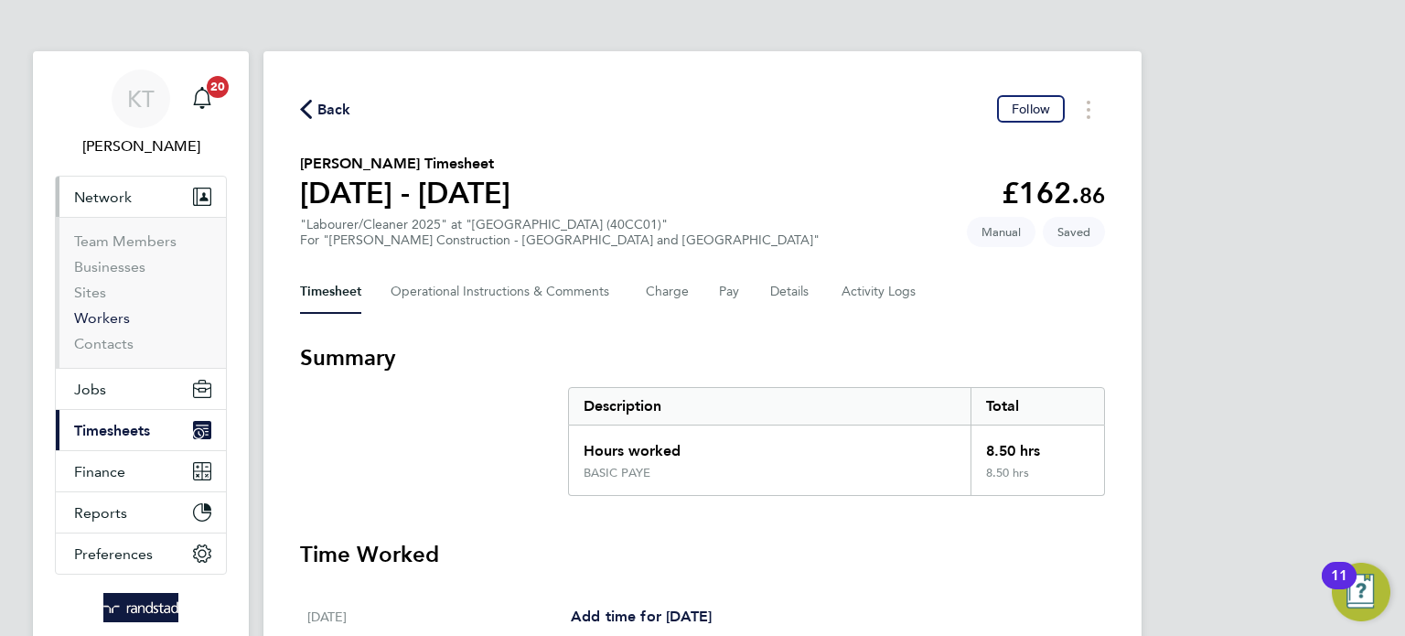
click at [106, 315] on link "Workers" at bounding box center [102, 317] width 56 height 17
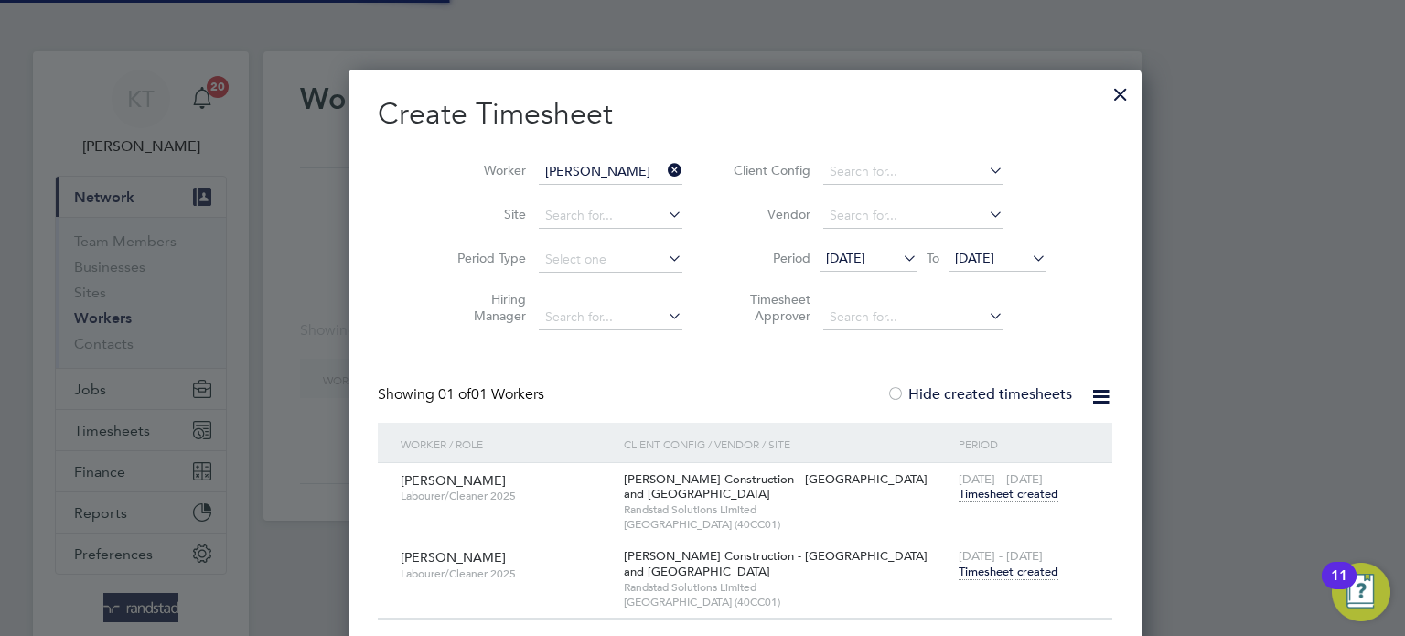
scroll to position [585, 708]
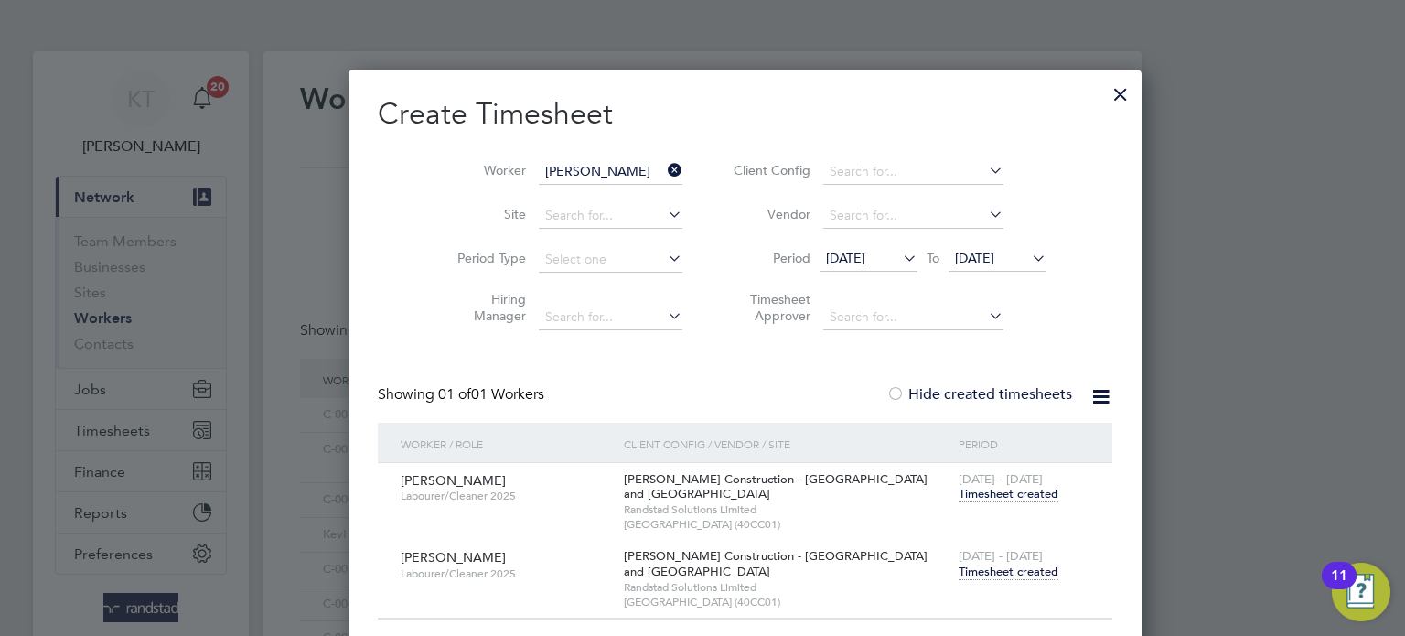
click at [1104, 98] on div at bounding box center [1120, 89] width 33 height 33
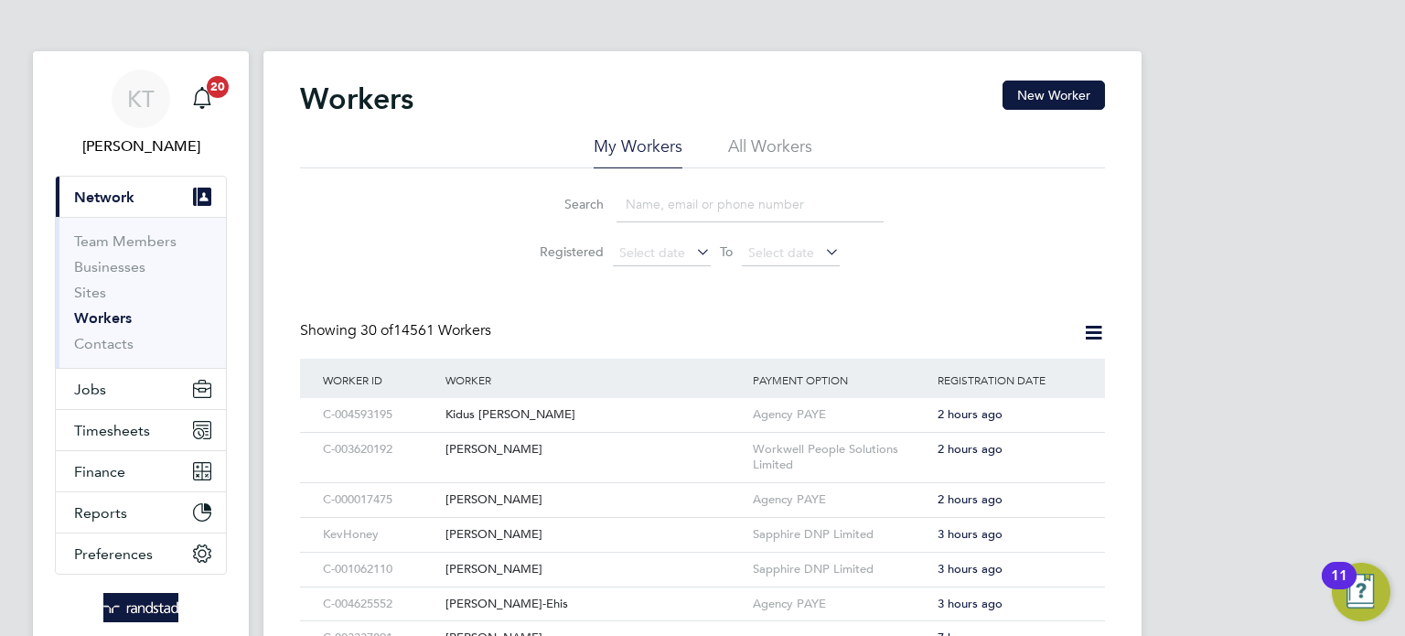
click at [703, 204] on input at bounding box center [749, 205] width 267 height 36
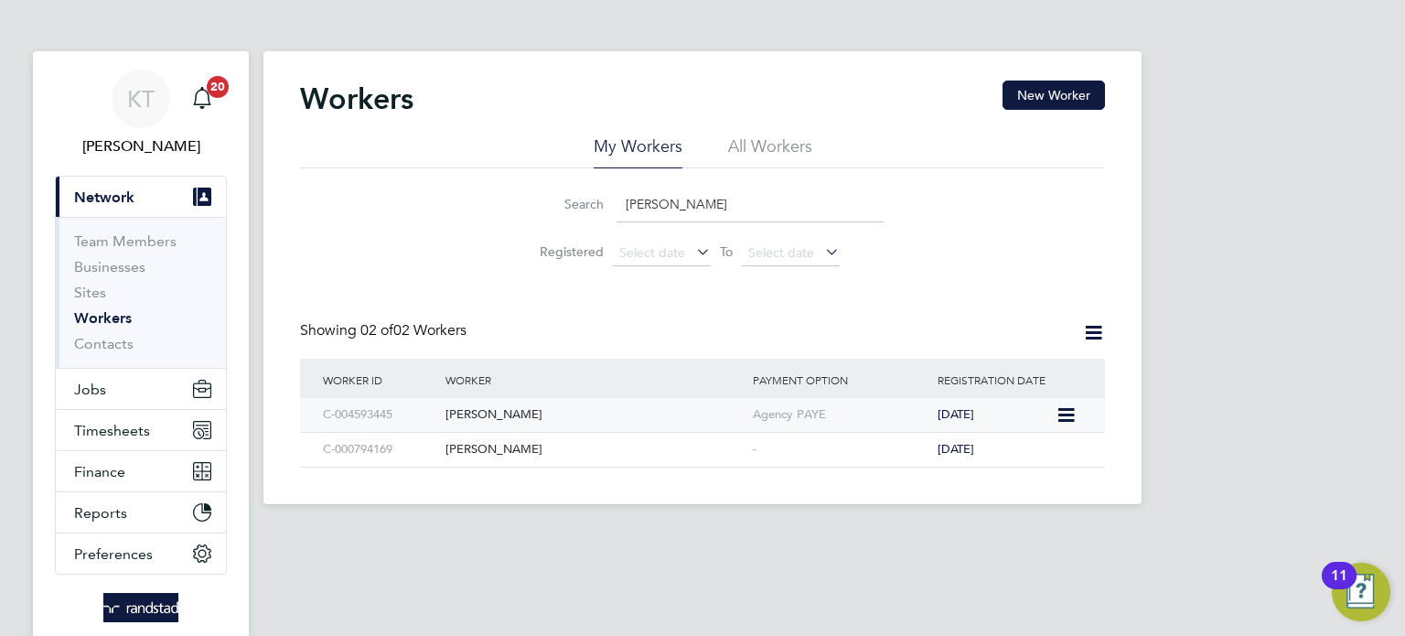
type input "[PERSON_NAME]"
click at [1068, 412] on icon at bounding box center [1064, 415] width 18 height 22
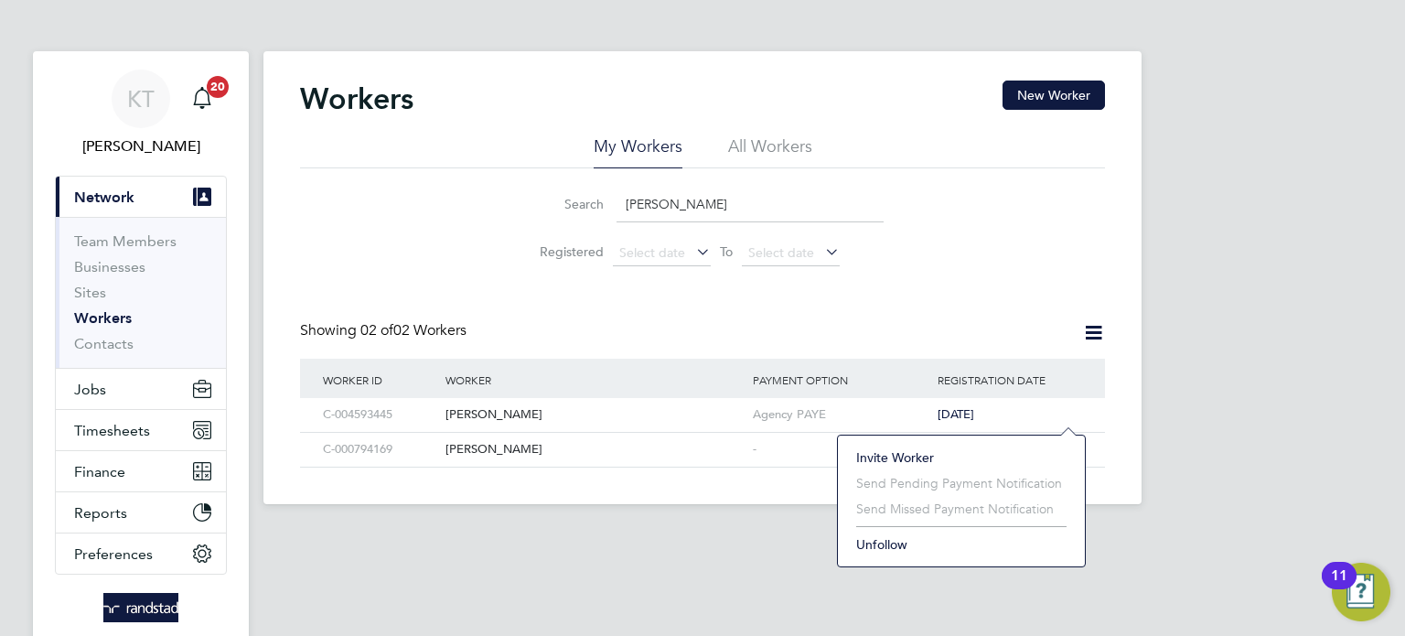
click at [907, 451] on li "Invite Worker" at bounding box center [961, 457] width 229 height 26
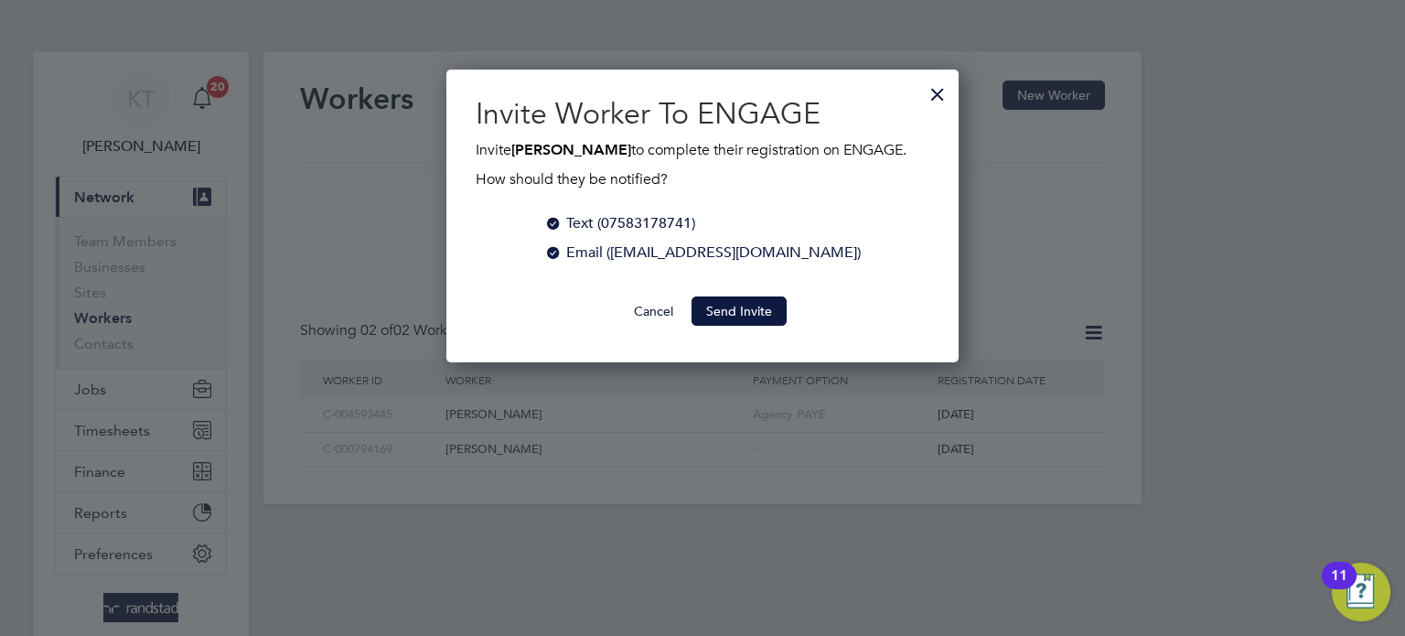
scroll to position [293, 513]
click at [734, 316] on button "Send Invite" at bounding box center [738, 310] width 95 height 29
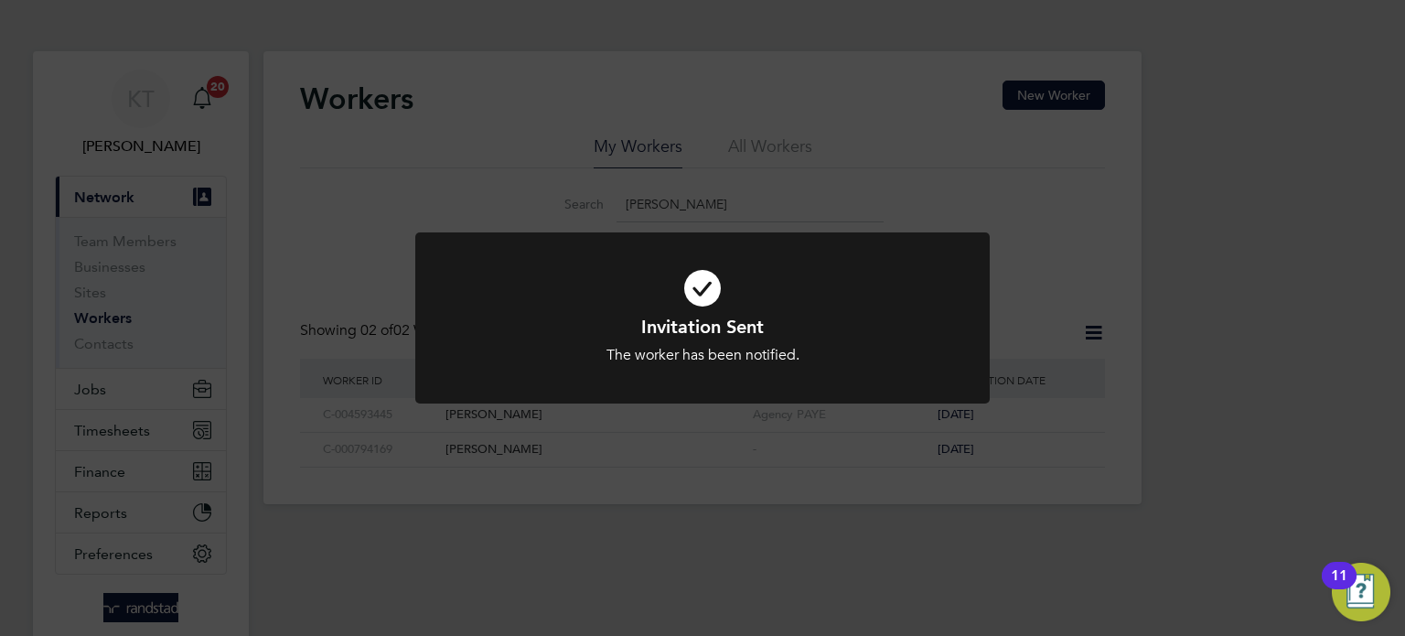
click at [565, 116] on div "Invitation Sent The worker has been notified. Cancel Okay" at bounding box center [702, 318] width 1405 height 636
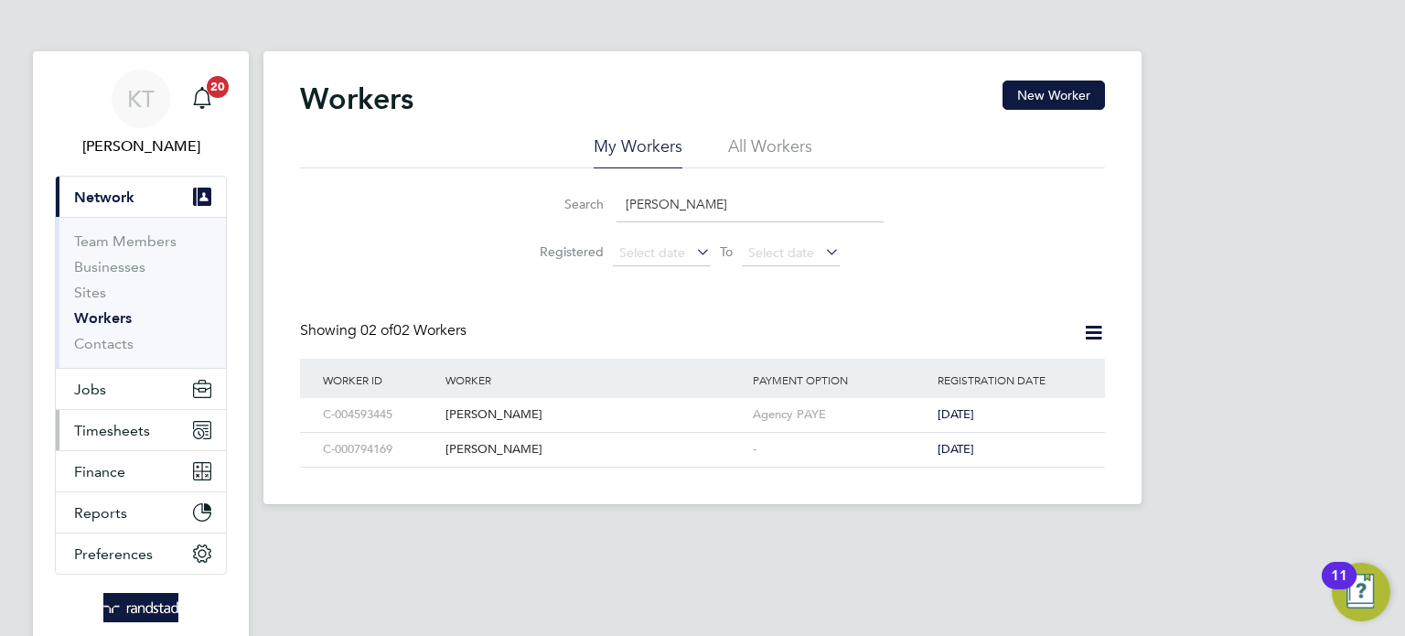
click at [117, 432] on span "Timesheets" at bounding box center [112, 430] width 76 height 17
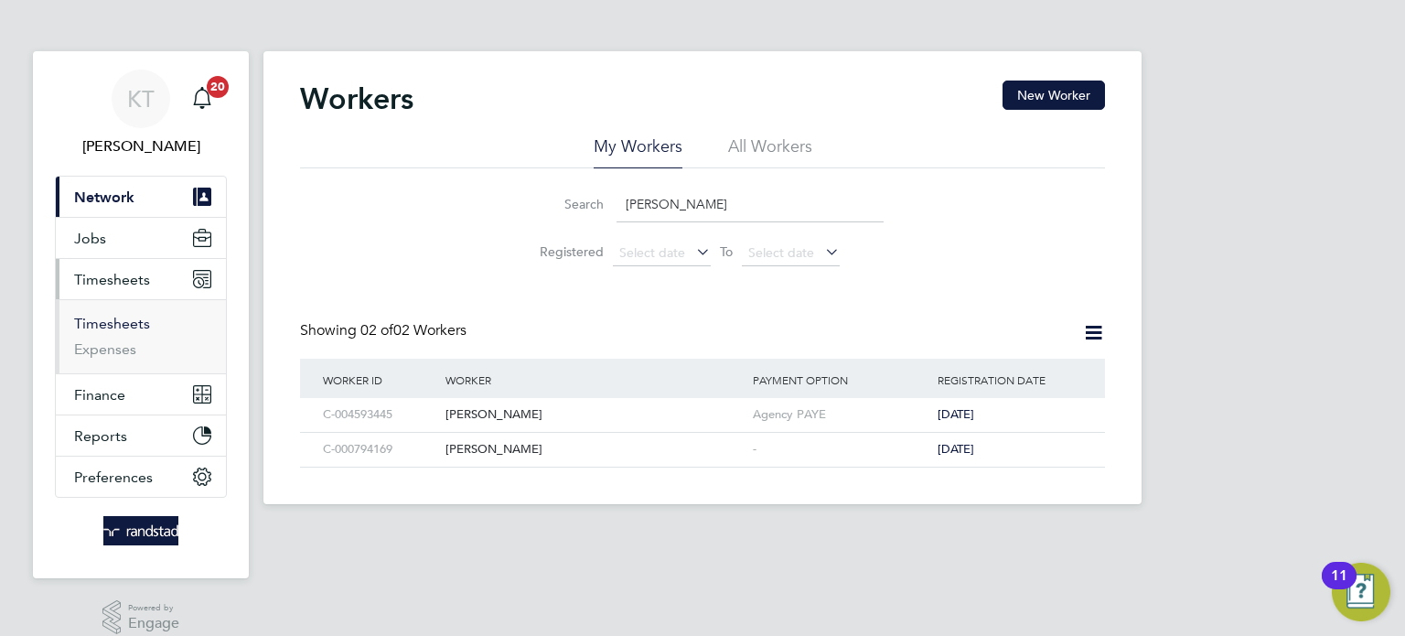
click at [122, 318] on link "Timesheets" at bounding box center [112, 323] width 76 height 17
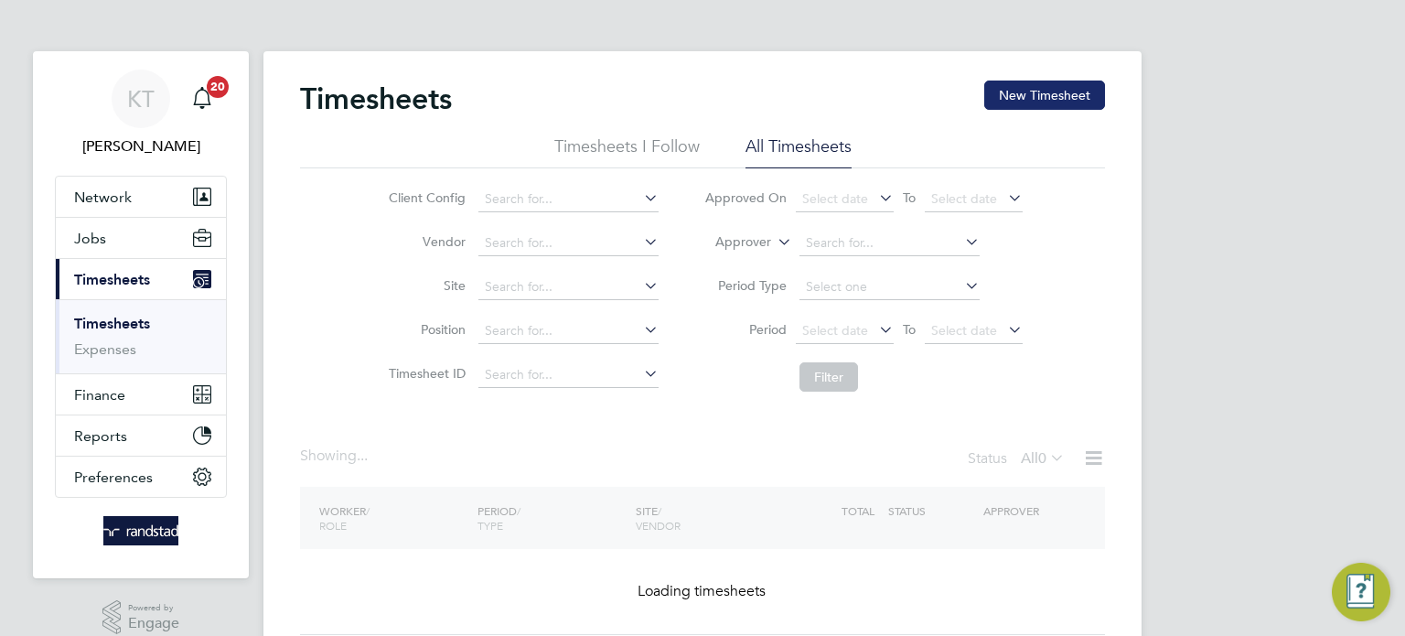
click at [1039, 98] on button "New Timesheet" at bounding box center [1044, 94] width 121 height 29
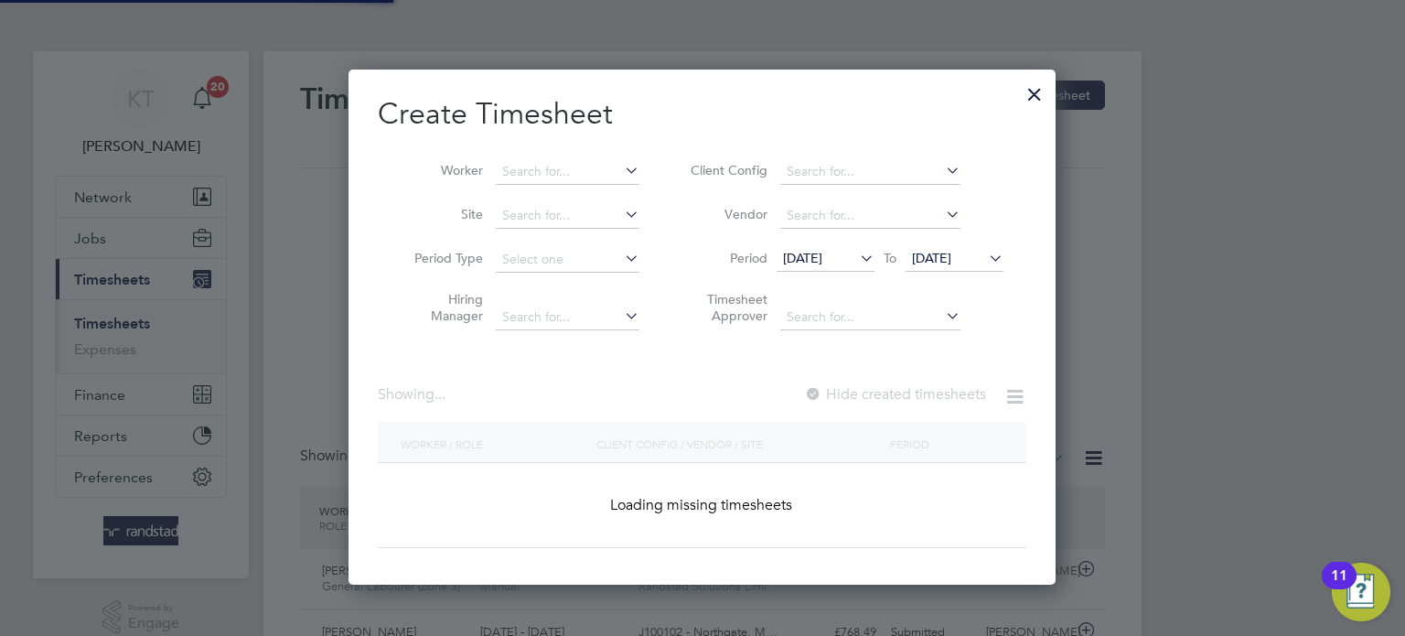
scroll to position [46, 159]
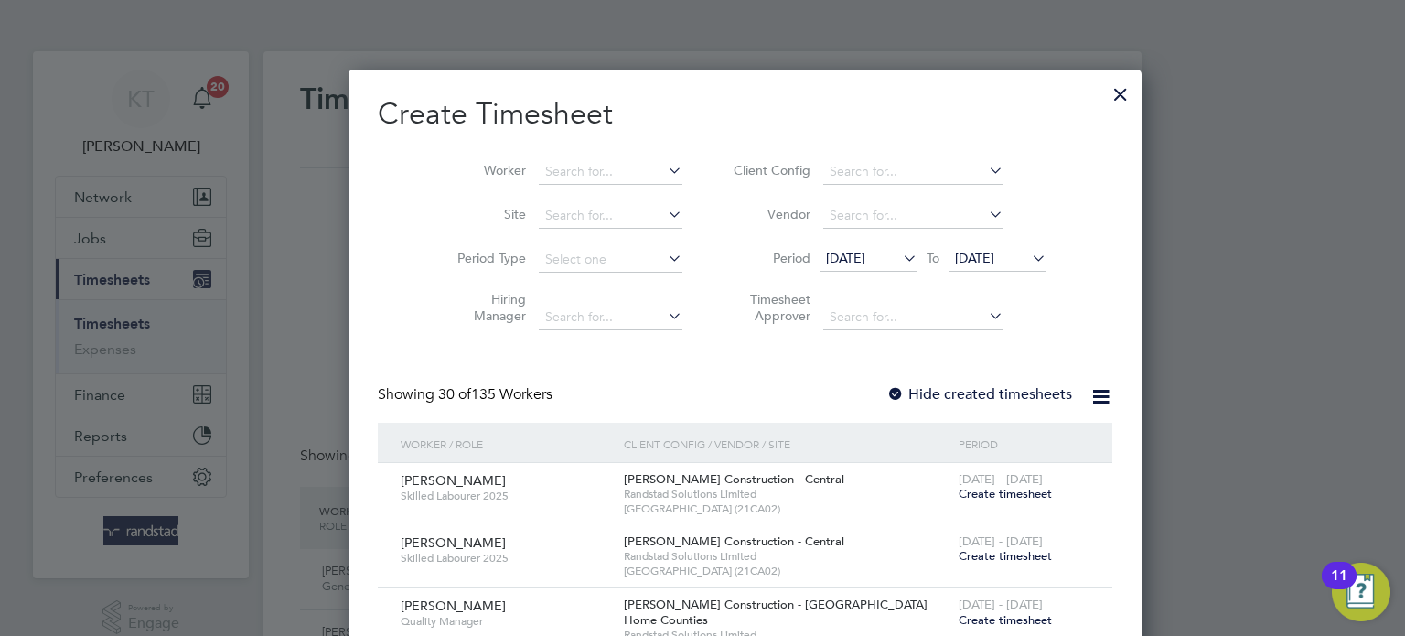
click at [572, 184] on li "Worker" at bounding box center [563, 172] width 284 height 44
click at [548, 170] on input at bounding box center [611, 172] width 144 height 26
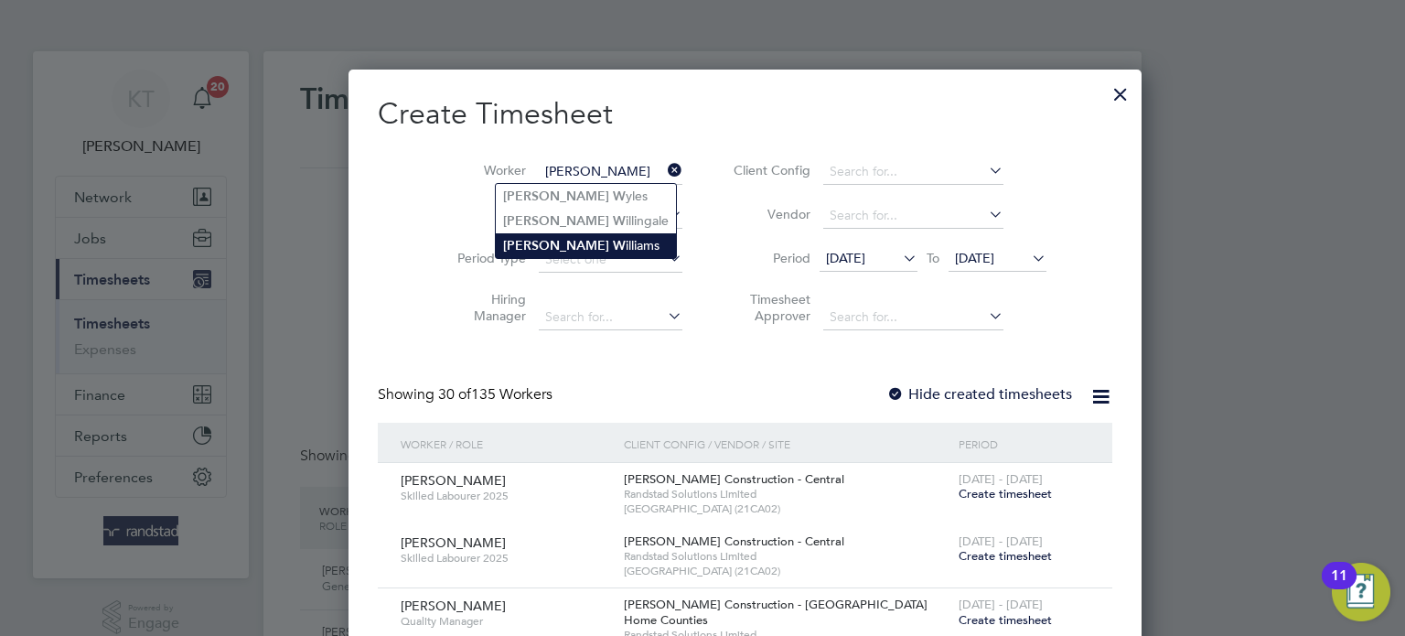
click at [557, 240] on li "[PERSON_NAME]" at bounding box center [586, 245] width 180 height 25
type input "[PERSON_NAME]"
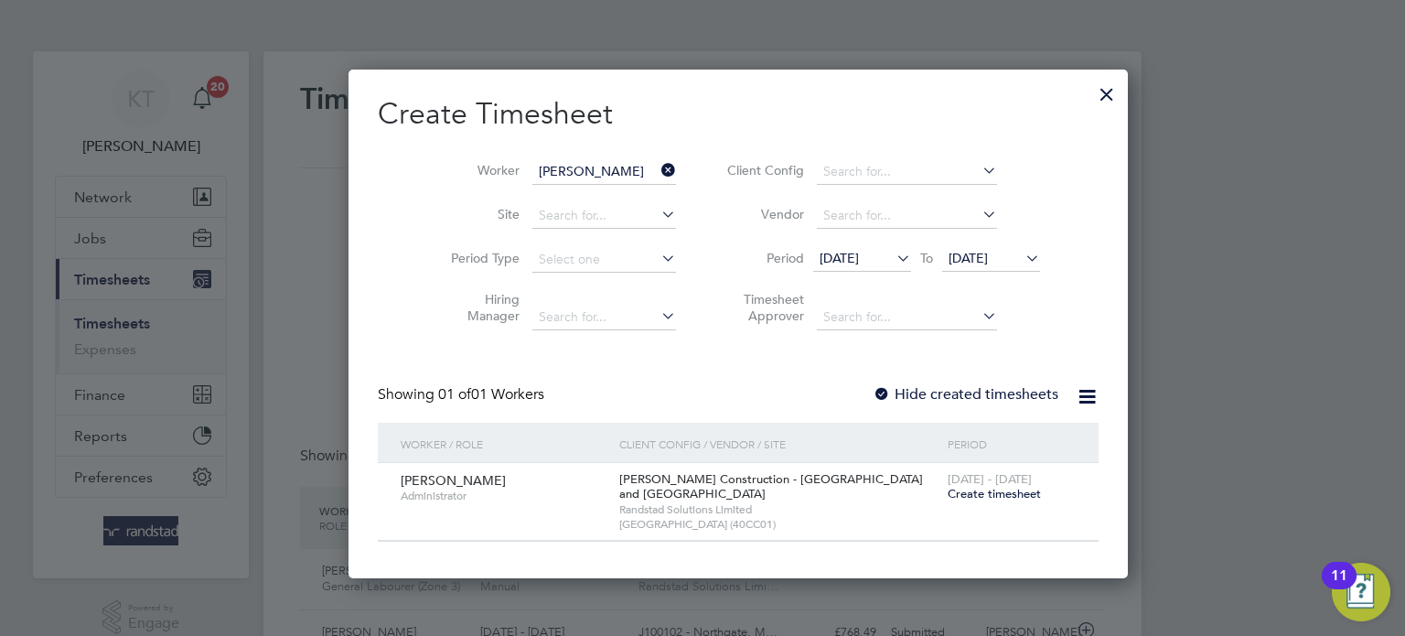
click at [878, 390] on label "Hide created timesheets" at bounding box center [965, 394] width 186 height 18
click at [844, 276] on li "Period [DATE] To [DATE]" at bounding box center [881, 260] width 364 height 44
click at [829, 264] on span "[DATE]" at bounding box center [838, 258] width 39 height 16
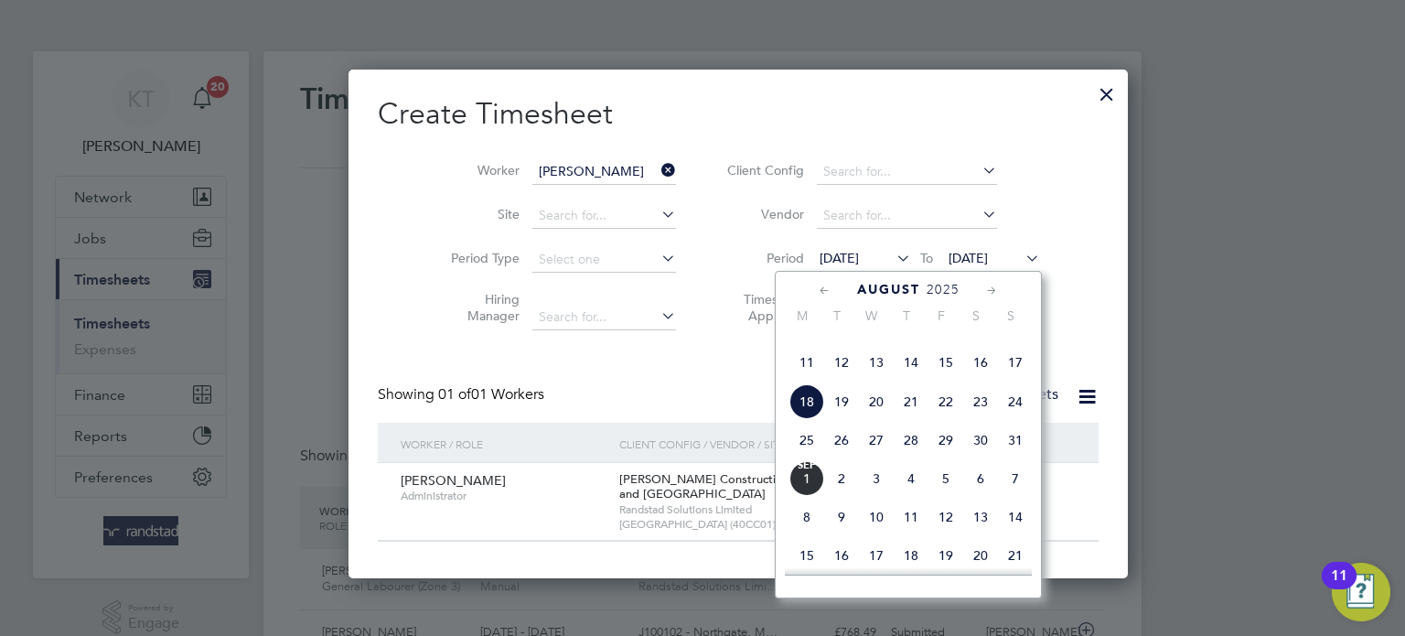
click at [815, 380] on span "11" at bounding box center [806, 362] width 35 height 35
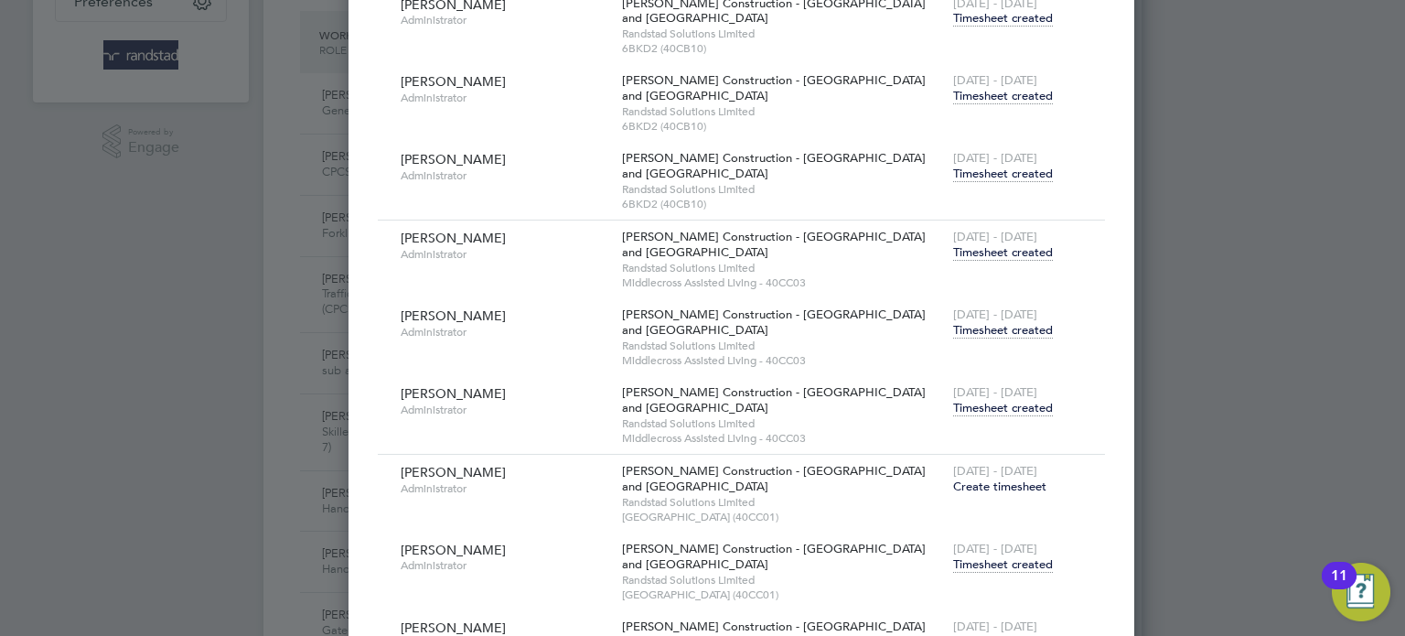
scroll to position [483, 0]
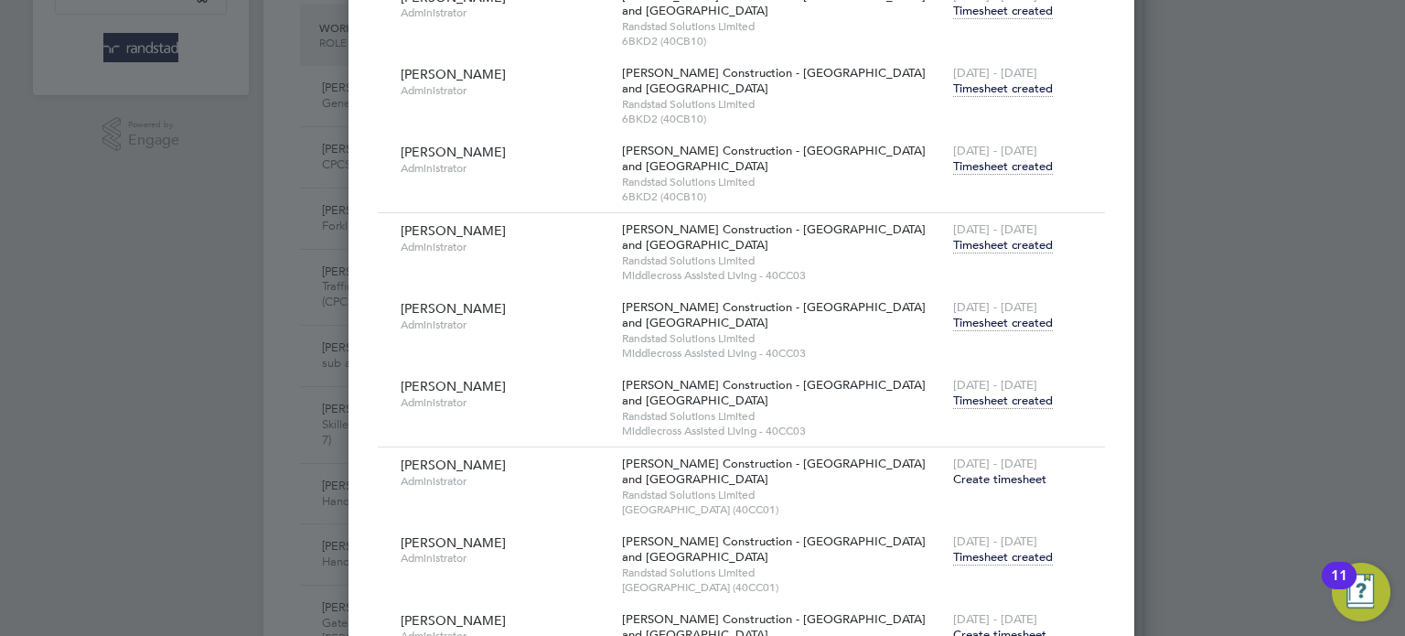
click at [953, 395] on span "Timesheet created" at bounding box center [1003, 400] width 100 height 16
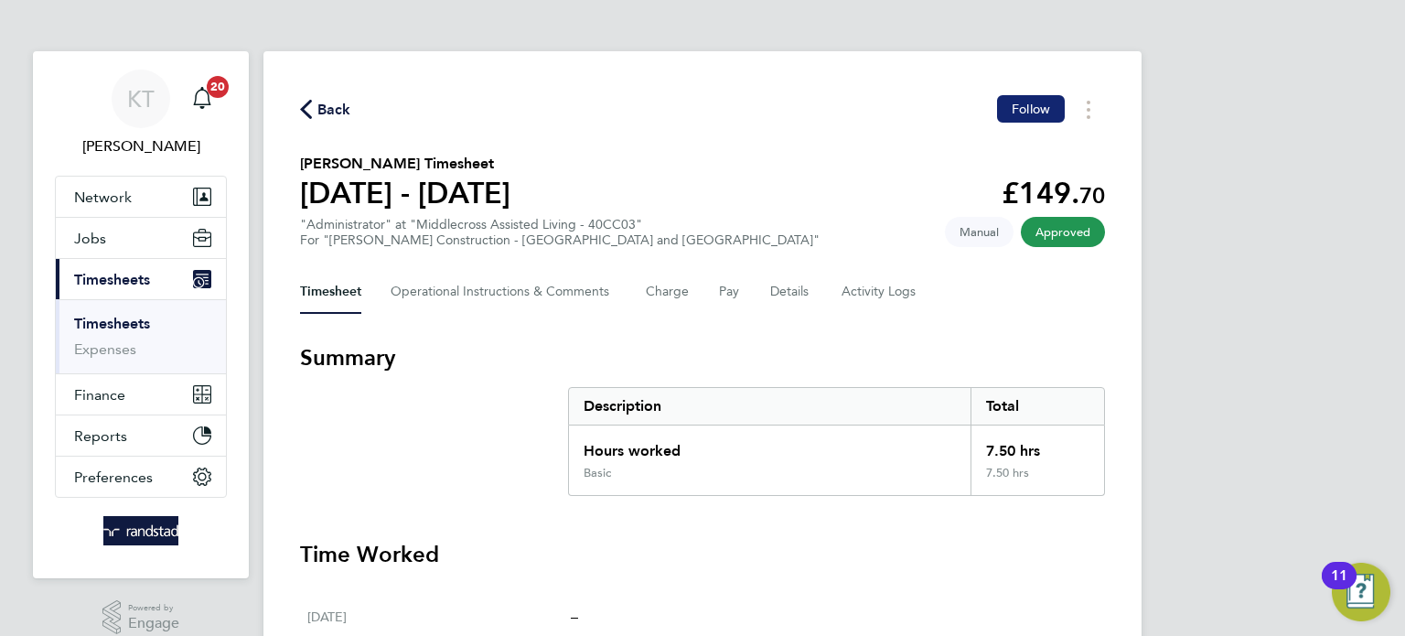
click at [1023, 95] on button "Follow" at bounding box center [1031, 108] width 68 height 27
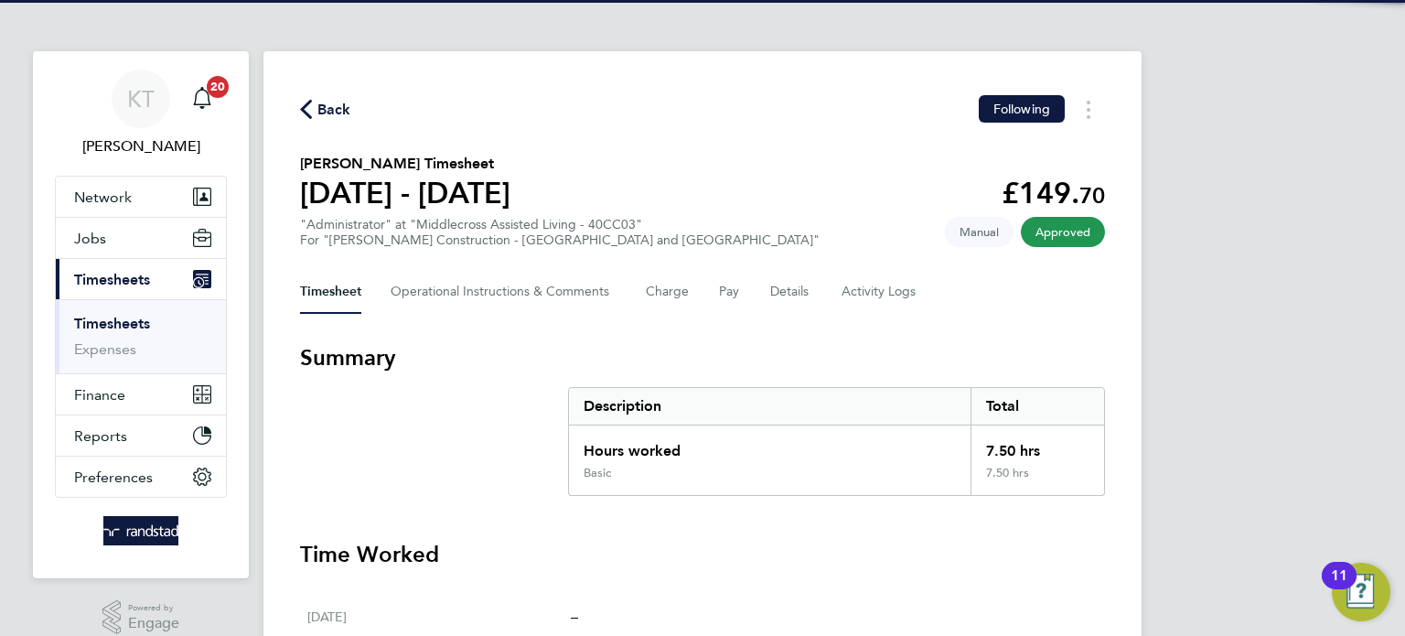
click at [327, 99] on span "Back" at bounding box center [334, 110] width 34 height 22
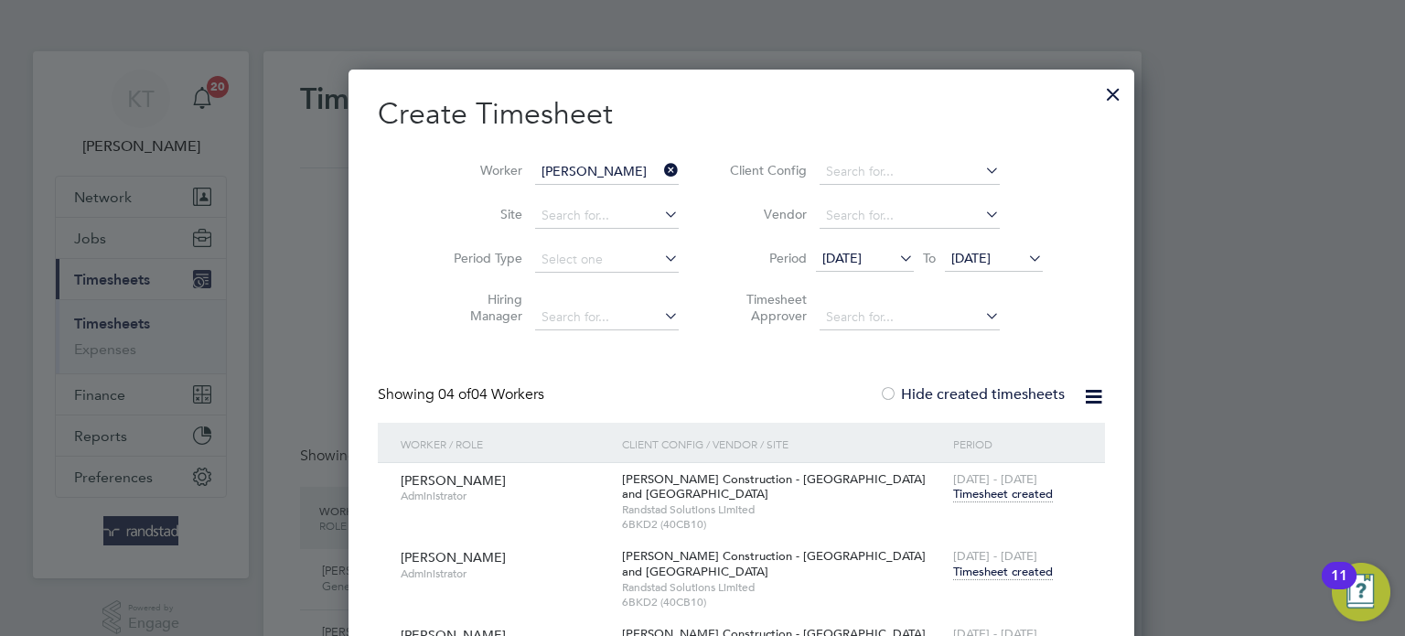
scroll to position [46, 159]
click at [660, 168] on icon at bounding box center [660, 170] width 0 height 26
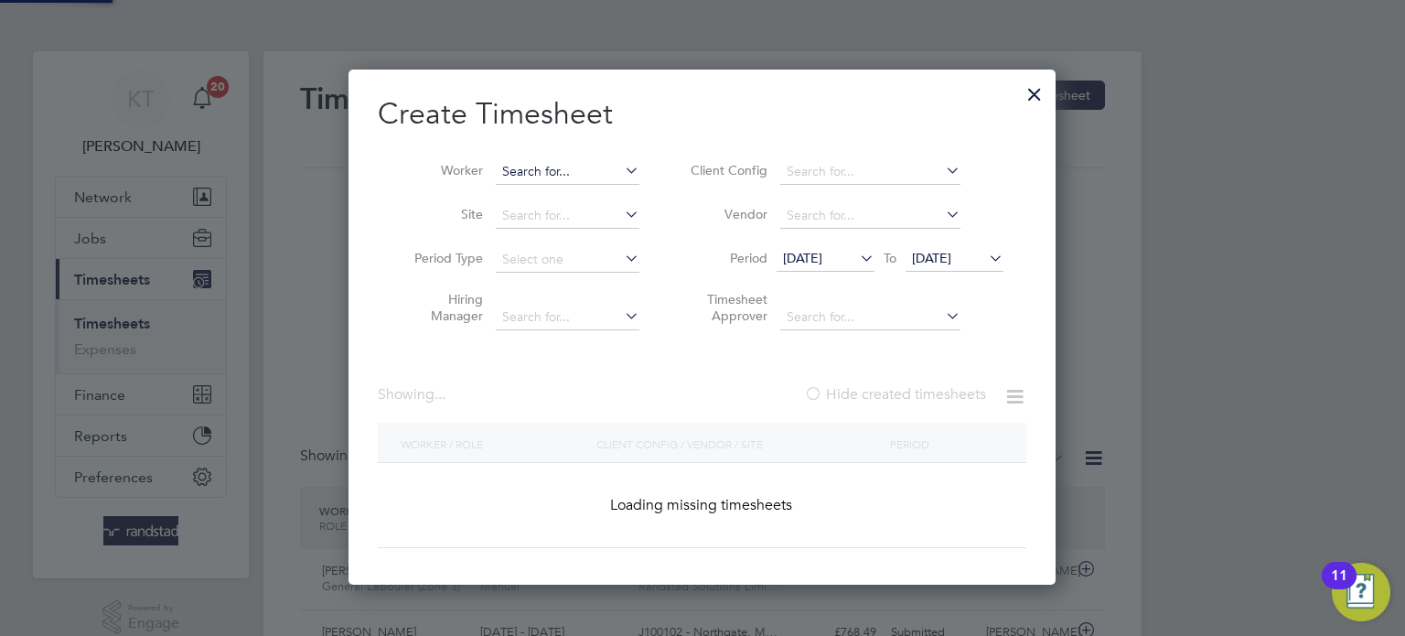
click at [592, 168] on input at bounding box center [568, 172] width 144 height 26
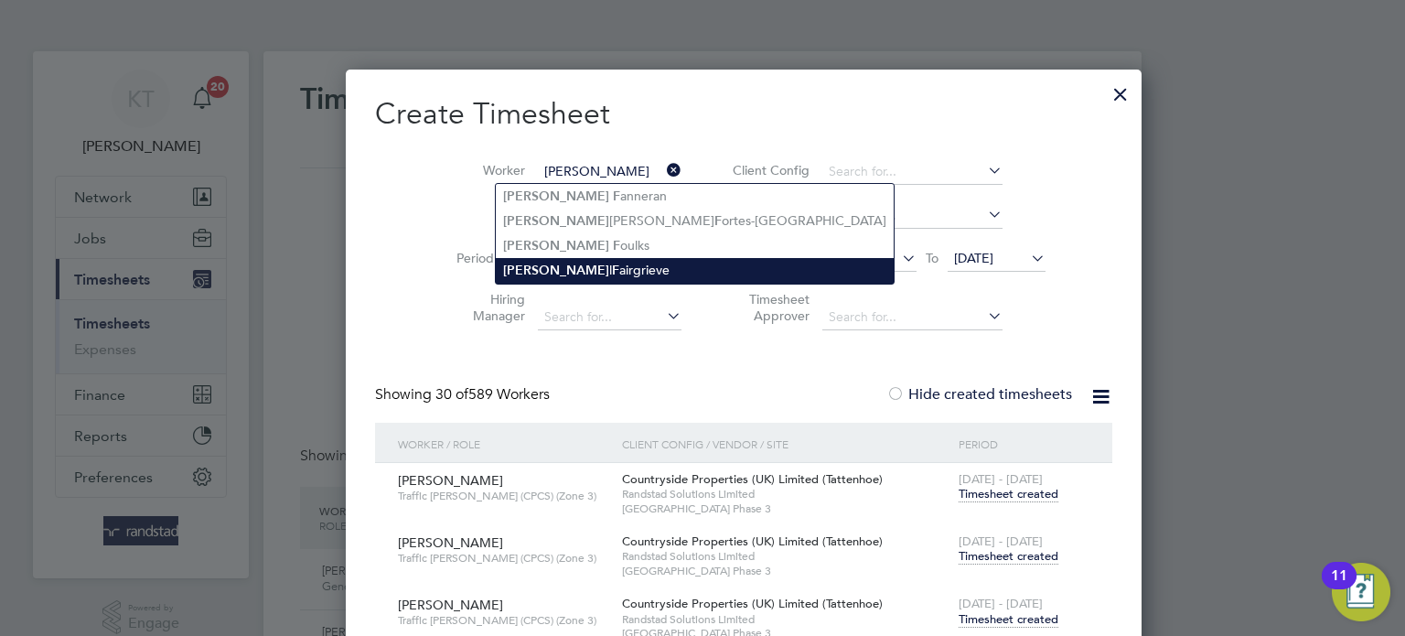
click at [566, 262] on li "[PERSON_NAME] l F airgrieve" at bounding box center [695, 270] width 398 height 25
type input "[PERSON_NAME]"
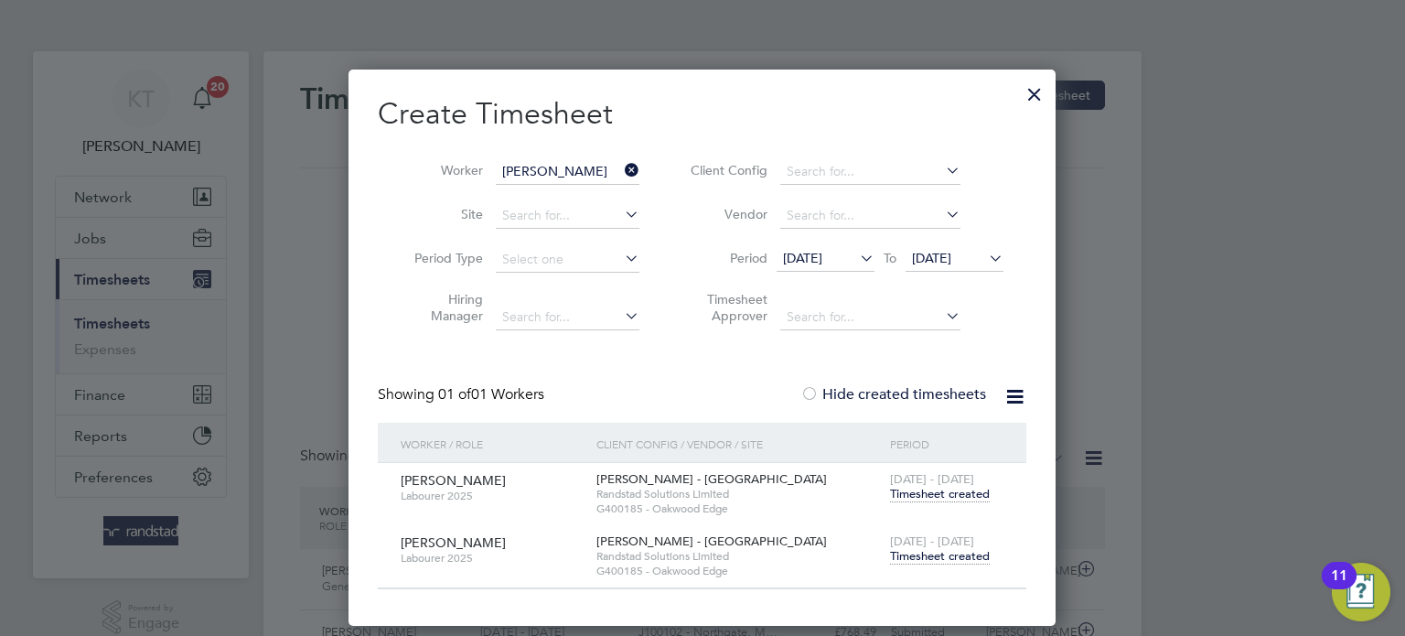
click at [920, 554] on span "Timesheet created" at bounding box center [940, 556] width 100 height 16
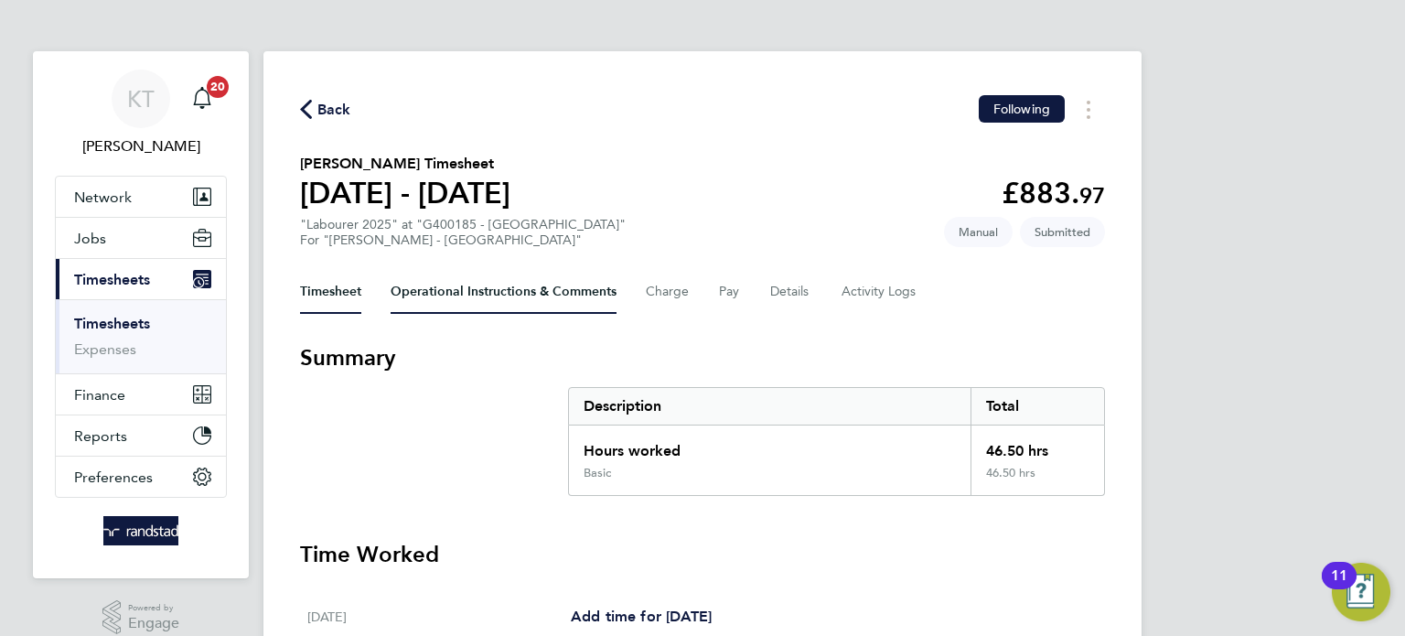
click at [598, 298] on Comments-tab "Operational Instructions & Comments" at bounding box center [504, 292] width 226 height 44
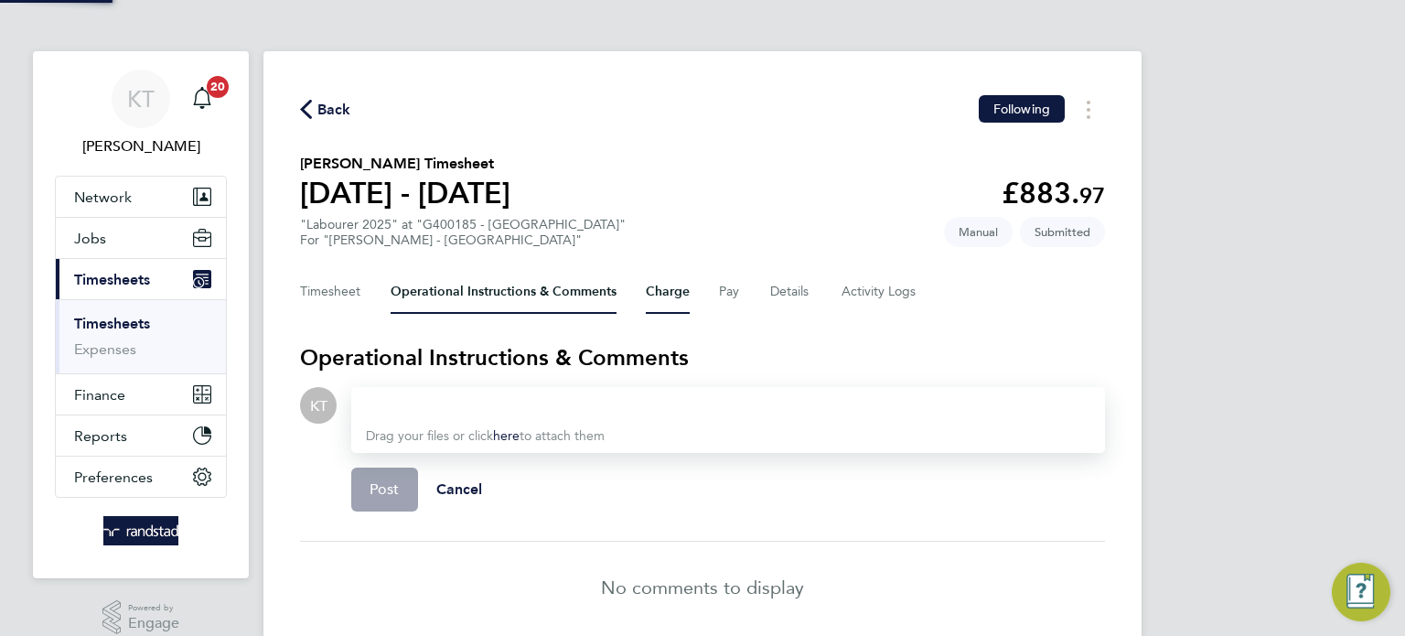
click at [665, 297] on button "Charge" at bounding box center [668, 292] width 44 height 44
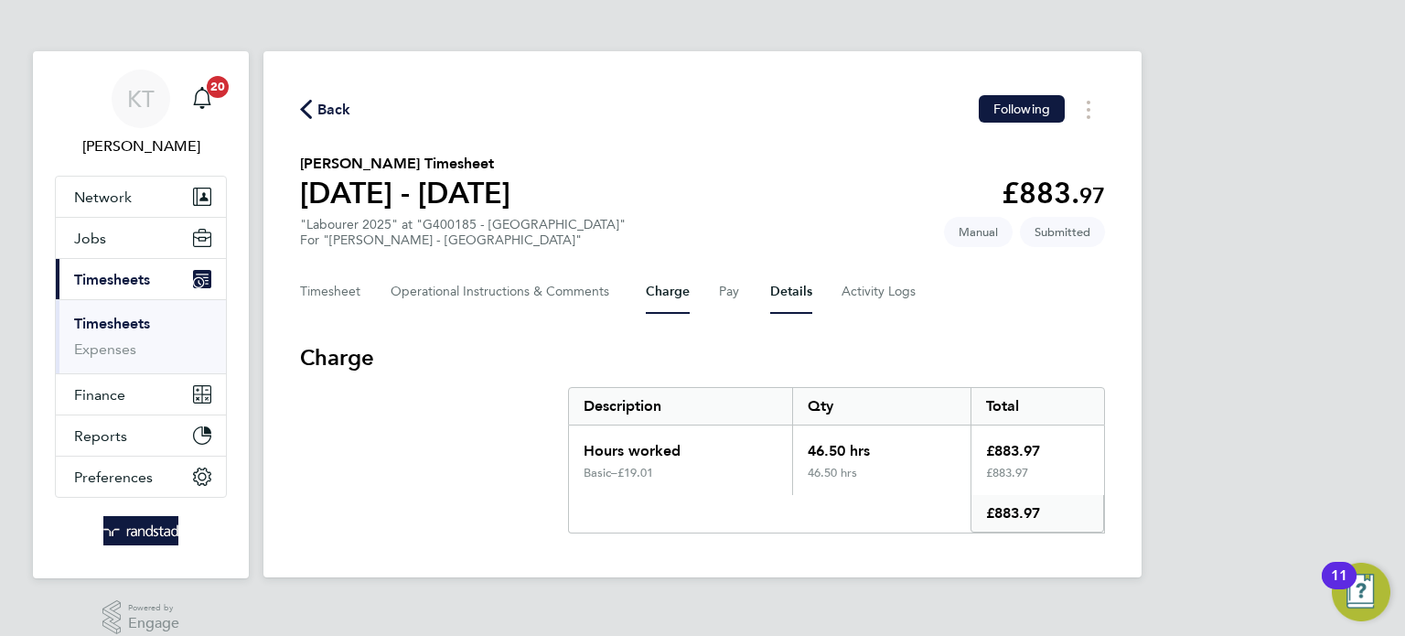
click at [771, 294] on button "Details" at bounding box center [791, 292] width 42 height 44
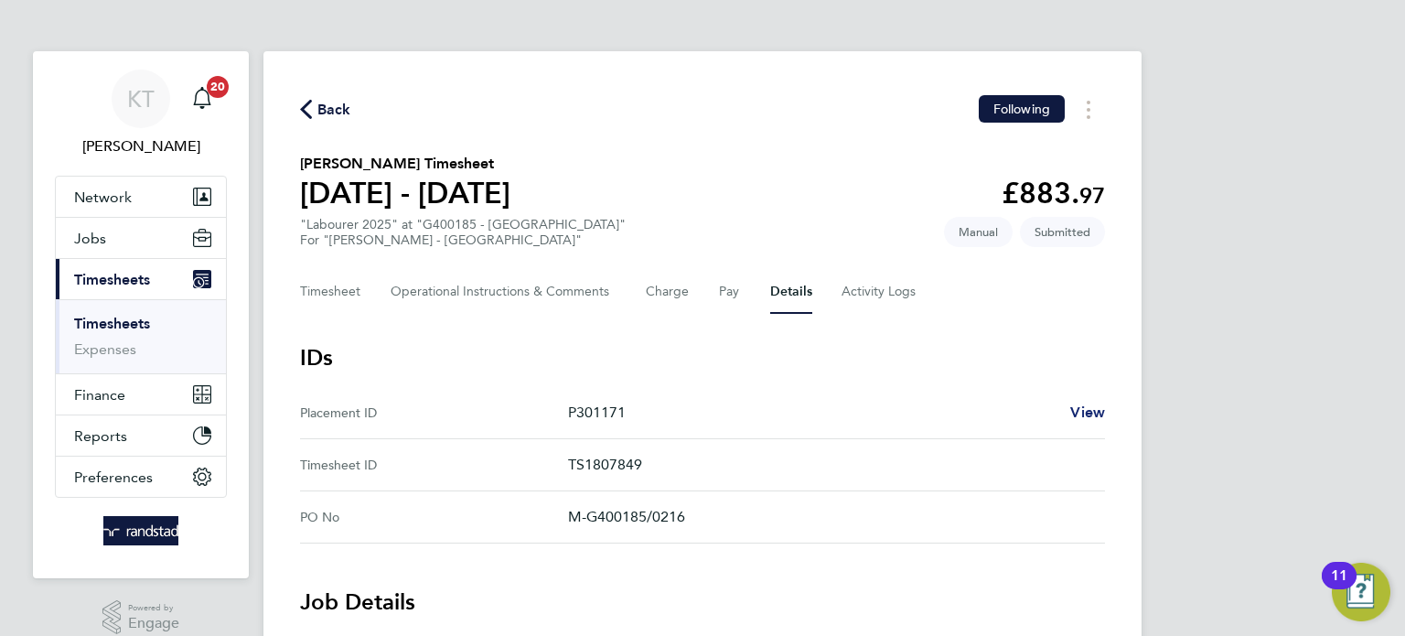
click at [1082, 412] on span "View" at bounding box center [1087, 411] width 35 height 17
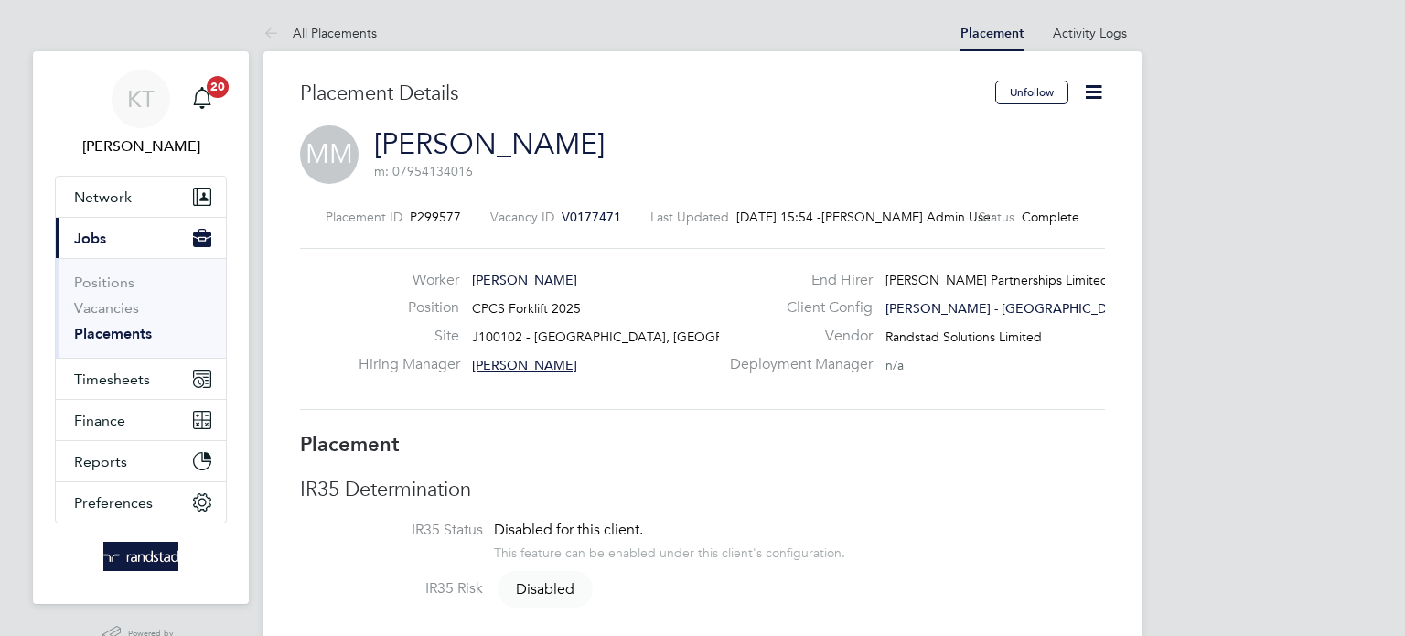
click at [1101, 98] on icon at bounding box center [1093, 91] width 23 height 23
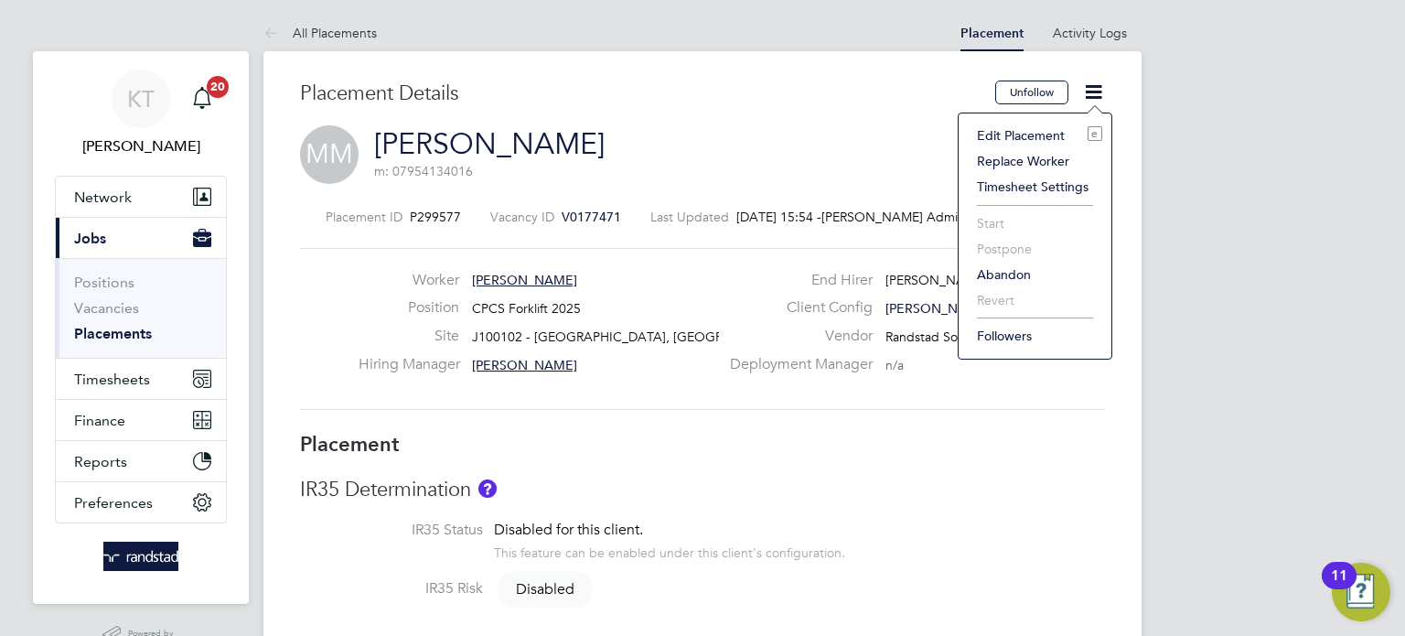
click at [1016, 134] on li "Edit Placement e" at bounding box center [1035, 136] width 134 height 26
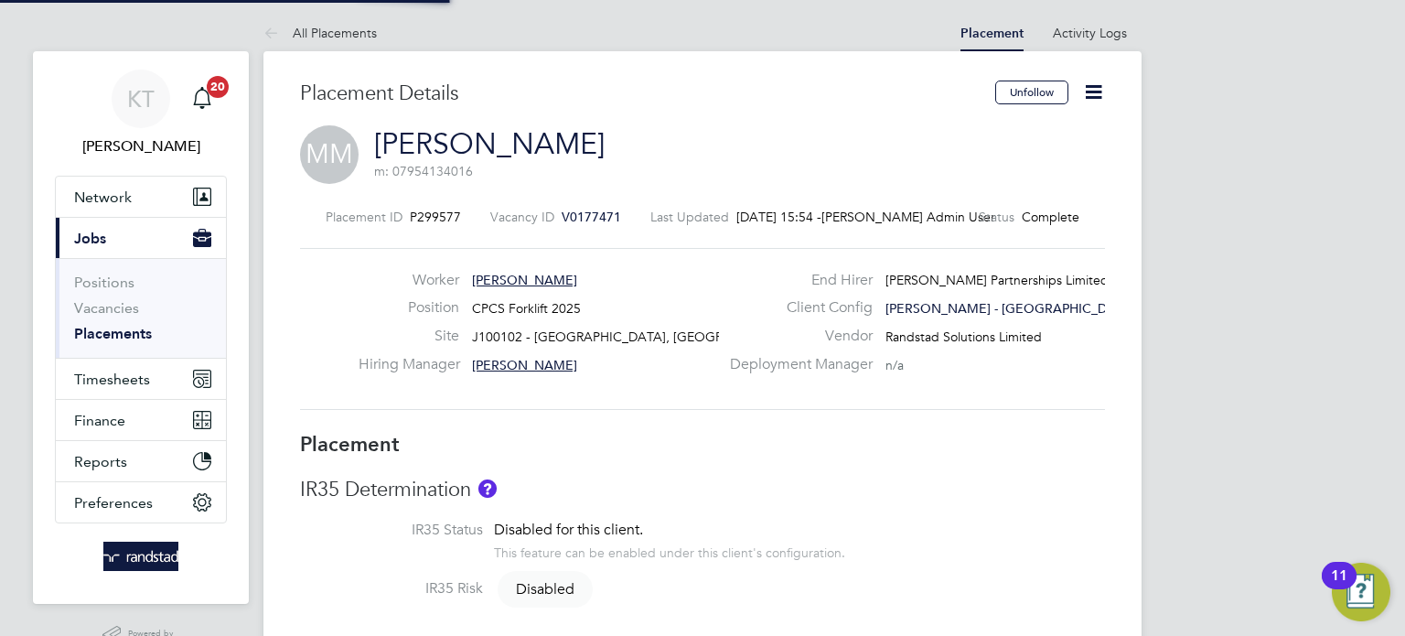
type input "[PERSON_NAME]"
type input "[DATE]"
type input "07:30"
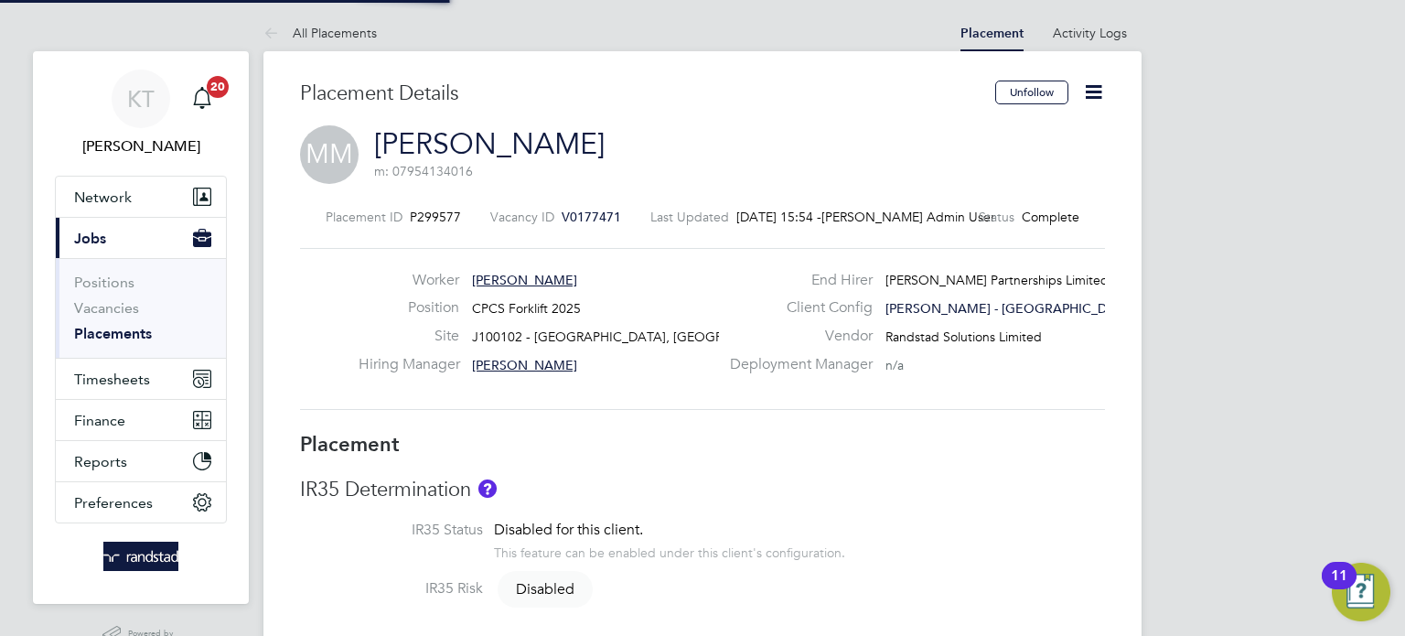
type input "17:00"
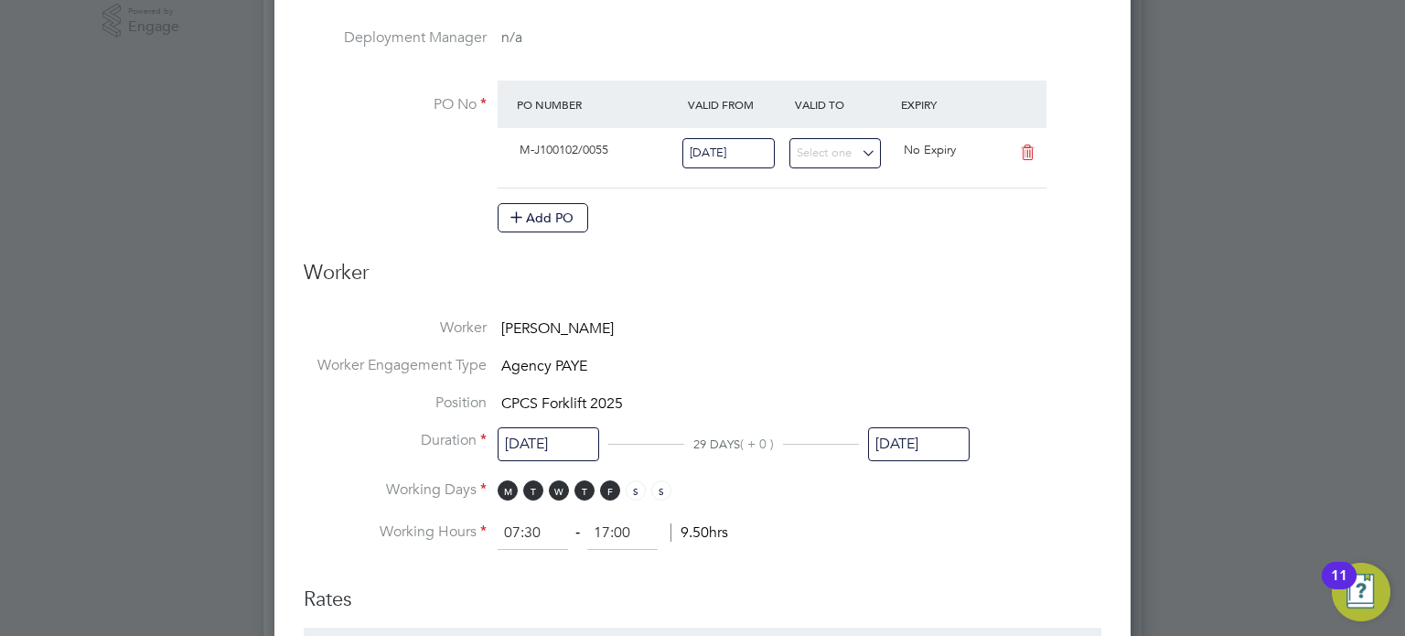
click at [951, 448] on input "[DATE]" at bounding box center [919, 444] width 102 height 34
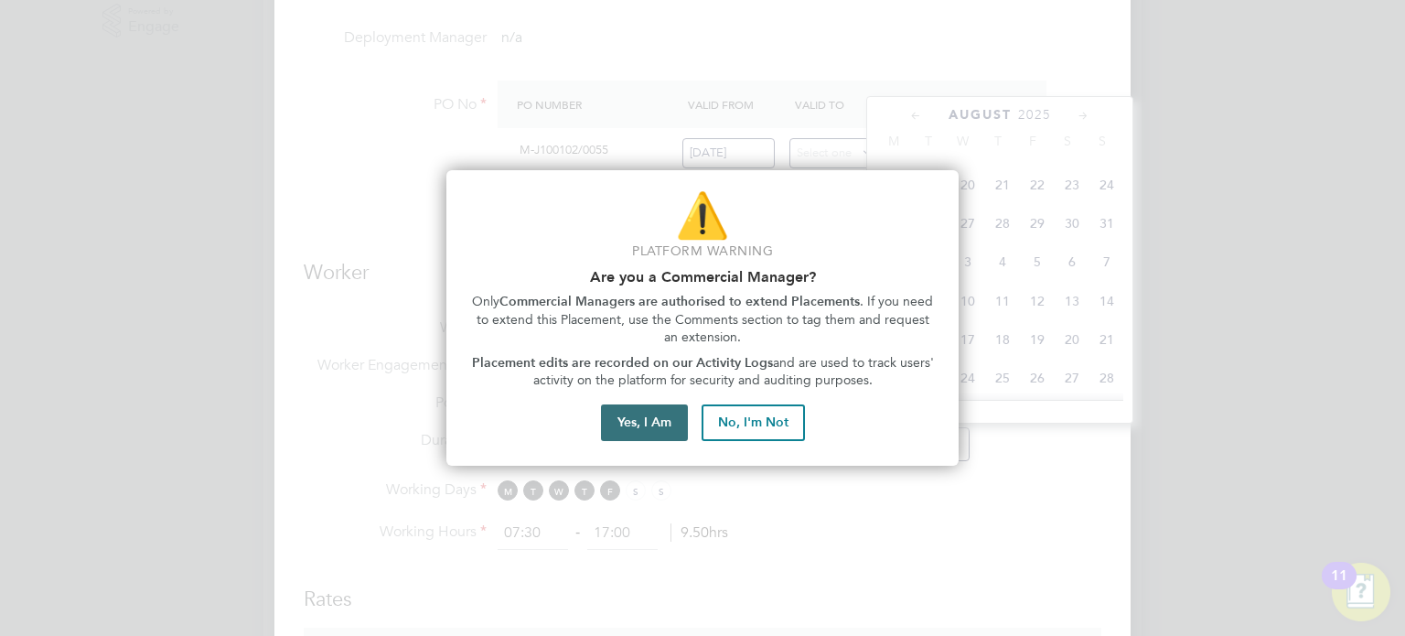
click at [640, 429] on button "Yes, I Am" at bounding box center [644, 422] width 87 height 37
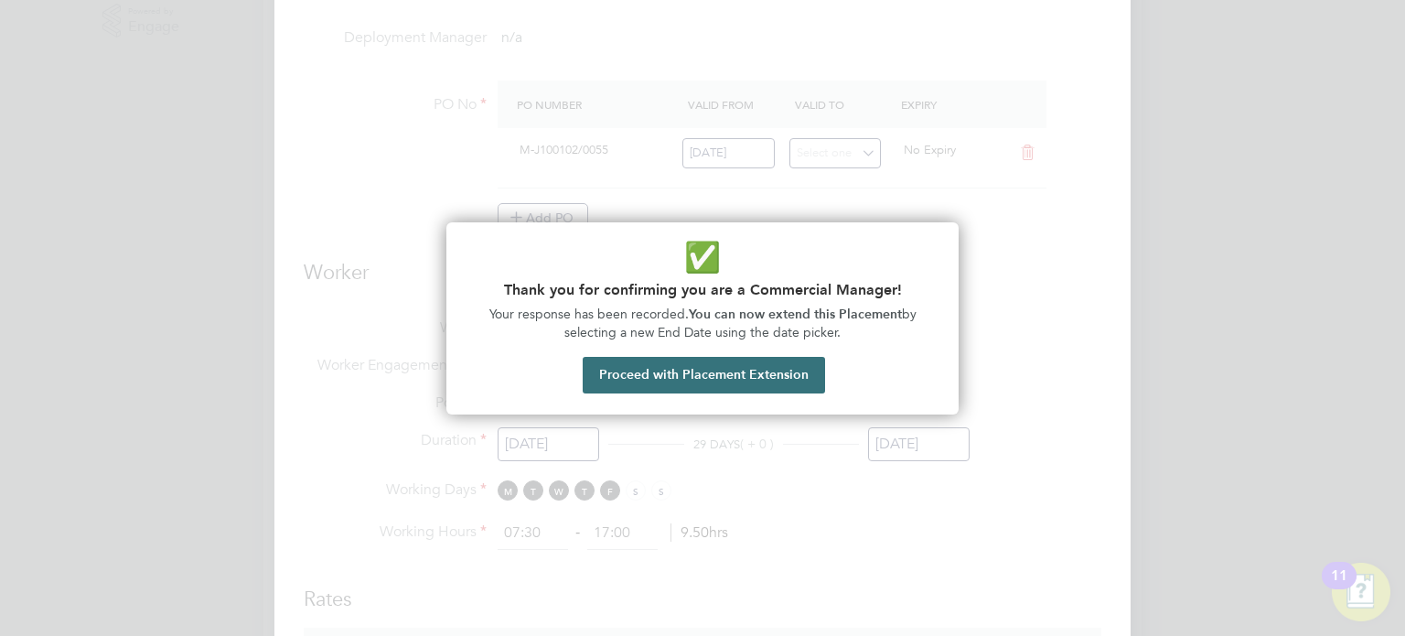
click at [792, 373] on button "Proceed with Placement Extension" at bounding box center [704, 375] width 242 height 37
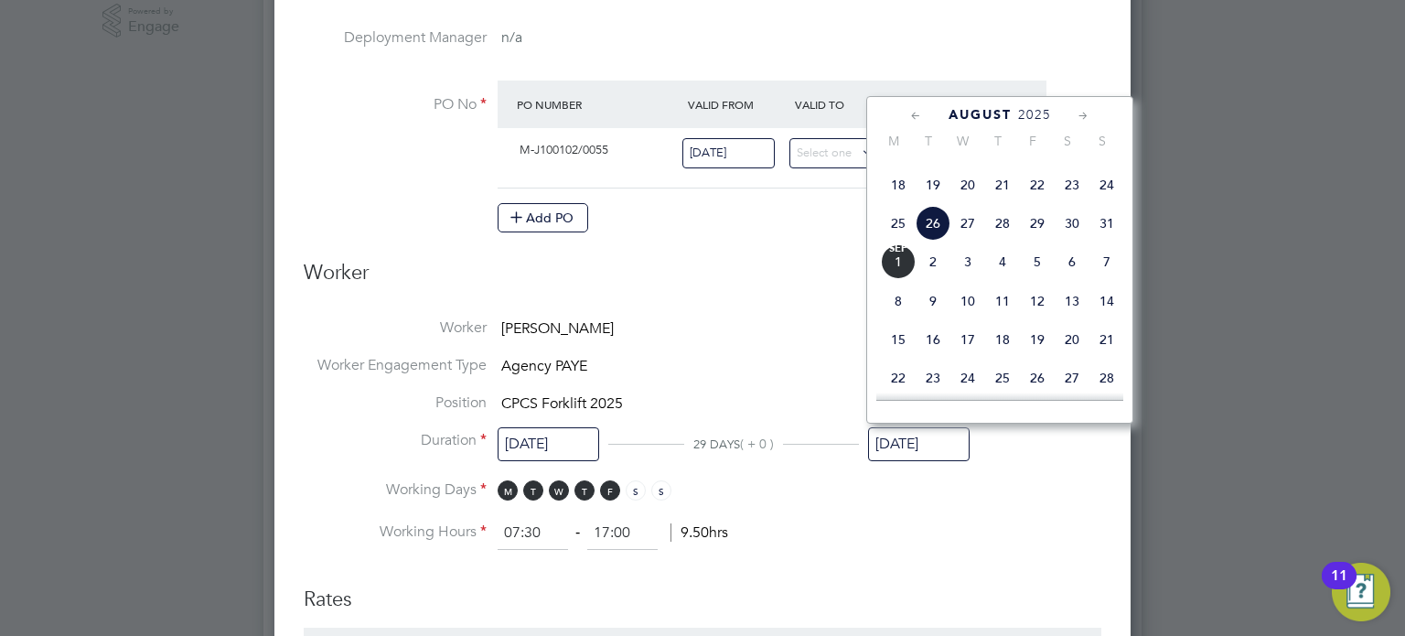
click at [1047, 241] on span "29" at bounding box center [1037, 223] width 35 height 35
type input "[DATE]"
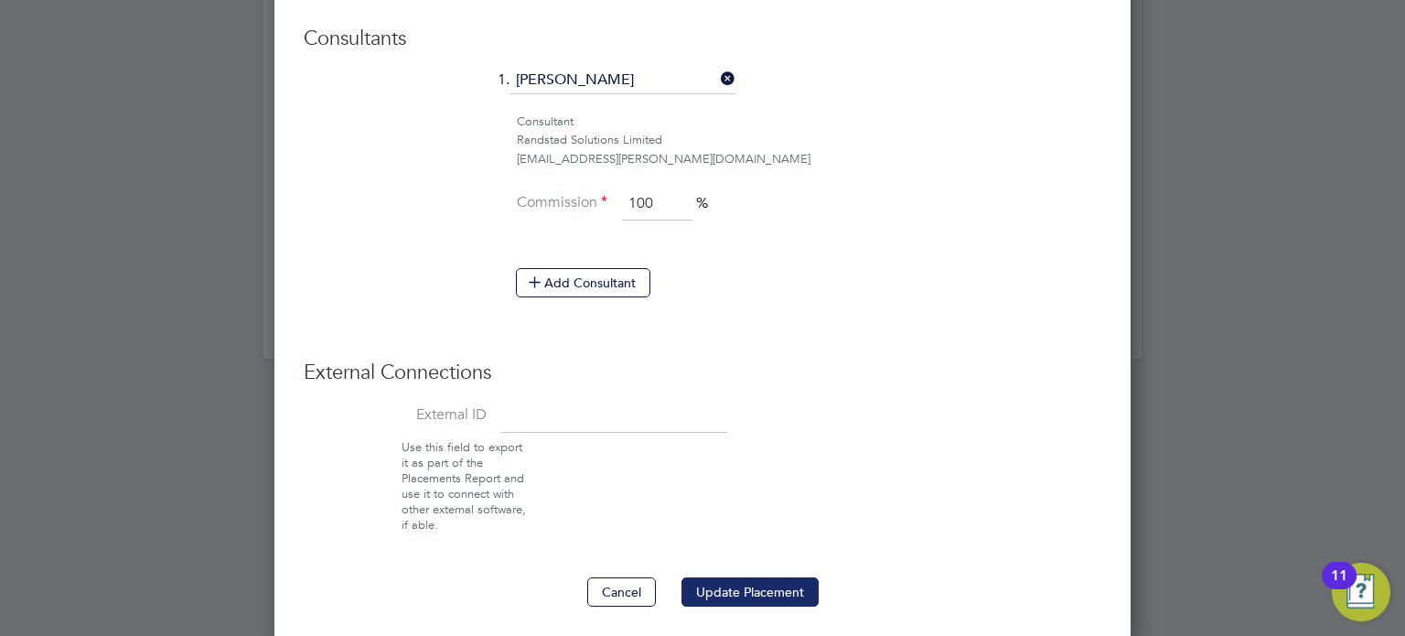
click at [785, 583] on button "Update Placement" at bounding box center [749, 591] width 137 height 29
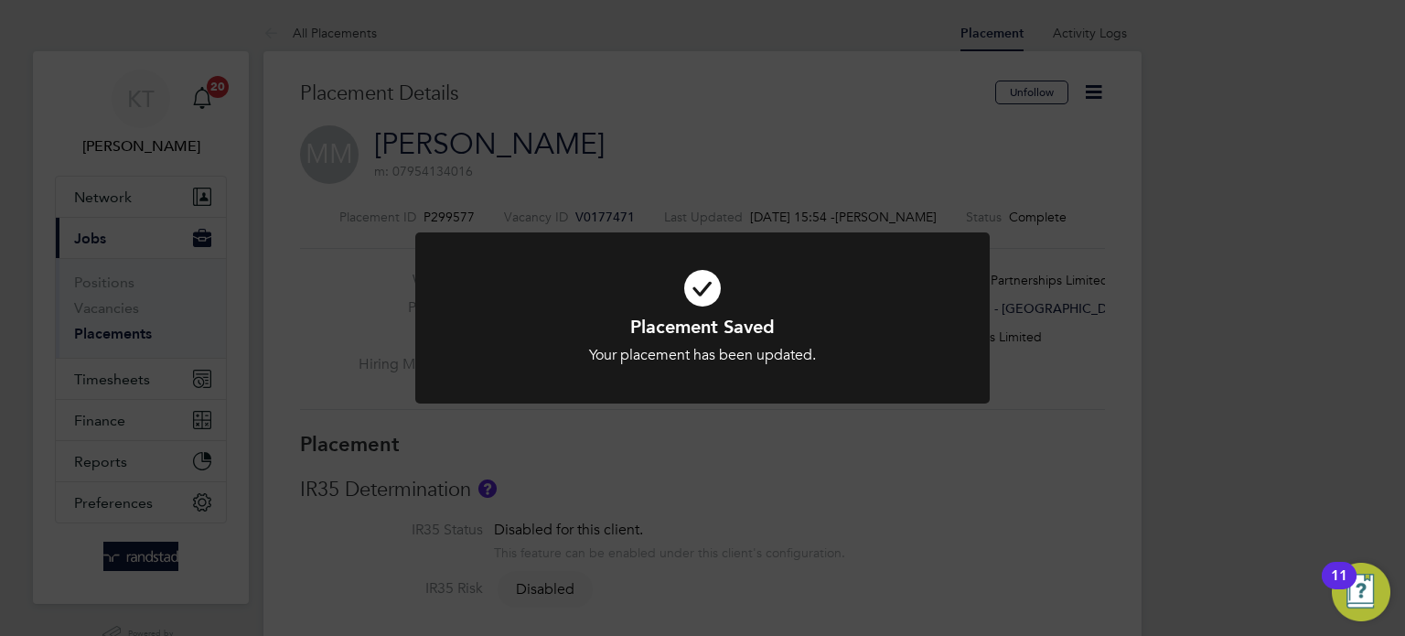
click at [180, 242] on div "Placement Saved Your placement has been updated. Cancel Okay" at bounding box center [702, 318] width 1405 height 636
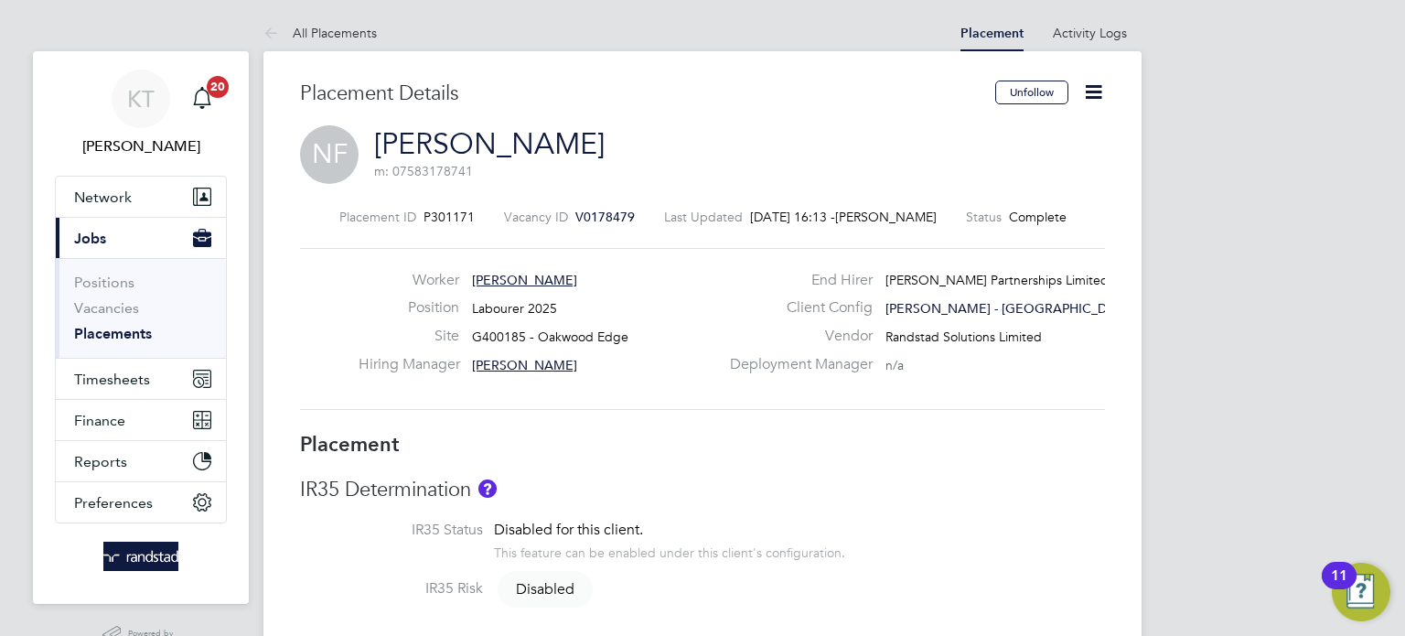
click at [1090, 82] on icon at bounding box center [1093, 91] width 23 height 23
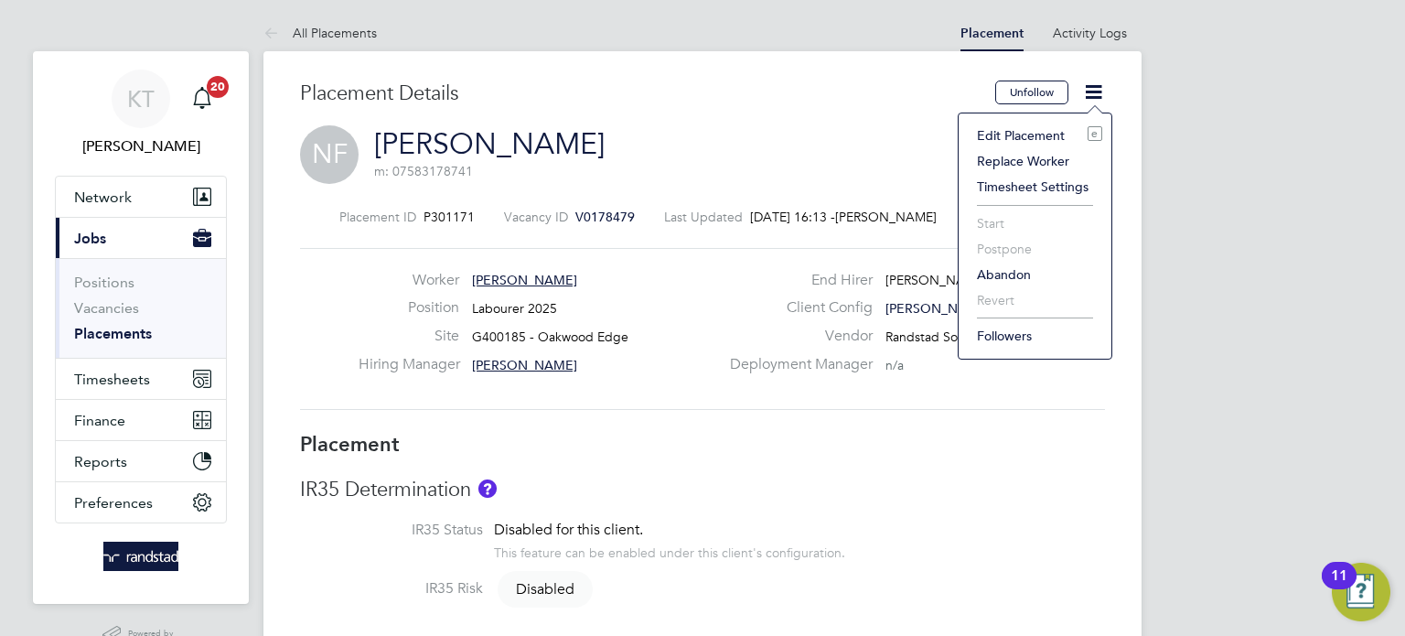
click at [1048, 135] on li "Edit Placement e" at bounding box center [1035, 136] width 134 height 26
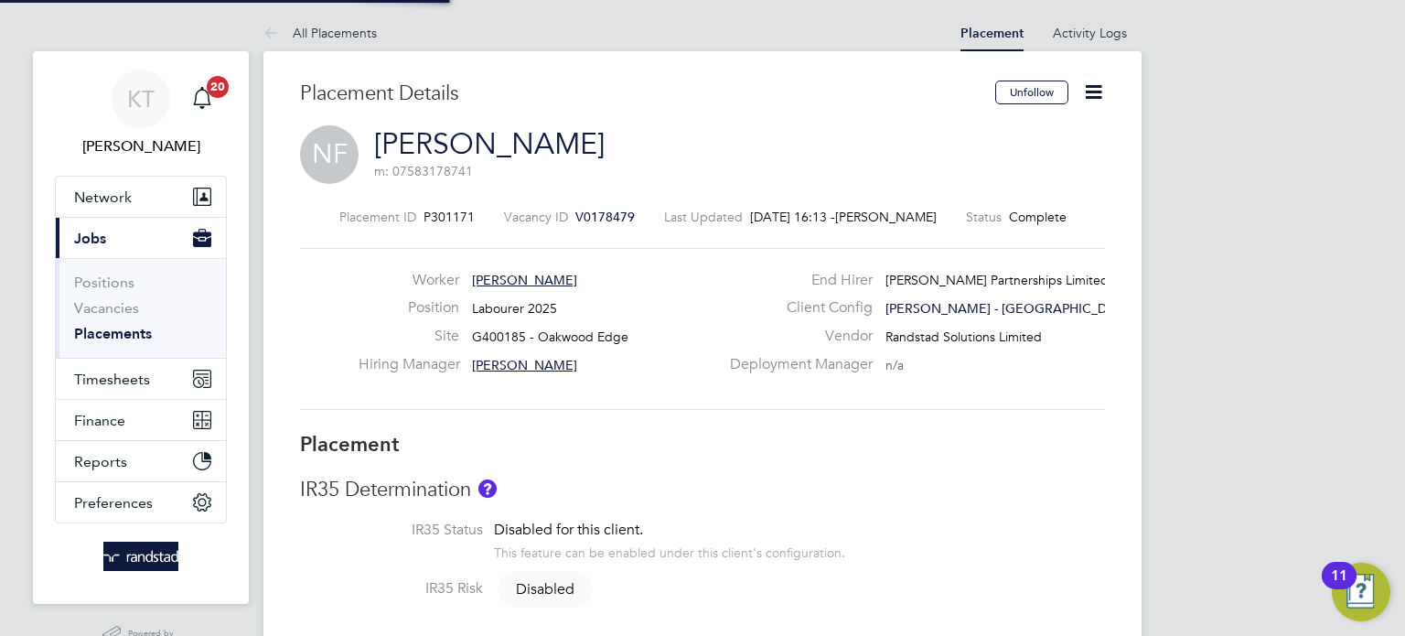
type input "[PERSON_NAME]"
type input "[DATE]"
type input "08:00"
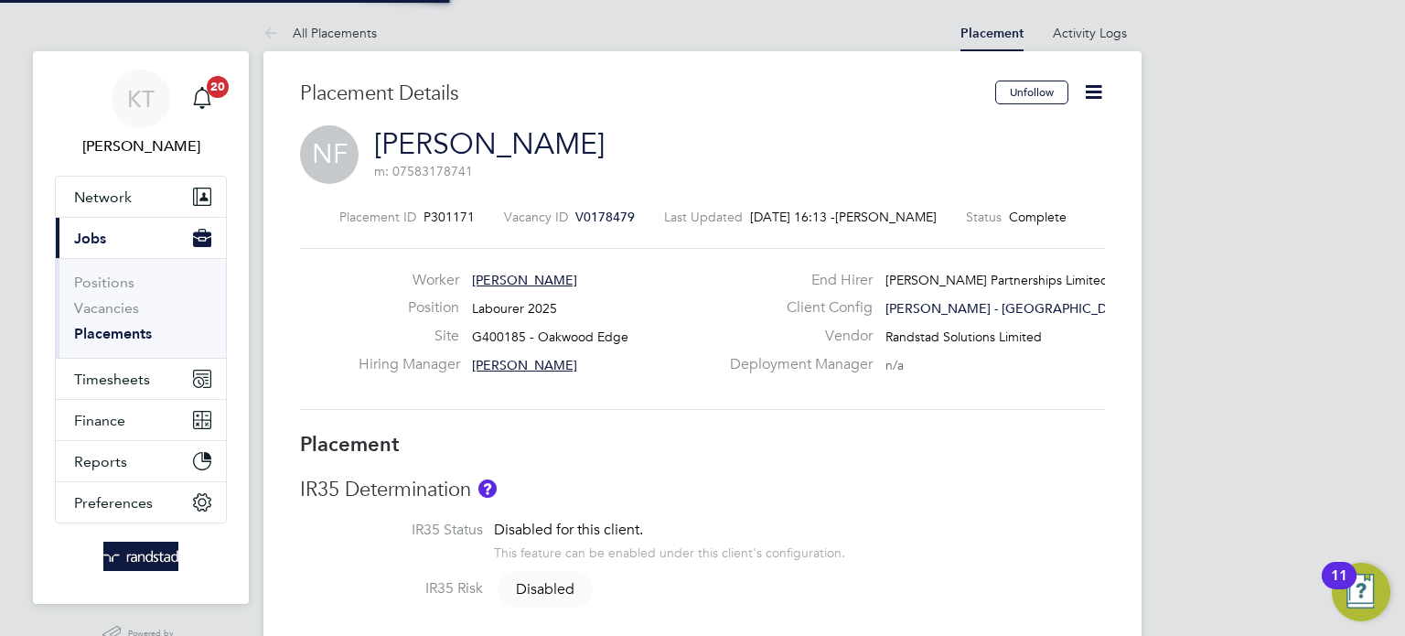
type input "17:00"
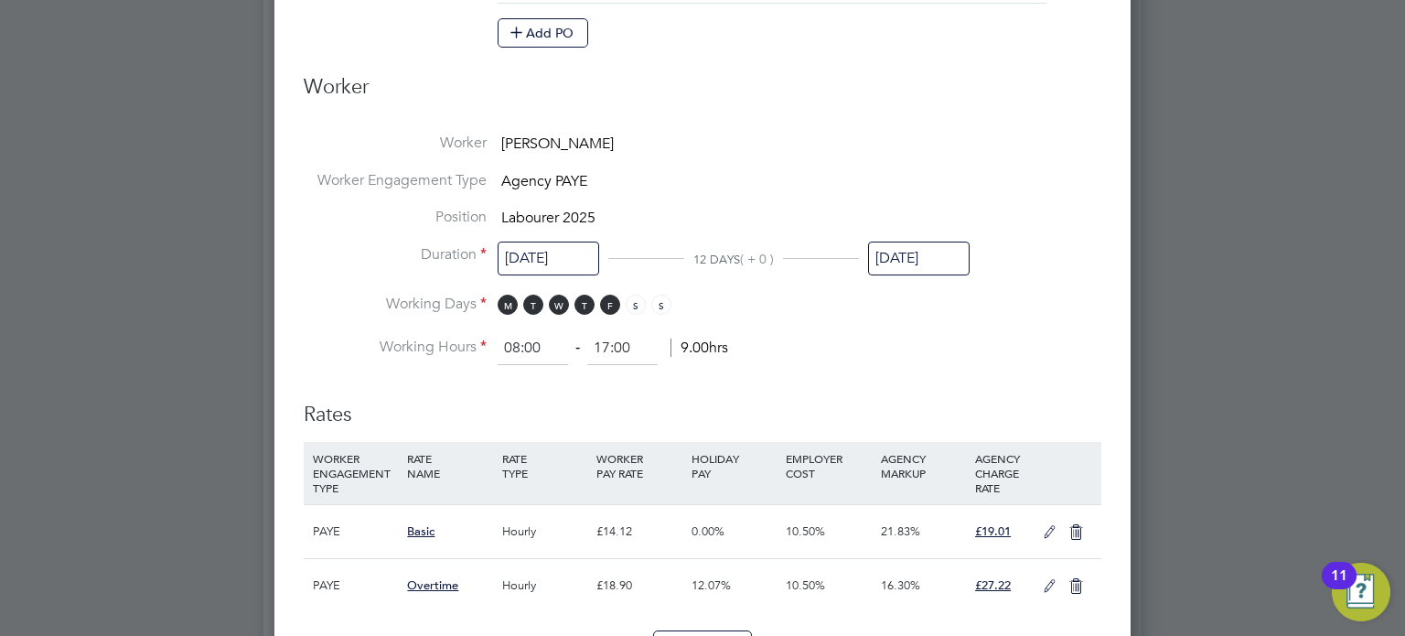
click at [936, 253] on input "[DATE]" at bounding box center [919, 258] width 102 height 34
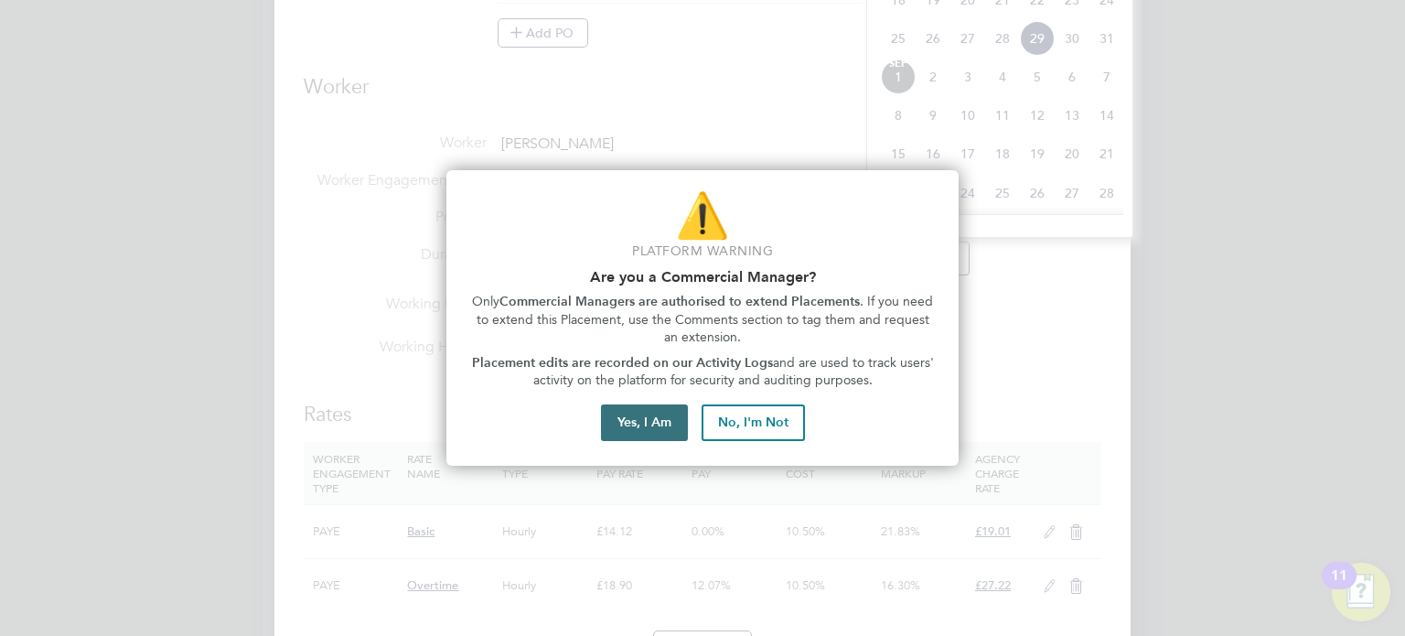
click at [652, 434] on button "Yes, I Am" at bounding box center [644, 422] width 87 height 37
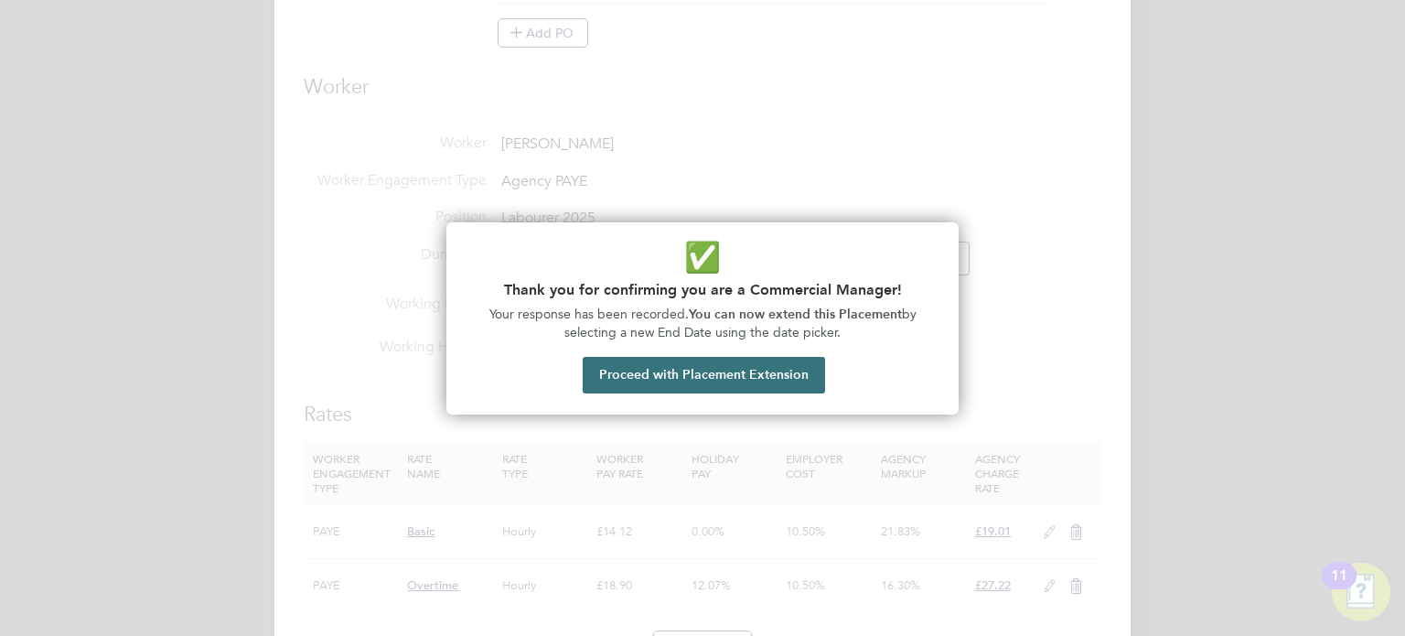
click at [788, 382] on button "Proceed with Placement Extension" at bounding box center [704, 375] width 242 height 37
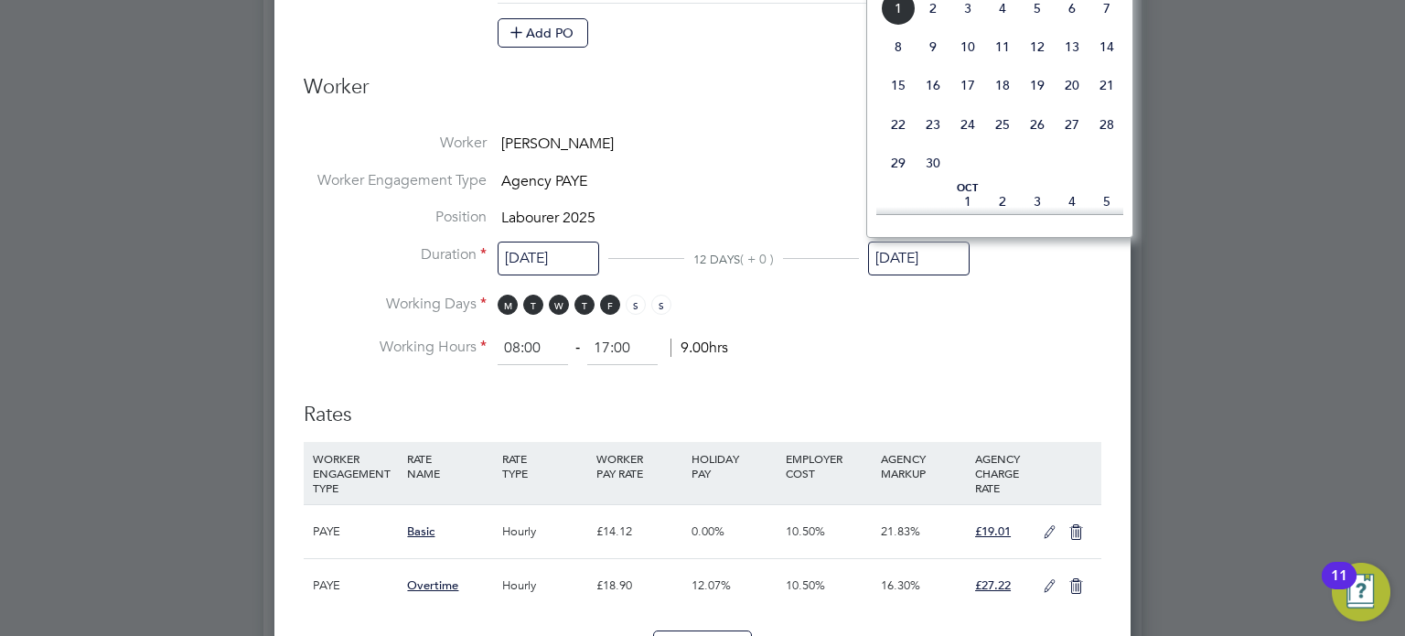
click at [1025, 142] on span "26" at bounding box center [1037, 124] width 35 height 35
type input "26 Sep 2025"
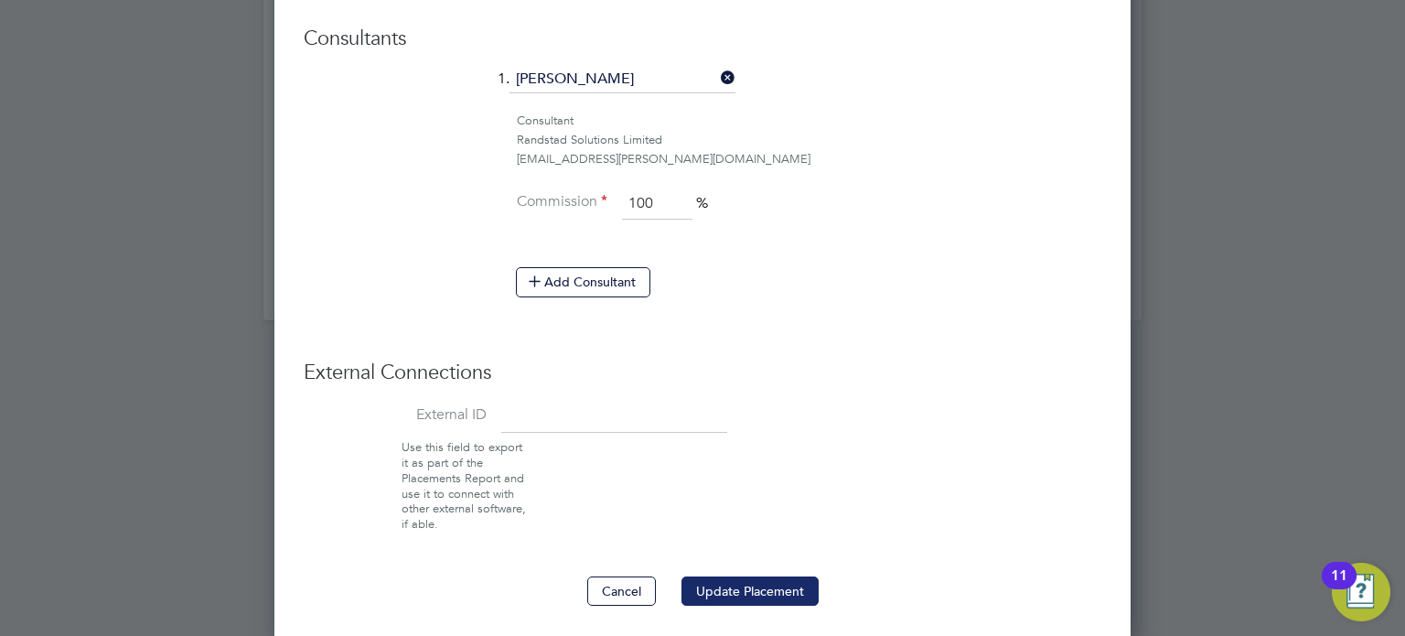
click at [778, 590] on button "Update Placement" at bounding box center [749, 590] width 137 height 29
